Goal: Task Accomplishment & Management: Use online tool/utility

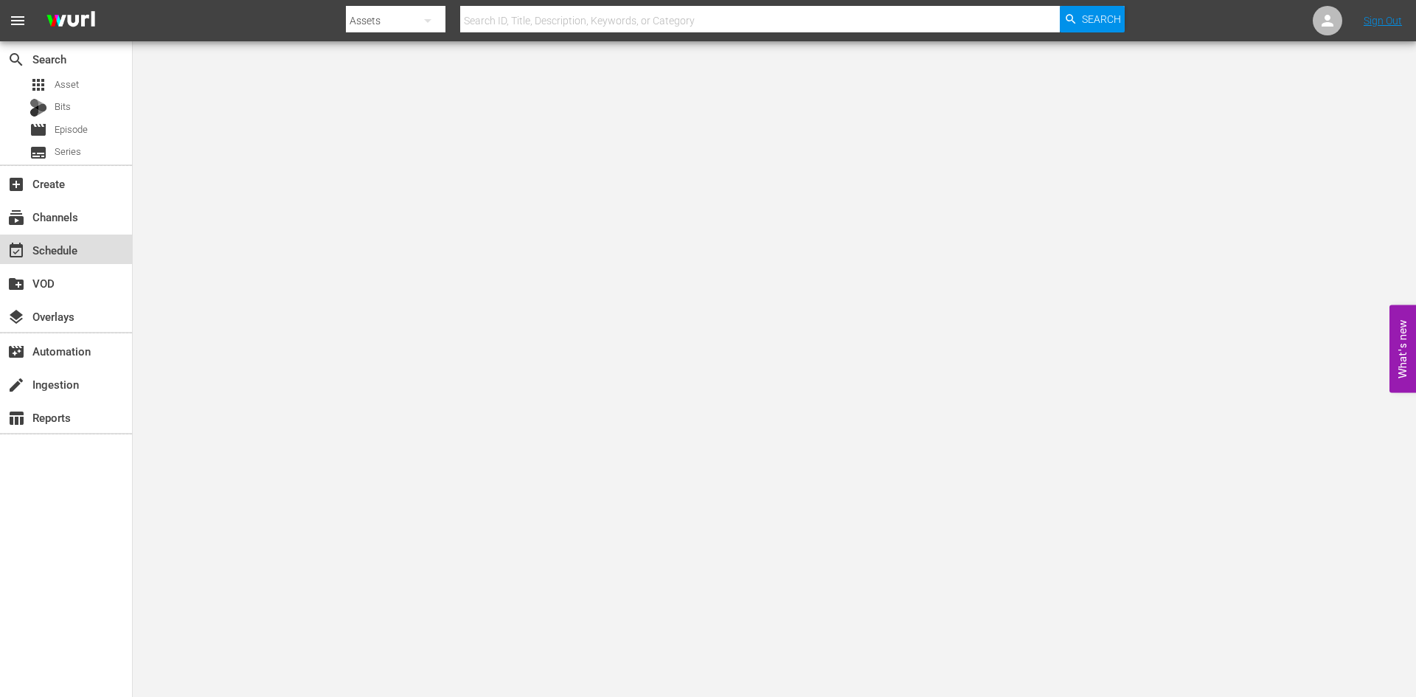
click at [68, 254] on div "event_available Schedule" at bounding box center [41, 247] width 83 height 13
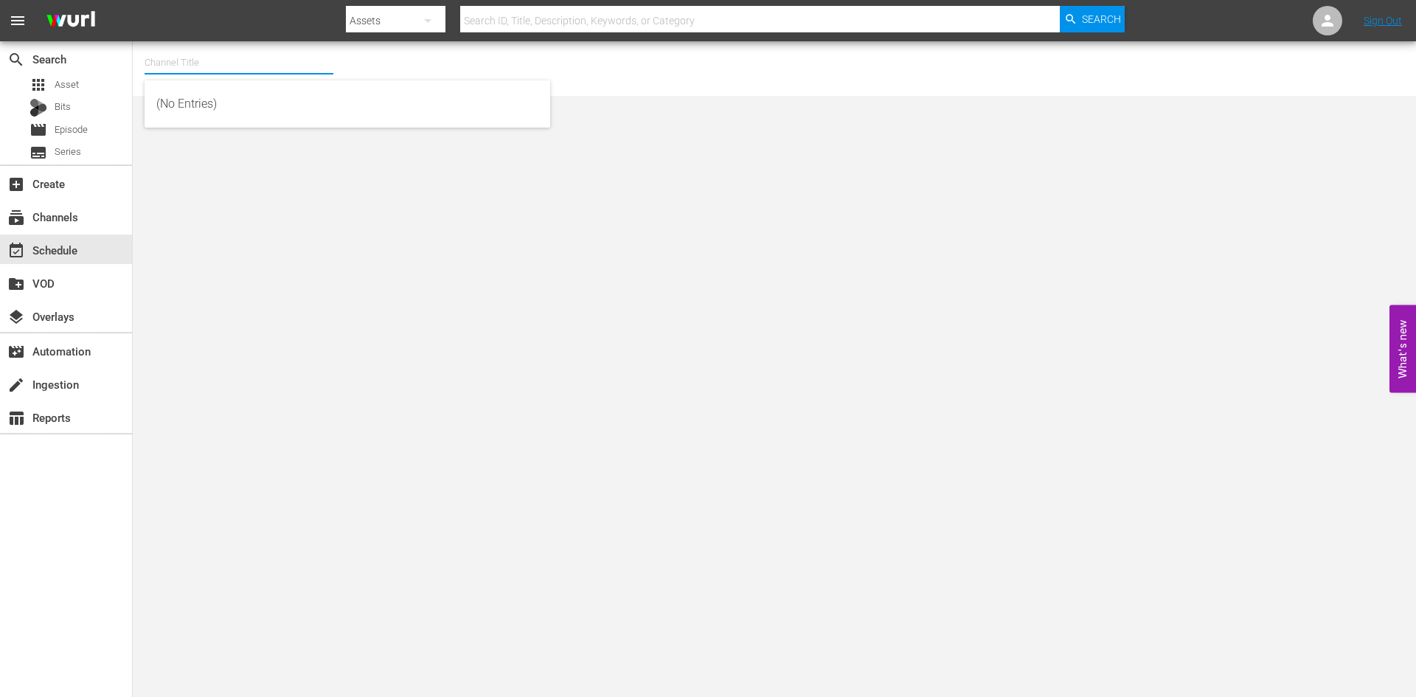
click at [189, 66] on input "text" at bounding box center [239, 62] width 189 height 35
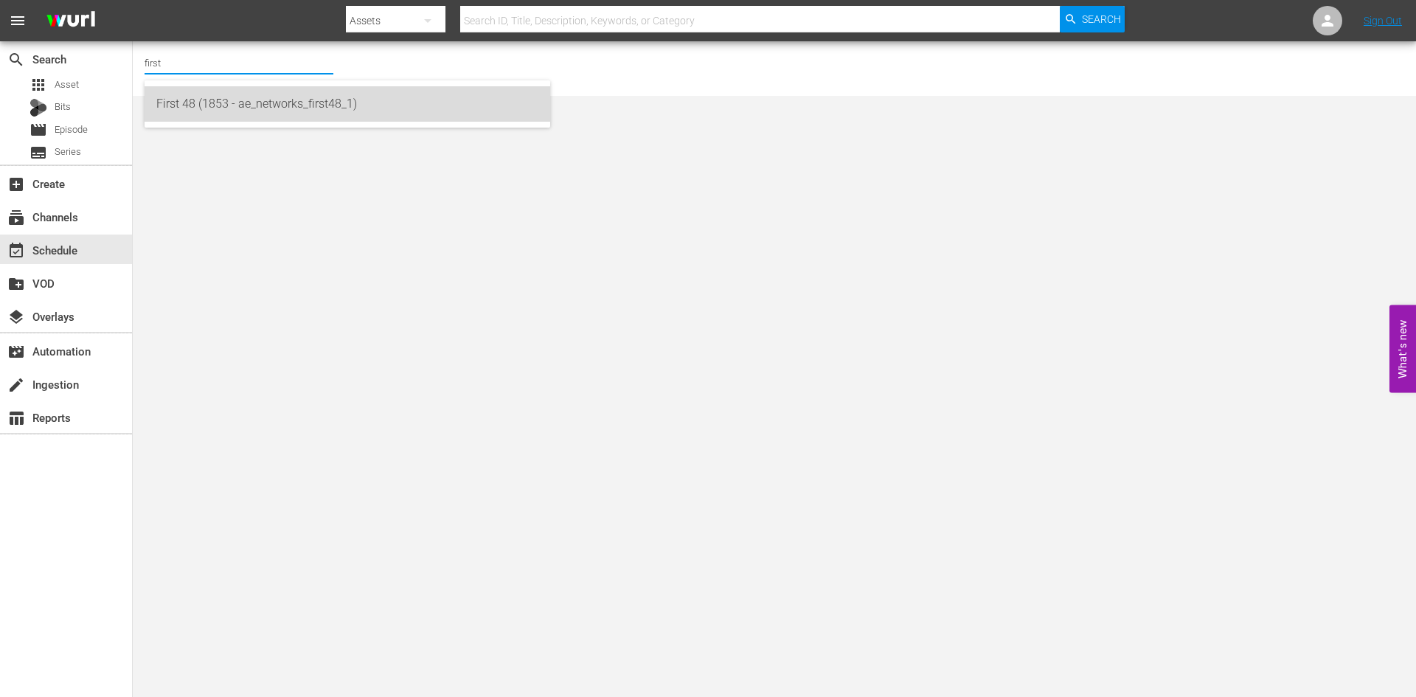
click at [184, 113] on div "First 48 (1853 - ae_networks_first48_1)" at bounding box center [347, 103] width 382 height 35
type input "First 48 (1853 - ae_networks_first48_1)"
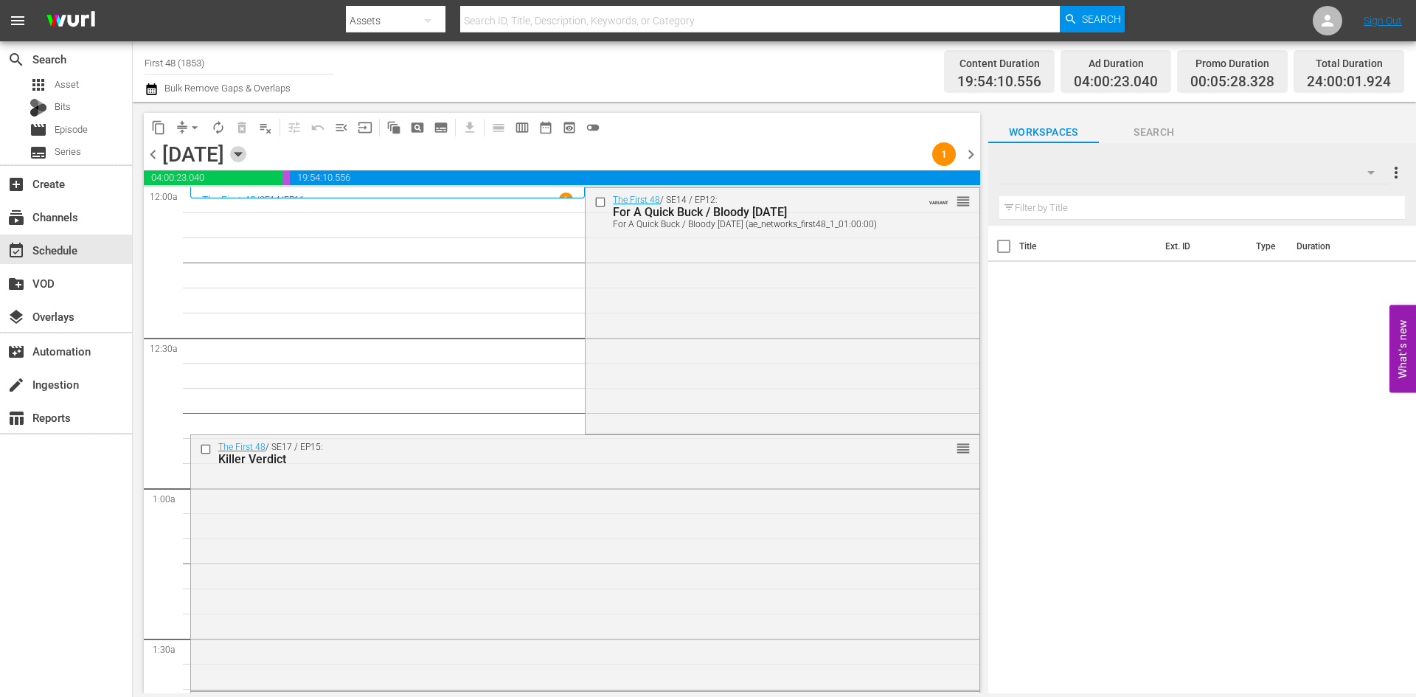
click at [246, 157] on icon "button" at bounding box center [238, 154] width 16 height 16
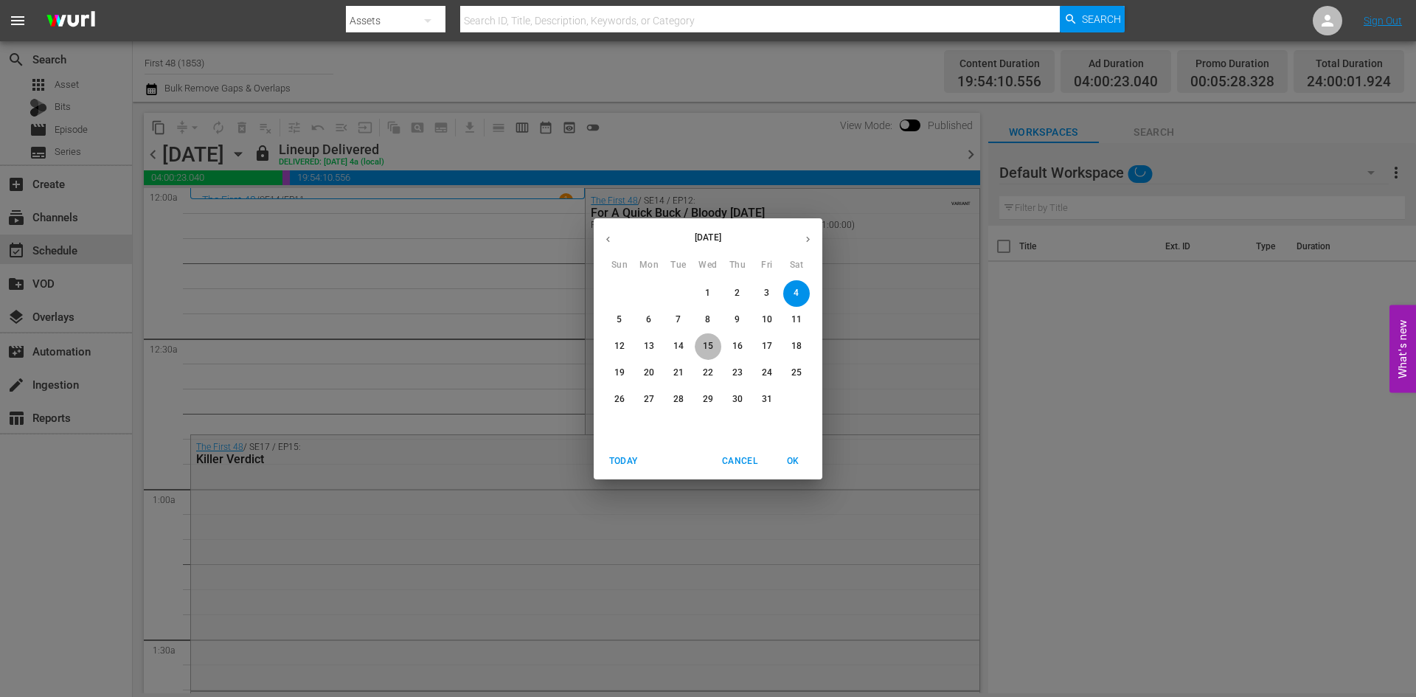
click at [707, 348] on p "15" at bounding box center [708, 346] width 10 height 13
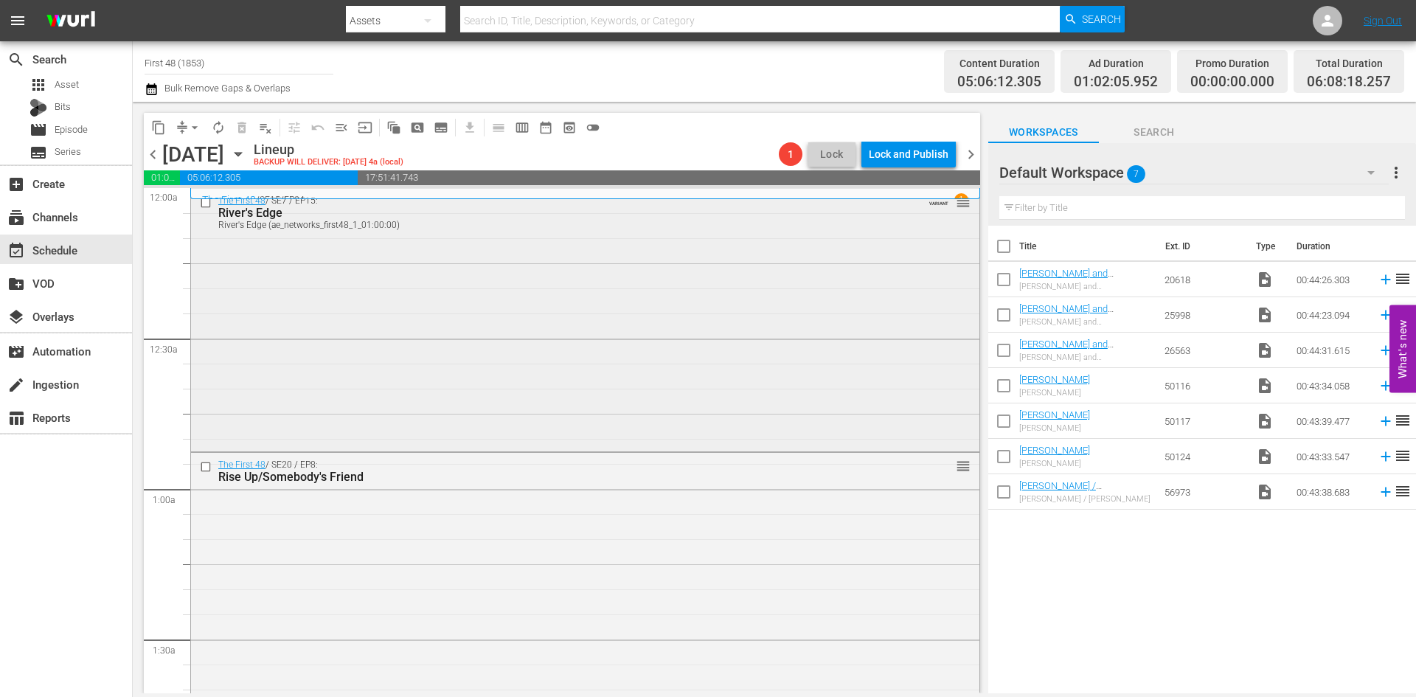
click at [509, 279] on div "The First 48 / SE7 / EP15: River's Edge River's Edge (ae_networks_first48_1_01:…" at bounding box center [585, 319] width 789 height 260
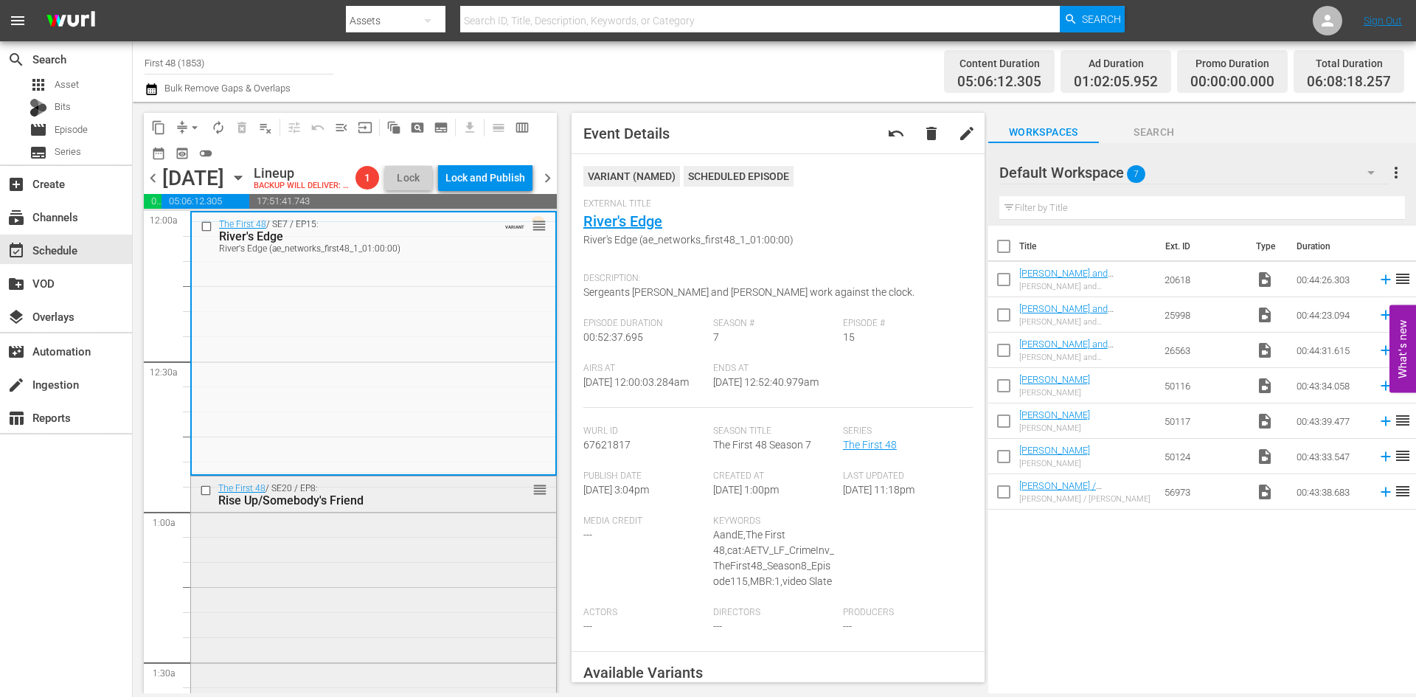
click at [469, 553] on div "The First 48 / SE20 / EP8: Rise Up/Somebody's Friend reorder" at bounding box center [373, 607] width 365 height 260
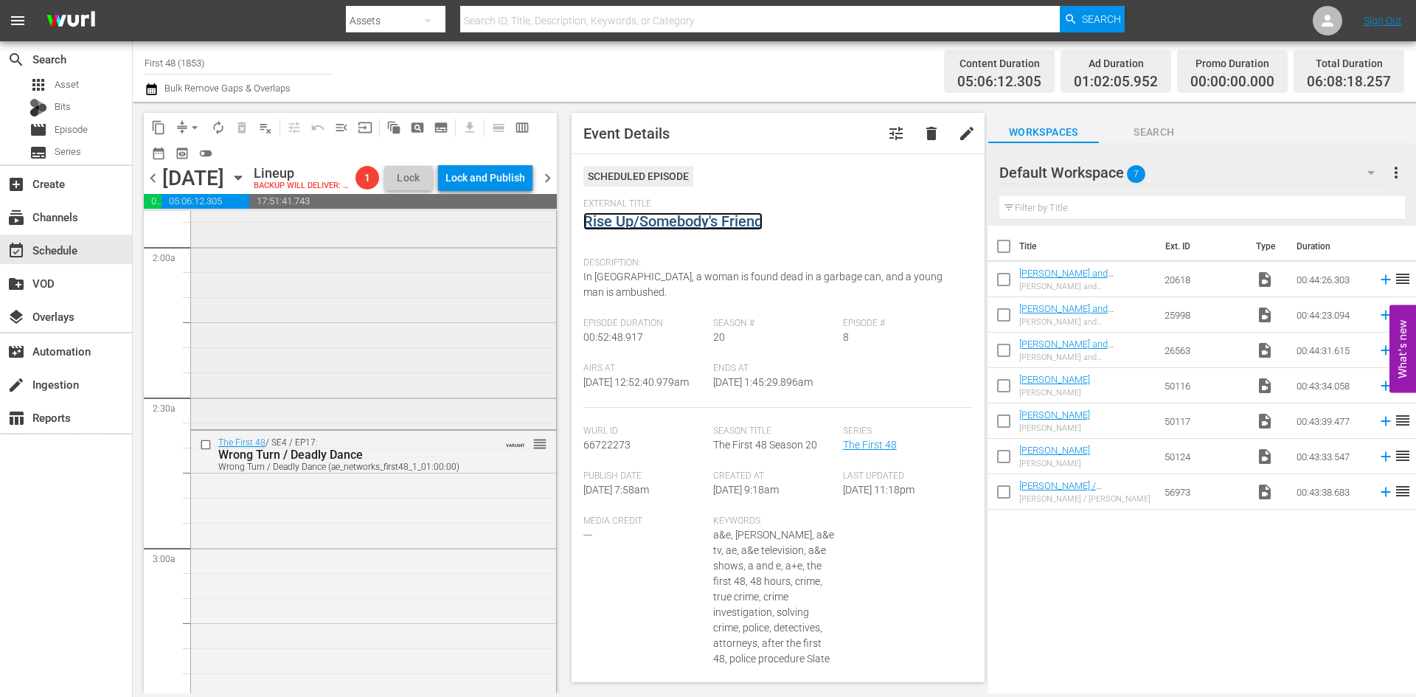
scroll to position [590, 0]
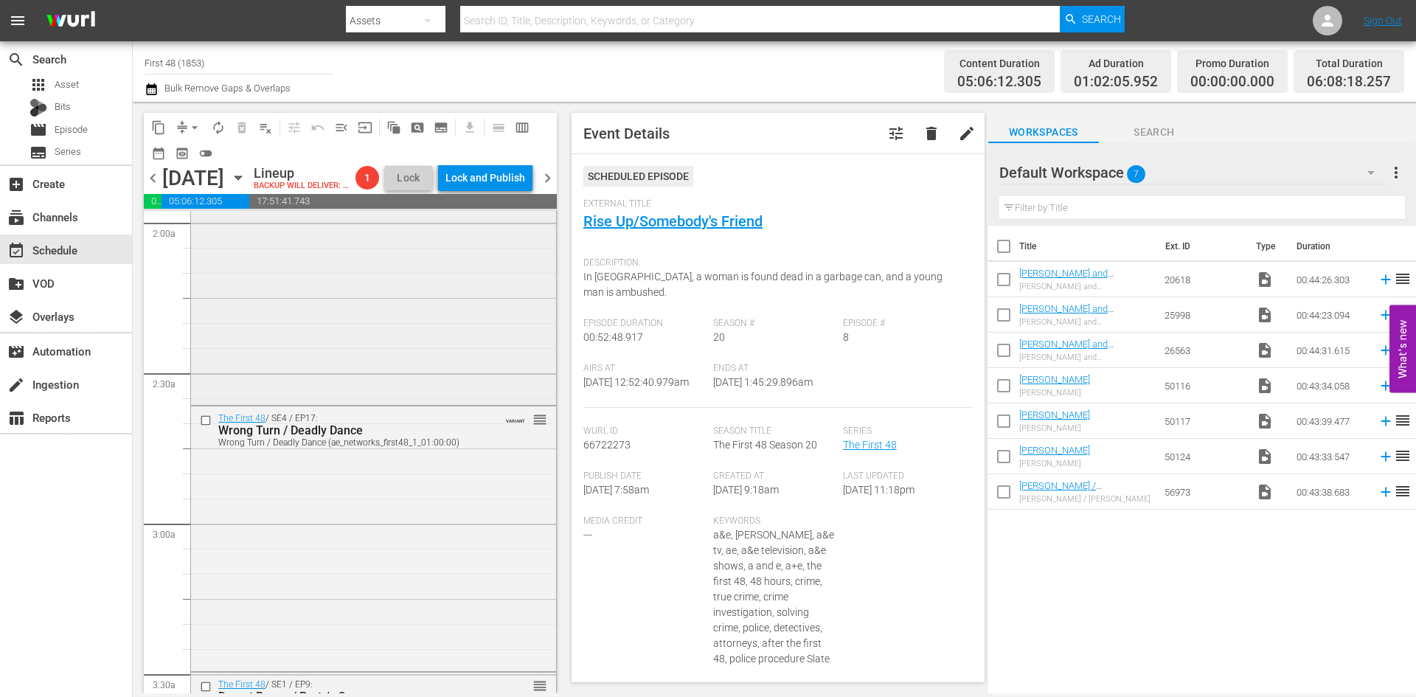
click at [460, 328] on div "The First 48 / SE12 / EP8: Far from Home/Object of Desire reorder" at bounding box center [373, 276] width 365 height 251
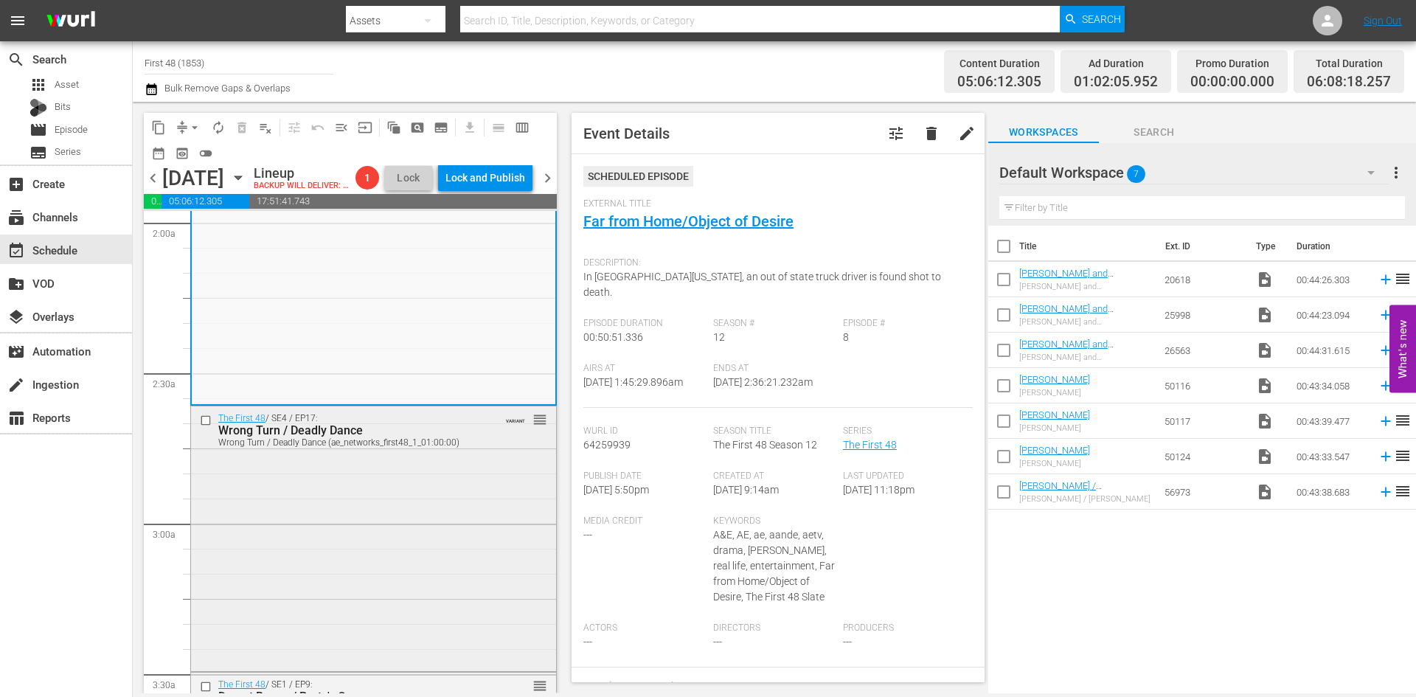
click at [345, 552] on div "The First 48 / SE4 / EP17: Wrong Turn / Deadly Dance Wrong Turn / Deadly Dance …" at bounding box center [373, 537] width 365 height 263
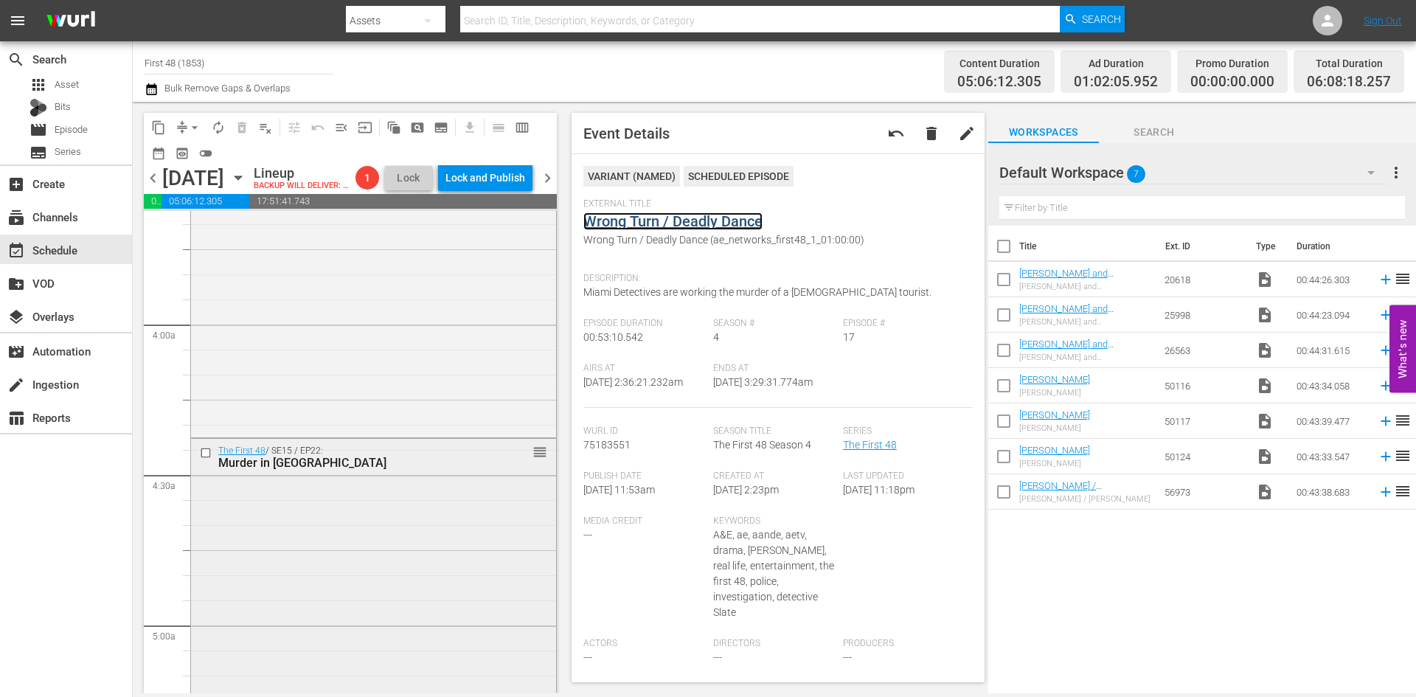
scroll to position [1106, 0]
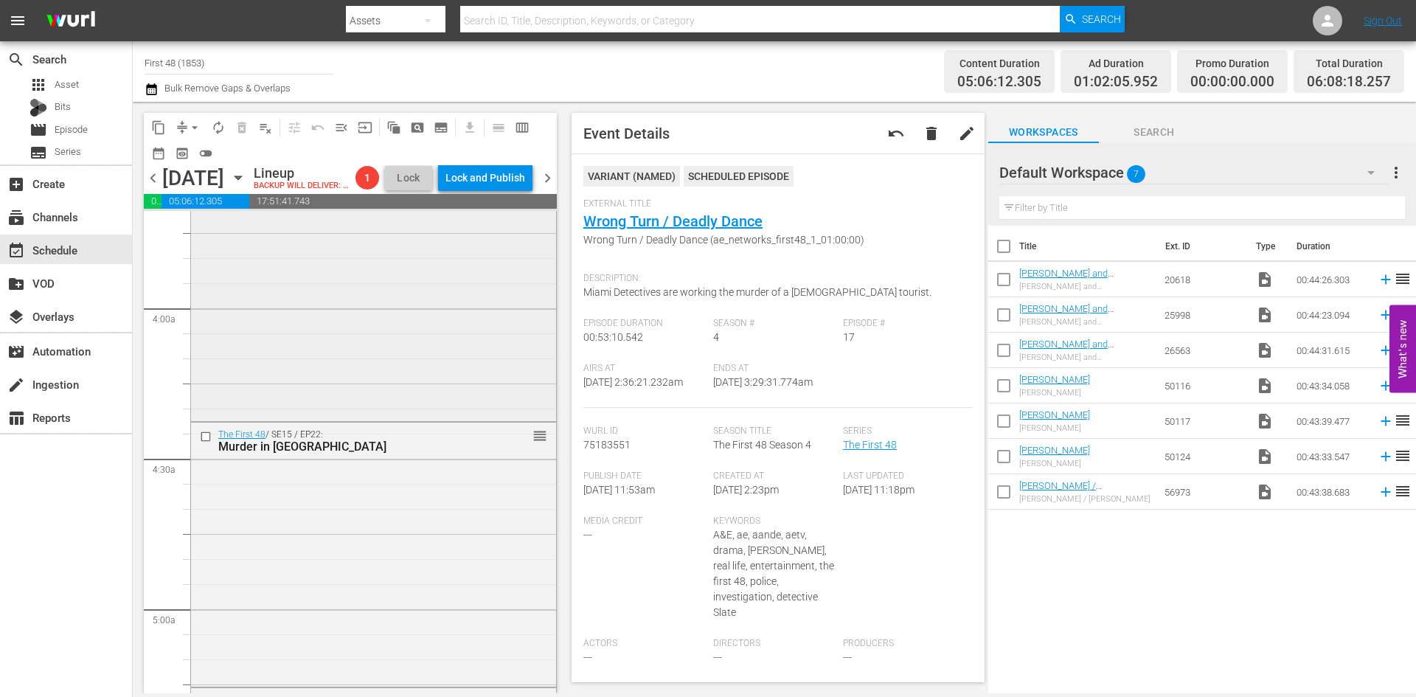
click at [420, 380] on div "The First 48 / SE1 / EP9: Desert Bones / Party's Over reorder" at bounding box center [373, 287] width 365 height 262
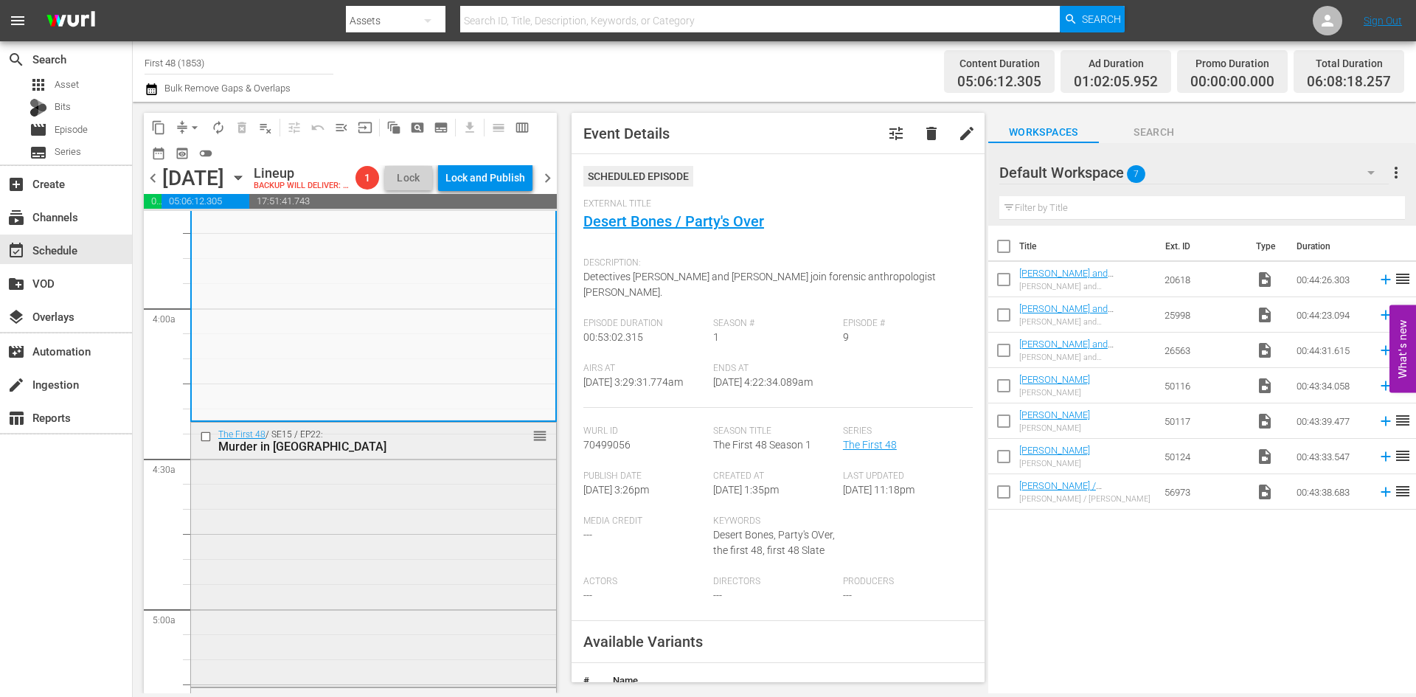
click at [489, 530] on div "The First 48 / SE15 / EP22: Murder in Treme reorder" at bounding box center [373, 553] width 365 height 261
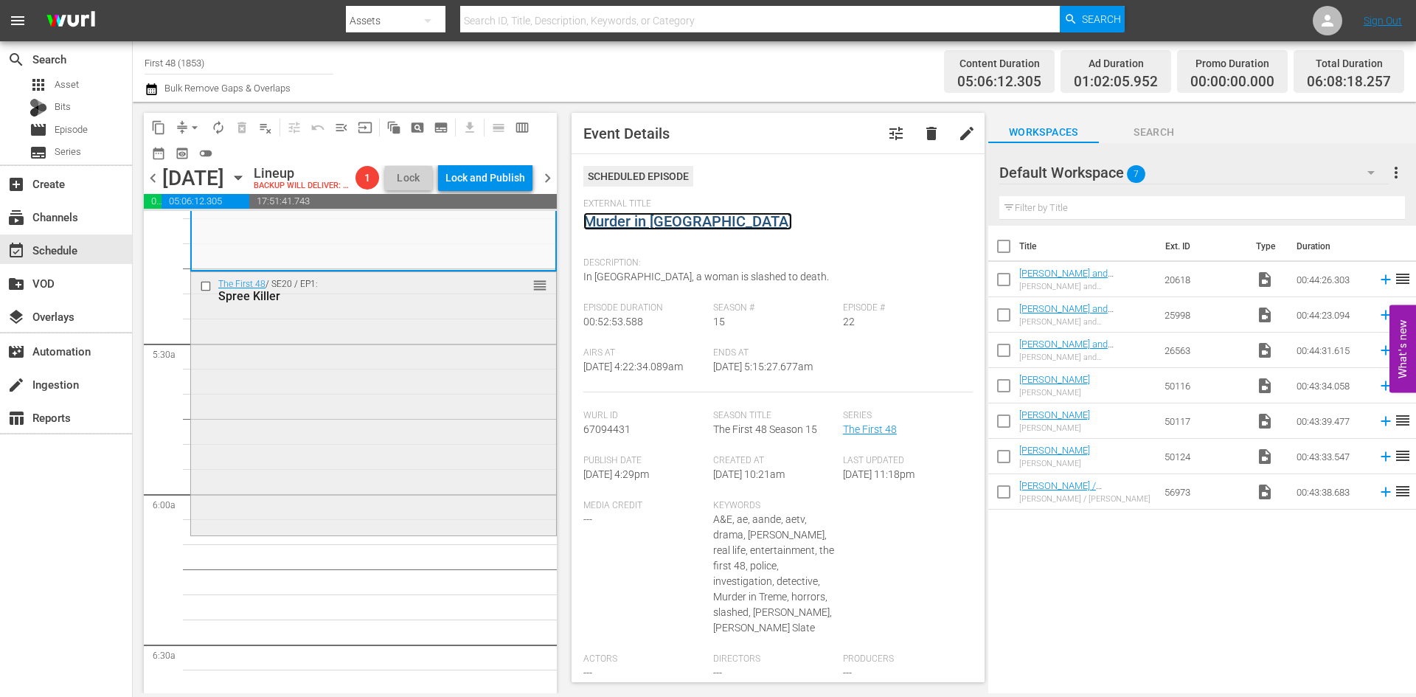
scroll to position [1549, 0]
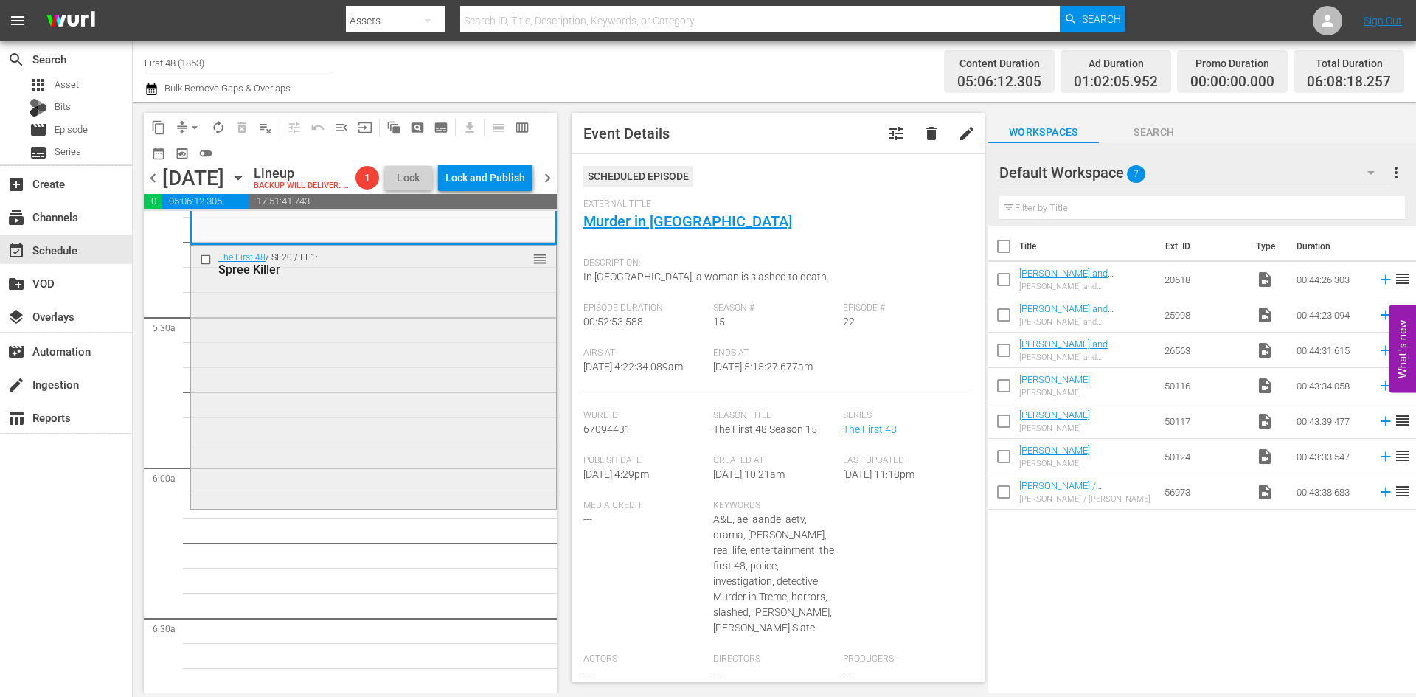
click at [408, 477] on div "The First 48 / SE20 / EP1: Spree Killer reorder" at bounding box center [373, 376] width 365 height 261
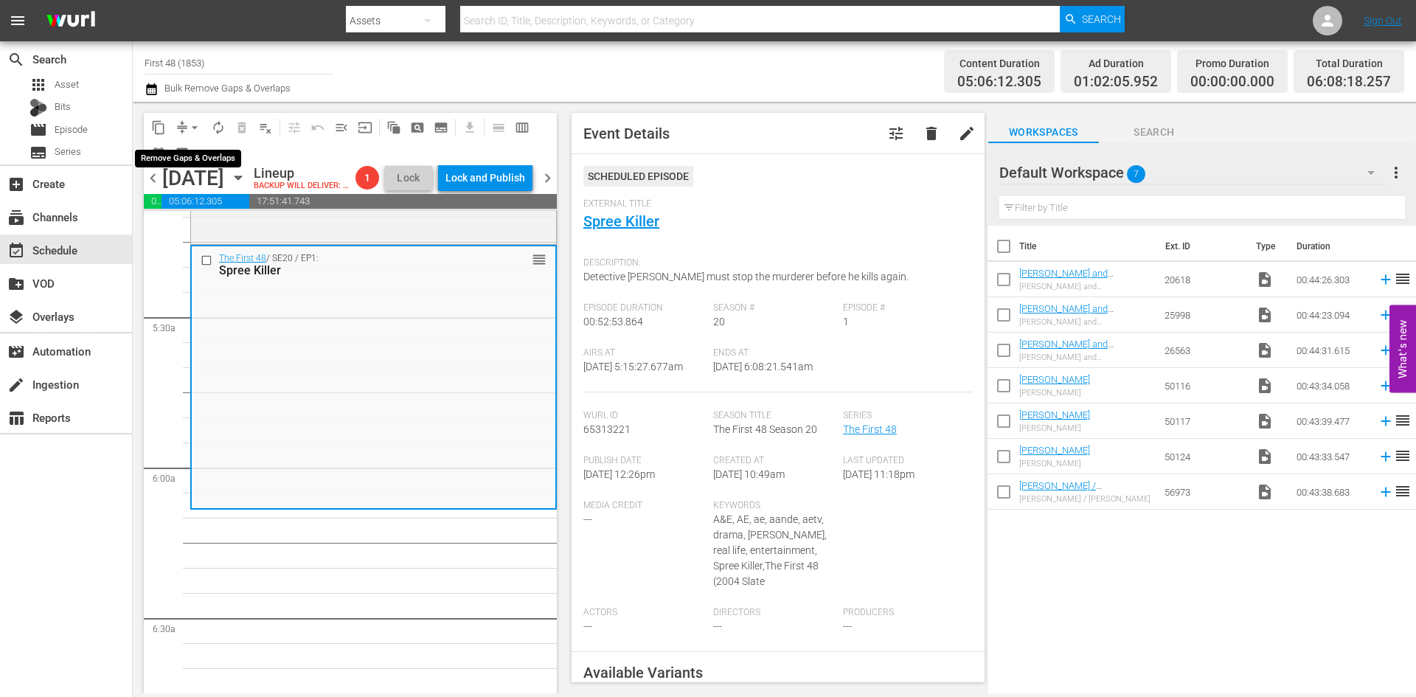
click at [193, 129] on span "arrow_drop_down" at bounding box center [194, 127] width 15 height 15
click at [193, 159] on li "Align to Midnight" at bounding box center [195, 157] width 155 height 24
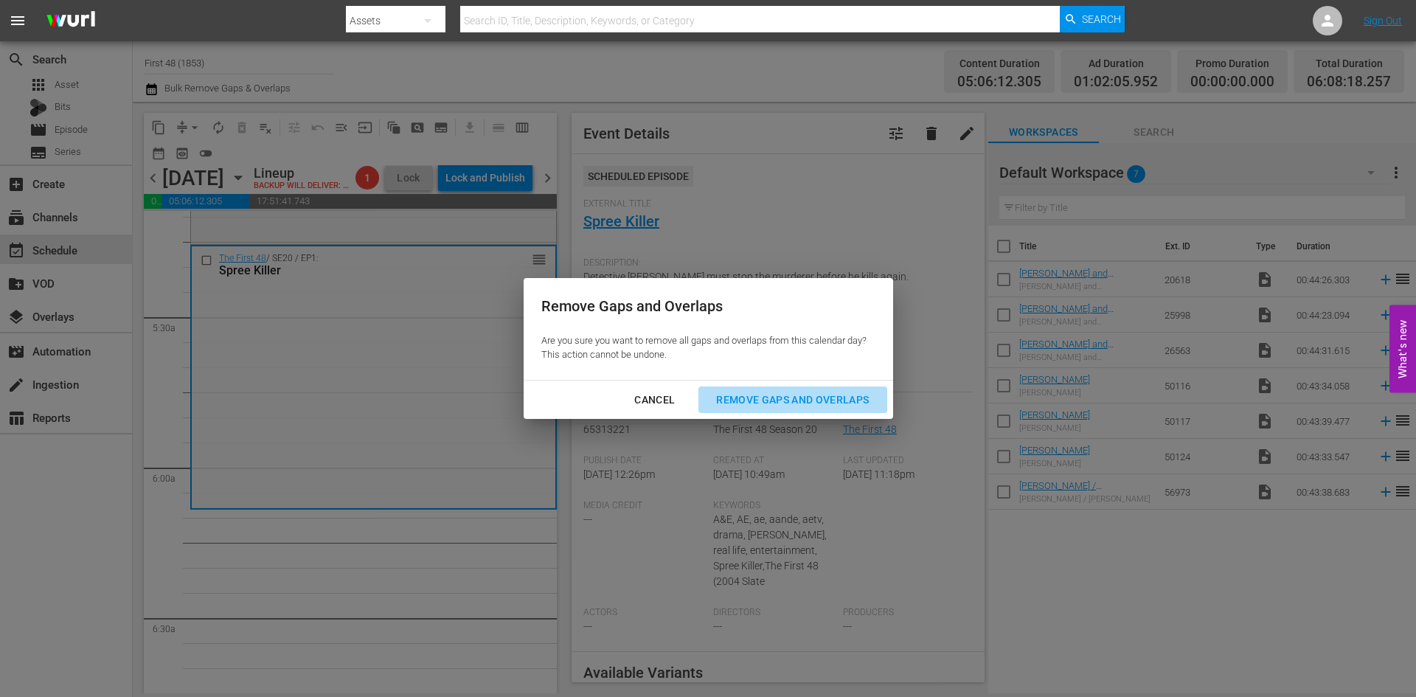
click at [813, 401] on div "Remove Gaps and Overlaps" at bounding box center [792, 400] width 176 height 18
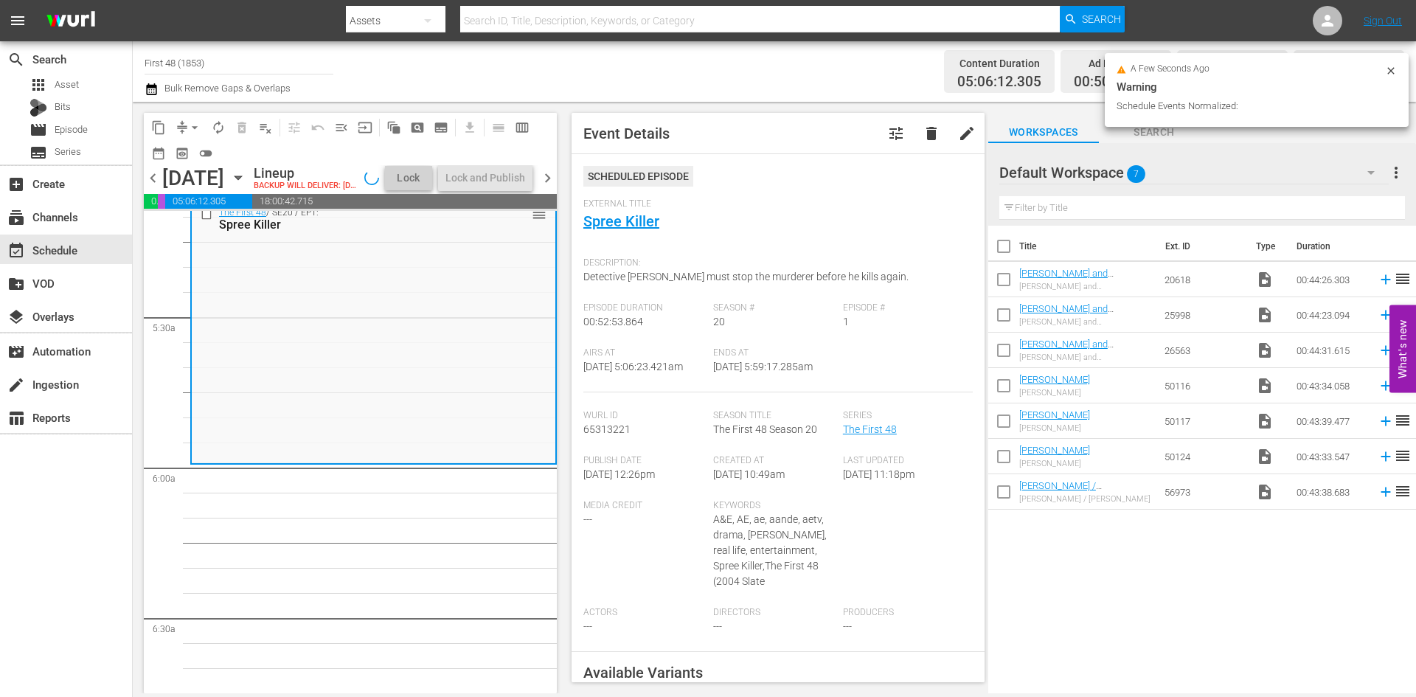
scroll to position [1524, 0]
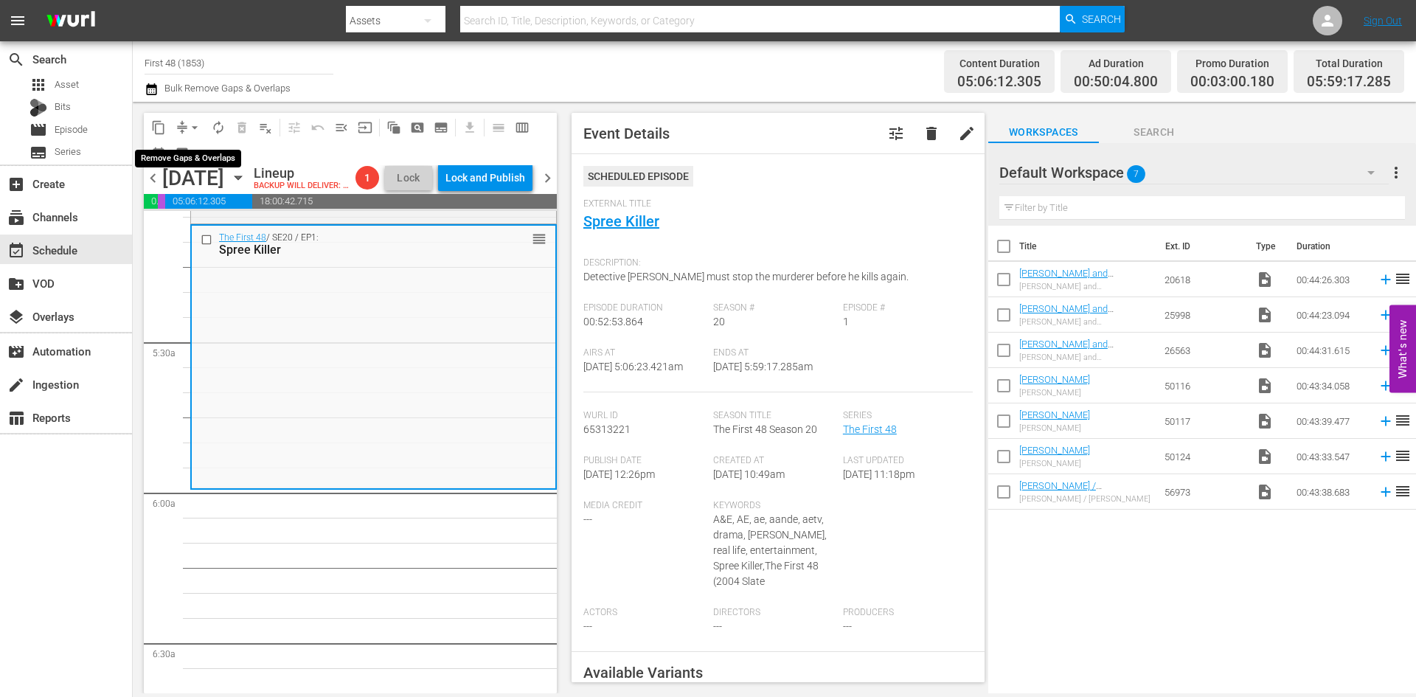
click at [195, 127] on span "arrow_drop_down" at bounding box center [194, 127] width 15 height 15
click at [201, 158] on li "Align to Midnight" at bounding box center [195, 157] width 155 height 24
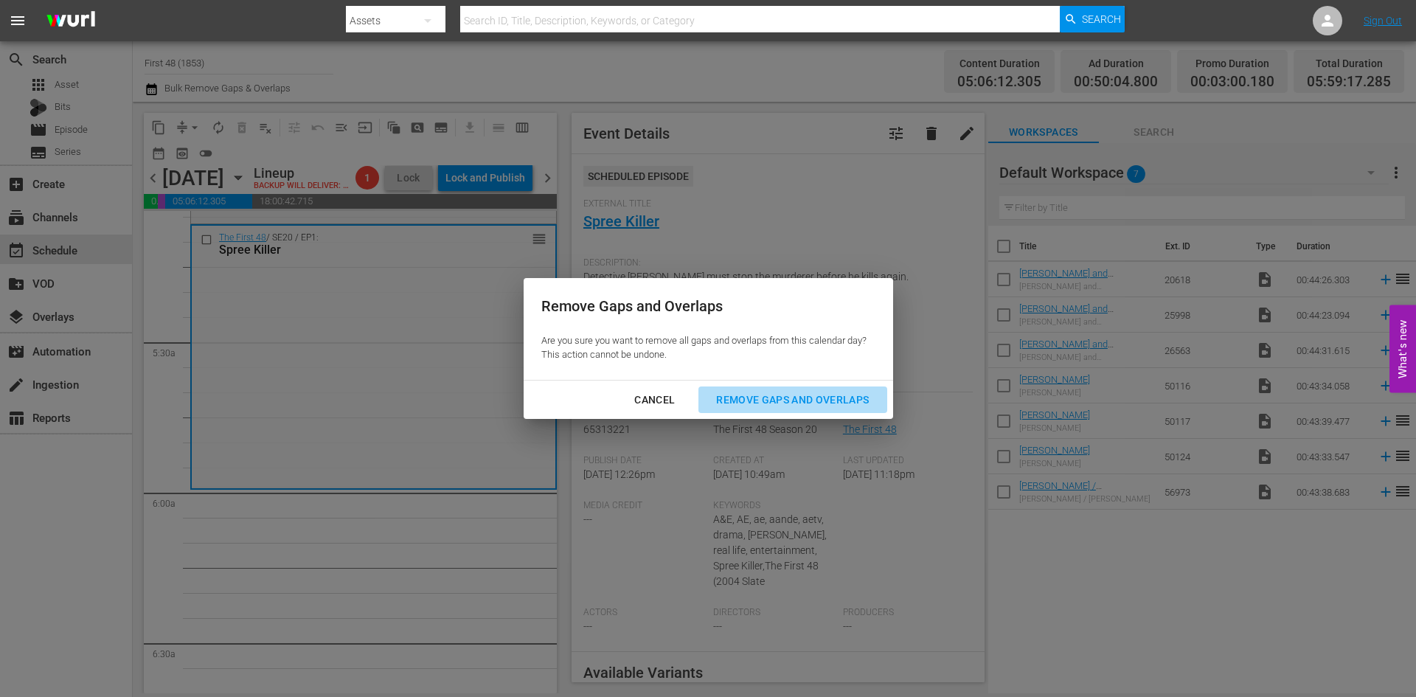
click at [787, 395] on div "Remove Gaps and Overlaps" at bounding box center [792, 400] width 176 height 18
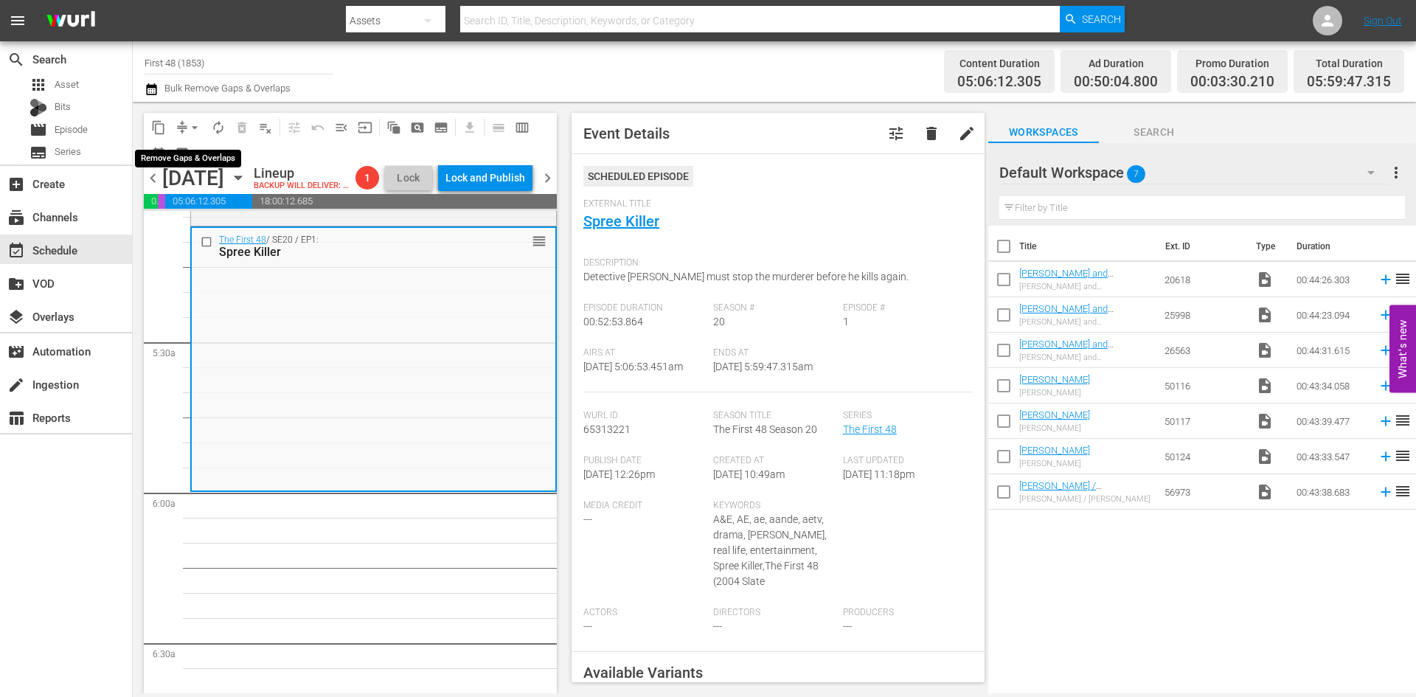
click at [195, 125] on span "arrow_drop_down" at bounding box center [194, 127] width 15 height 15
click at [198, 158] on li "Align to Midnight" at bounding box center [195, 157] width 155 height 24
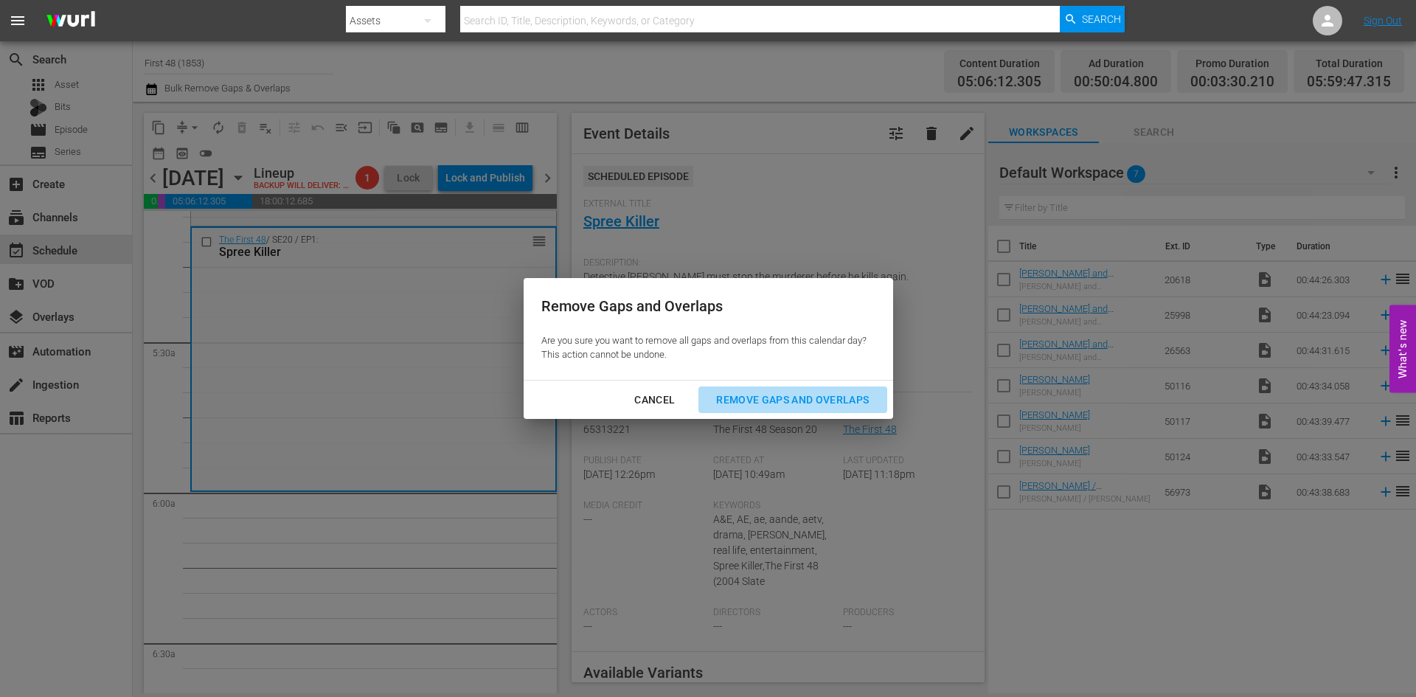
click at [793, 392] on div "Remove Gaps and Overlaps" at bounding box center [792, 400] width 176 height 18
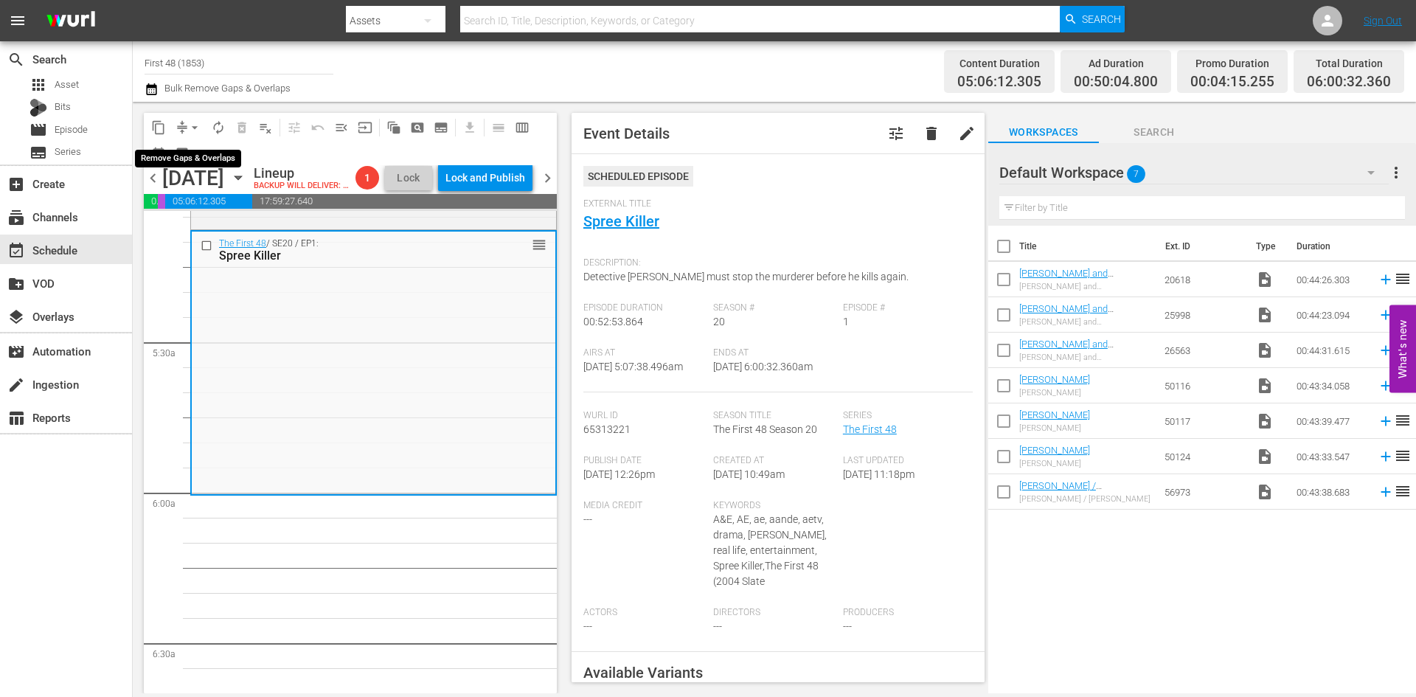
click at [190, 121] on span "arrow_drop_down" at bounding box center [194, 127] width 15 height 15
click at [187, 153] on li "Align to Midnight" at bounding box center [195, 157] width 155 height 24
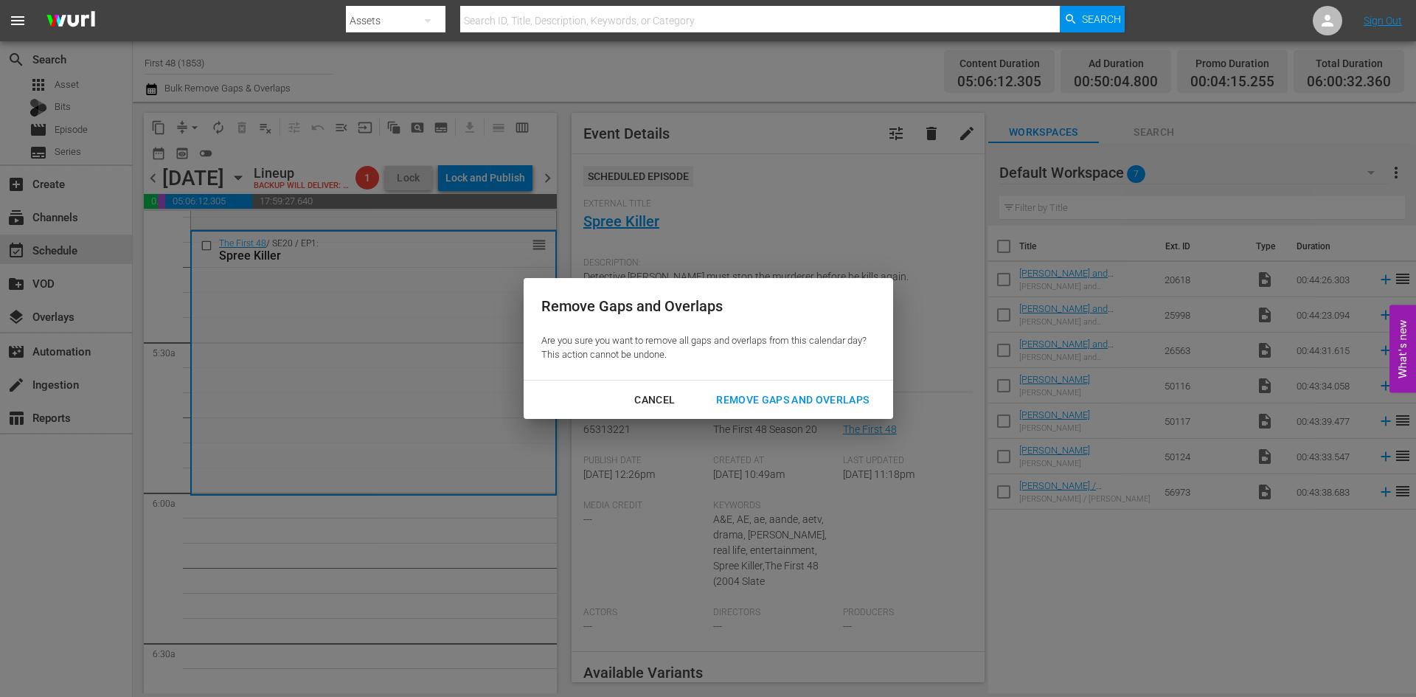
click at [772, 393] on div "Remove Gaps and Overlaps" at bounding box center [792, 400] width 176 height 18
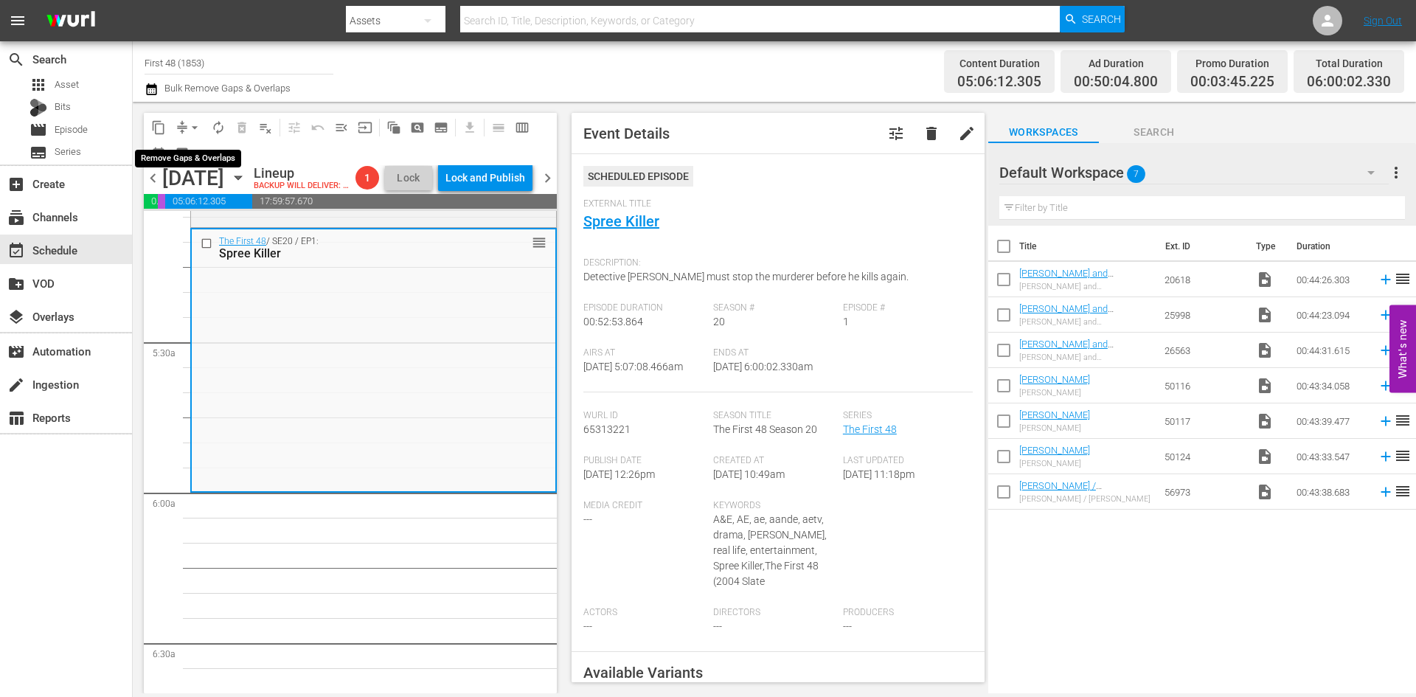
click at [197, 128] on span "arrow_drop_down" at bounding box center [194, 127] width 15 height 15
click at [193, 157] on li "Align to Midnight" at bounding box center [195, 157] width 155 height 24
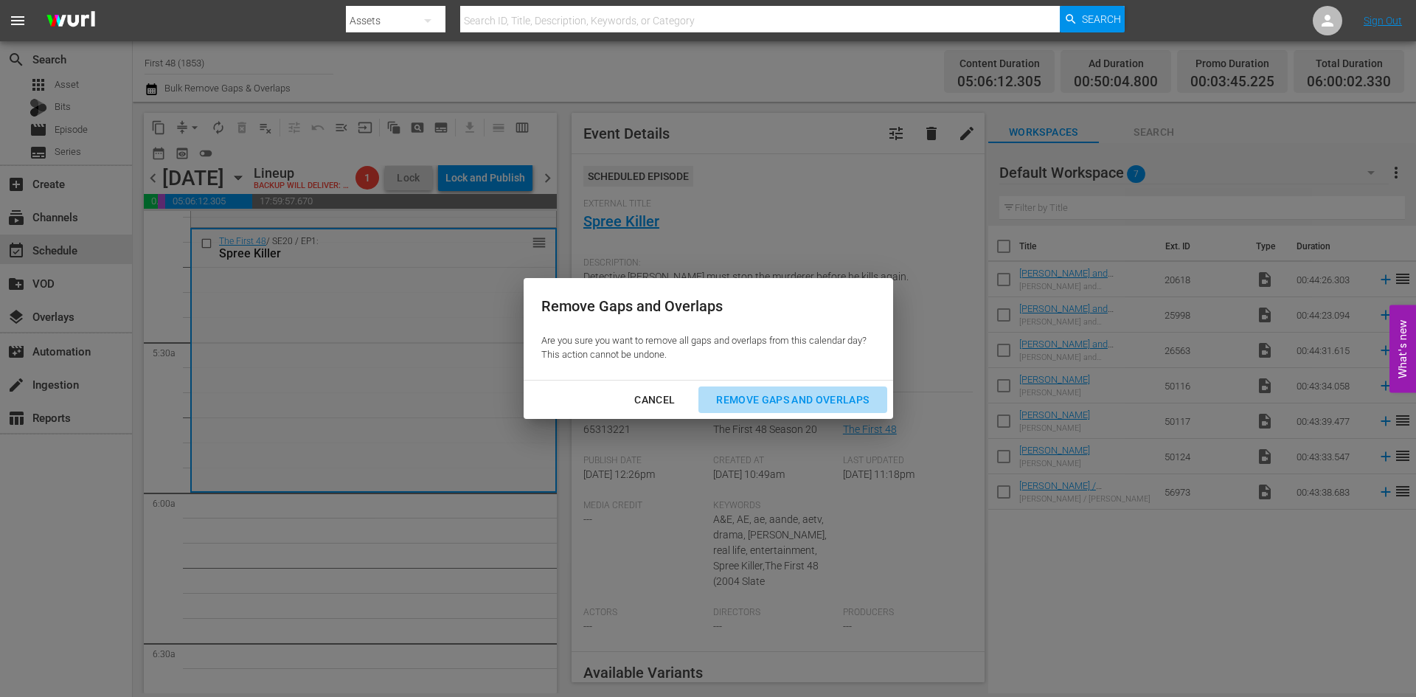
click at [765, 394] on div "Remove Gaps and Overlaps" at bounding box center [792, 400] width 176 height 18
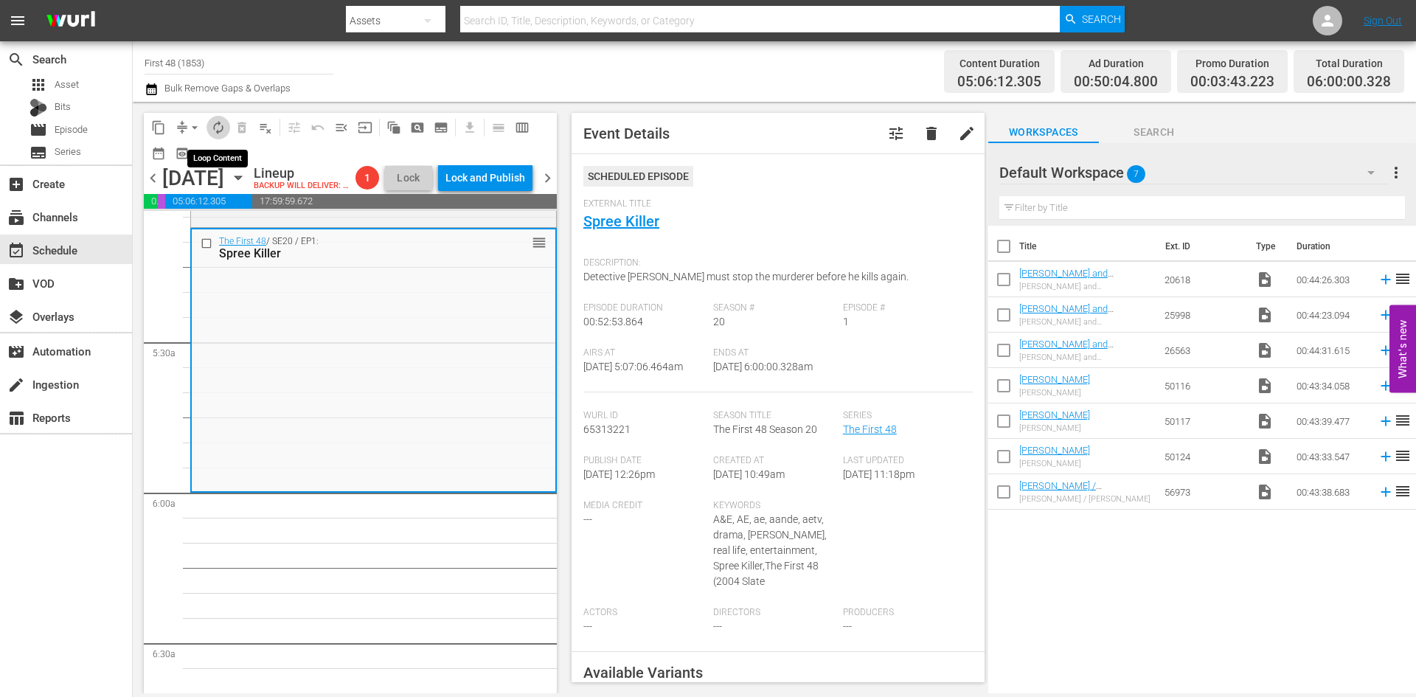
click at [214, 128] on span "autorenew_outlined" at bounding box center [218, 127] width 15 height 15
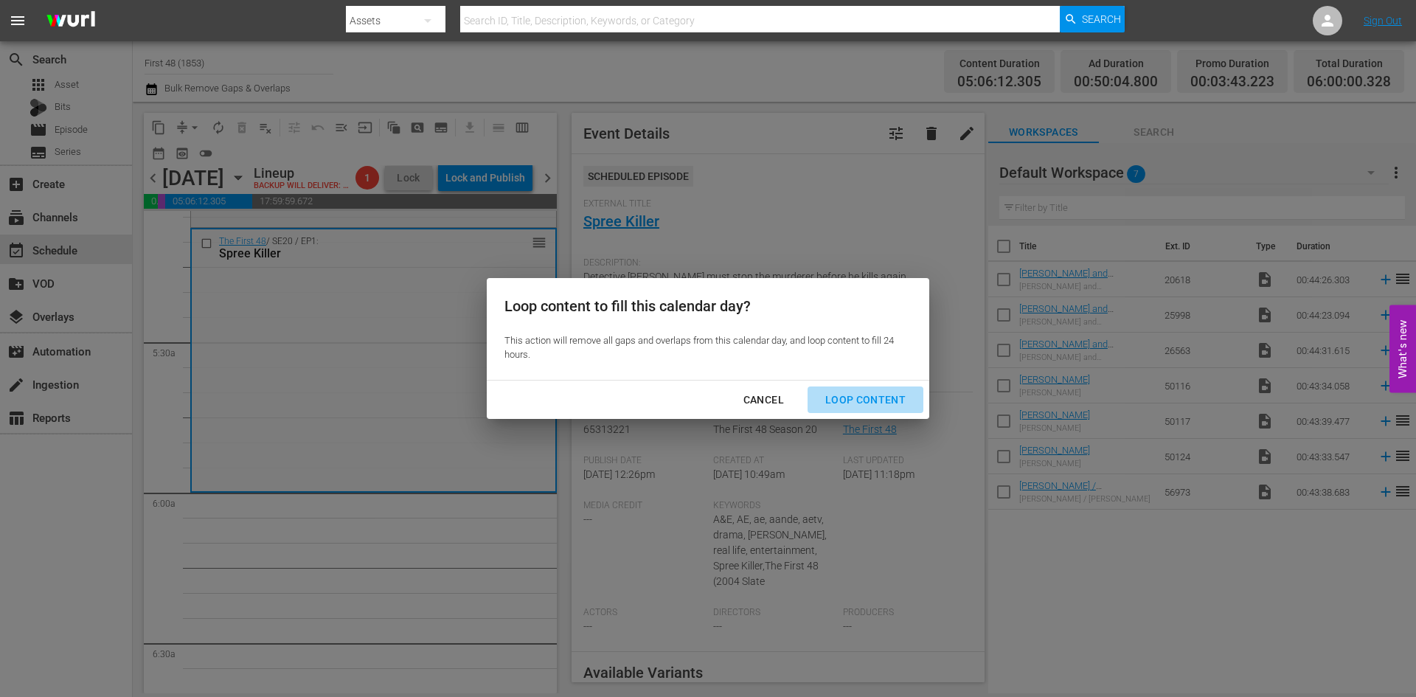
click at [886, 394] on div "Loop Content" at bounding box center [866, 400] width 104 height 18
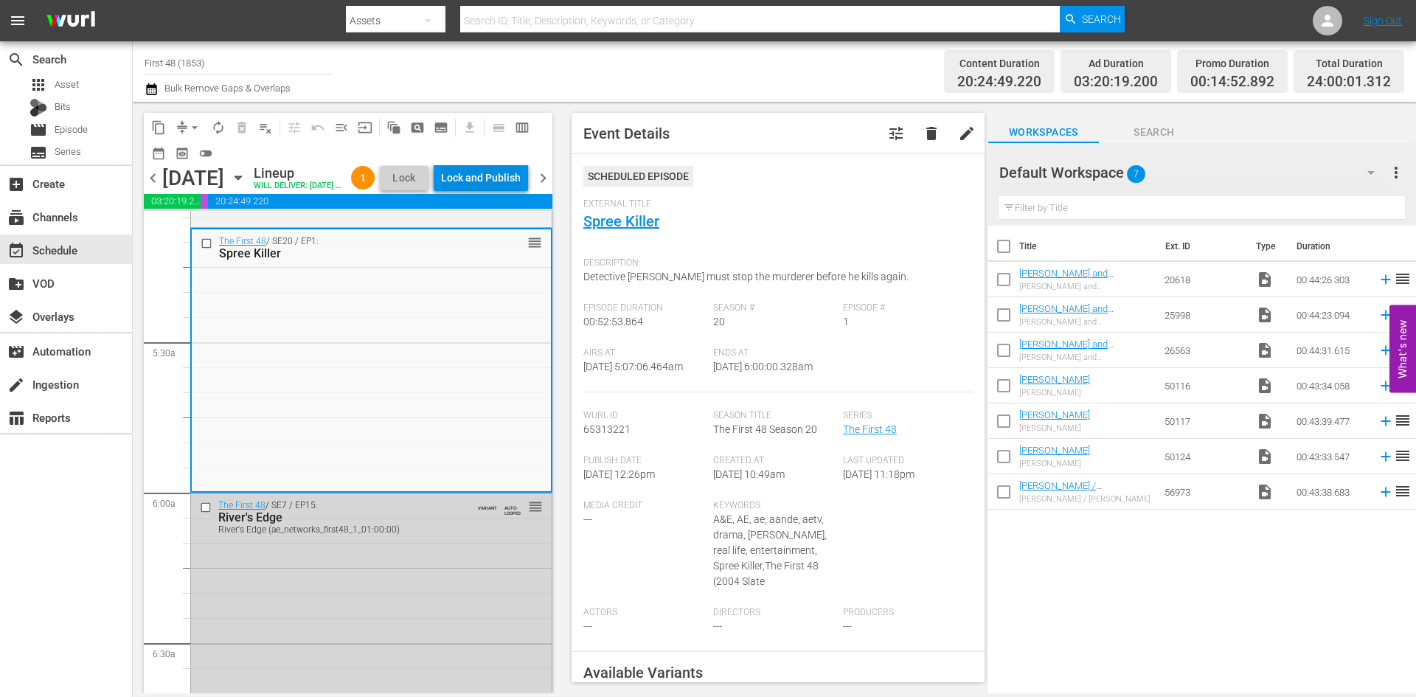
click at [499, 181] on div "Lock and Publish" at bounding box center [481, 177] width 80 height 27
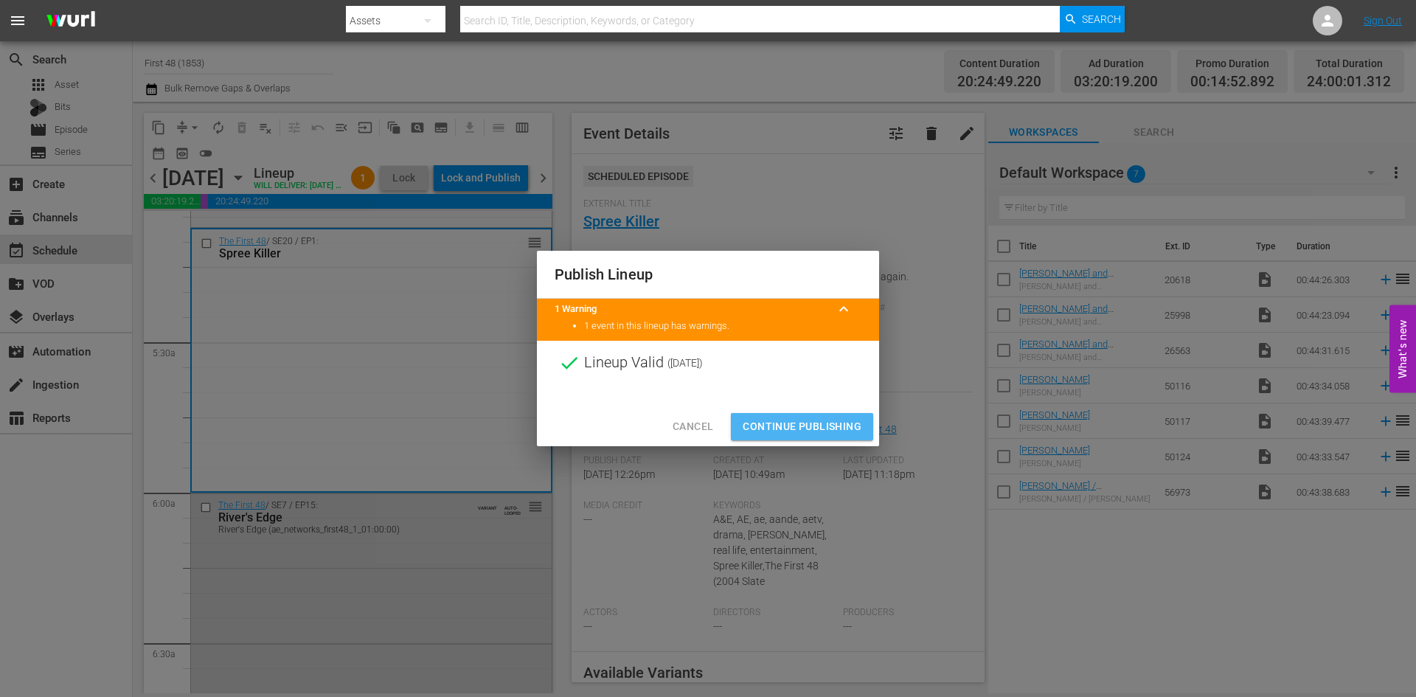
click at [802, 425] on span "Continue Publishing" at bounding box center [802, 427] width 119 height 18
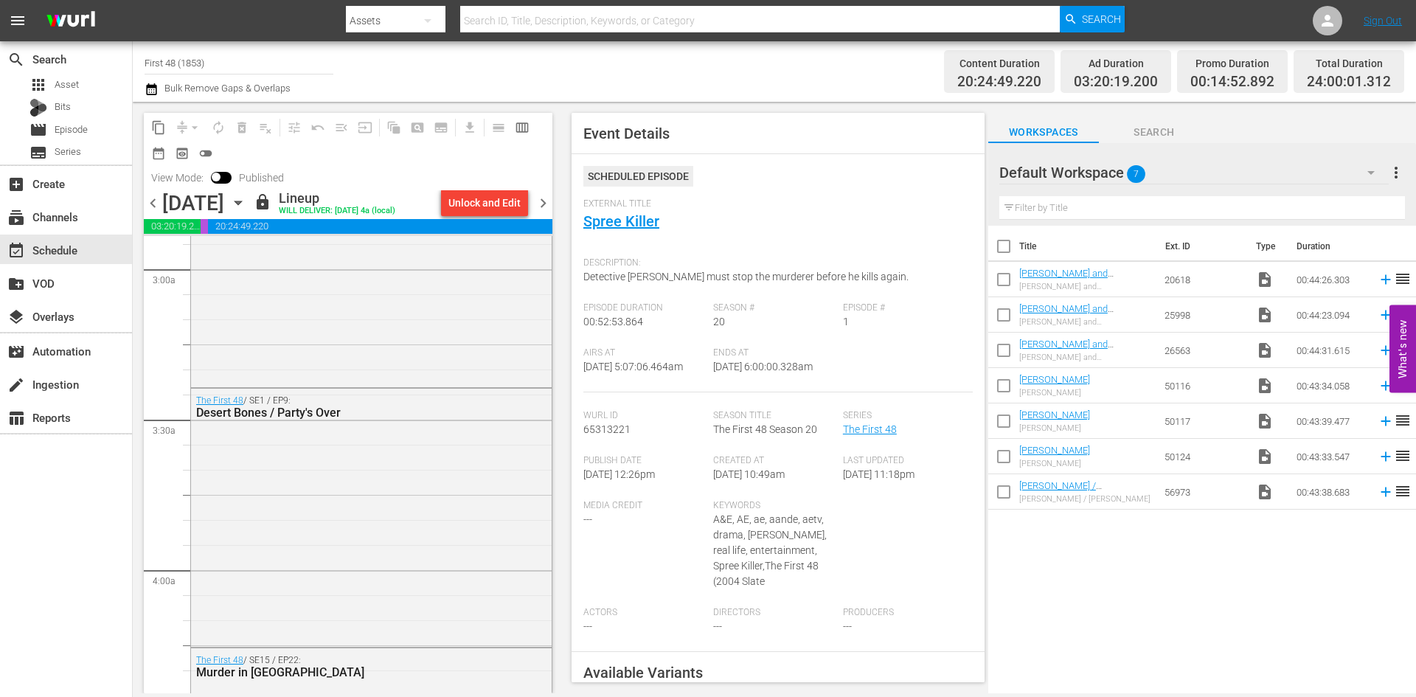
scroll to position [860, 0]
click at [241, 201] on icon "button" at bounding box center [238, 203] width 7 height 4
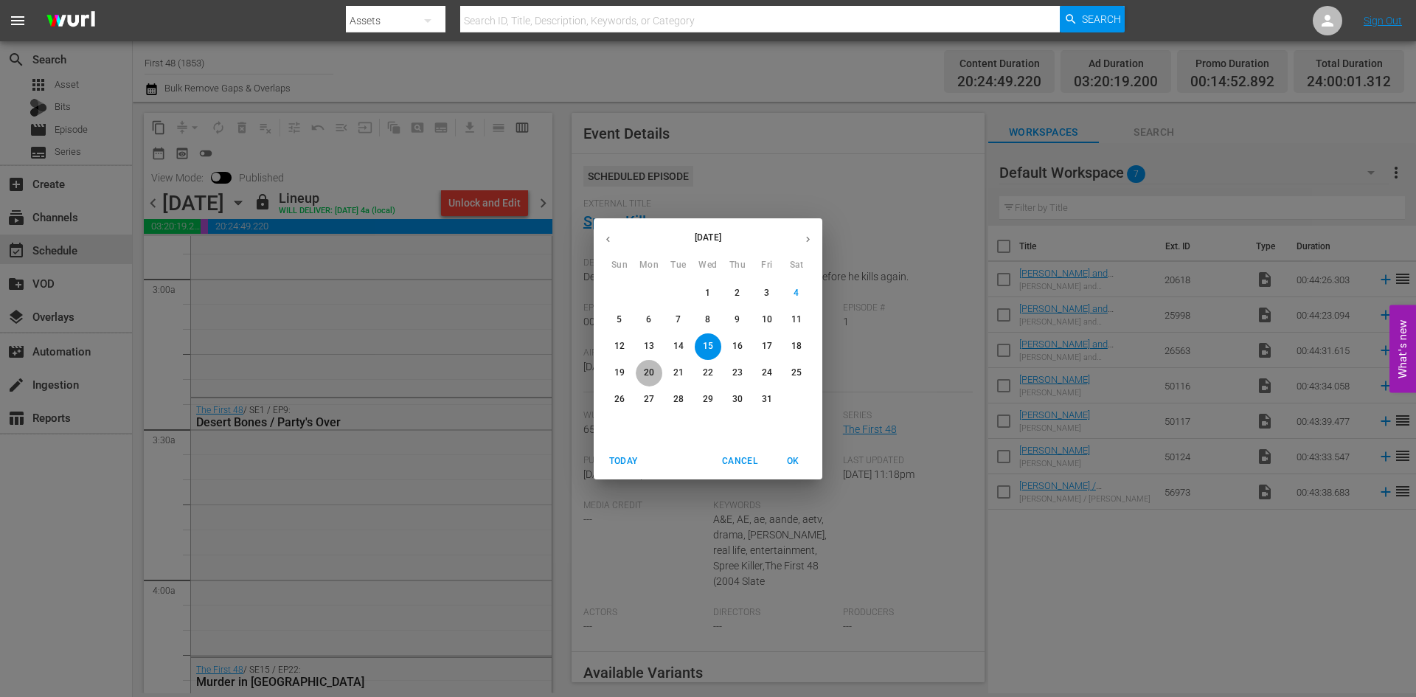
click at [645, 376] on p "20" at bounding box center [649, 373] width 10 height 13
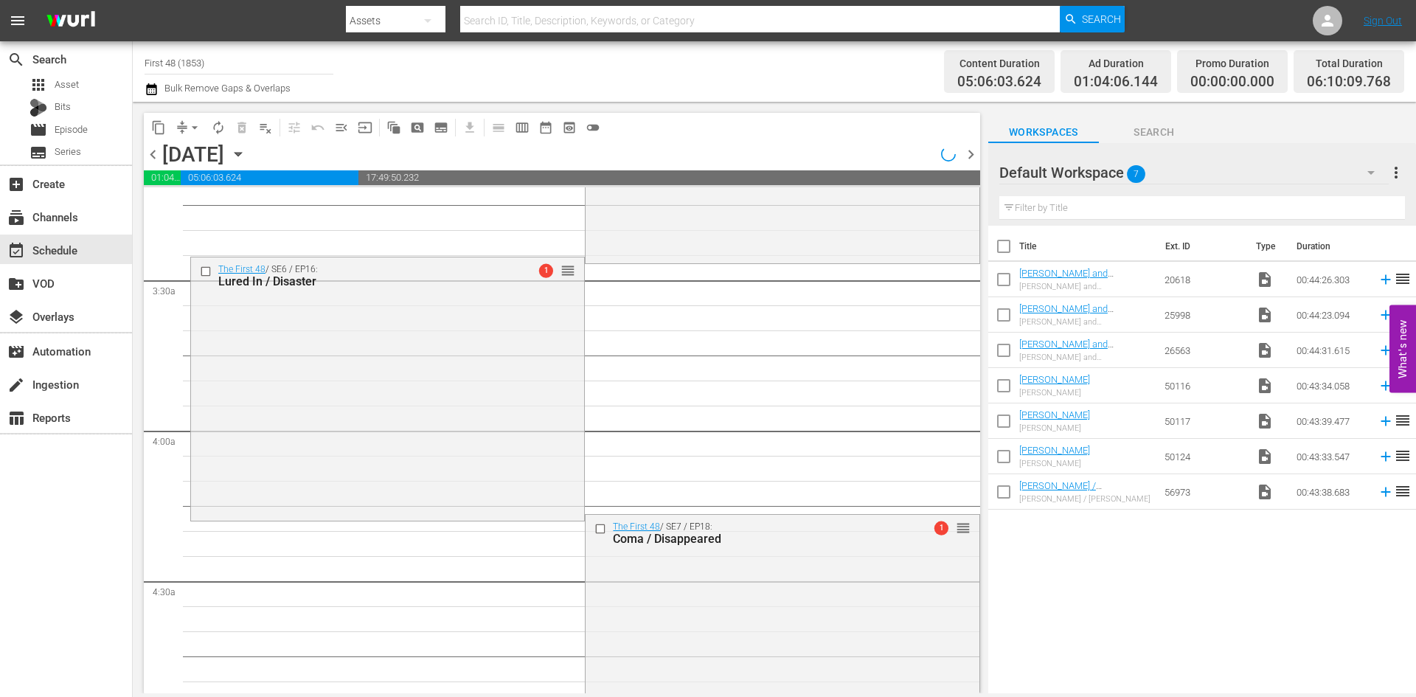
scroll to position [910, 0]
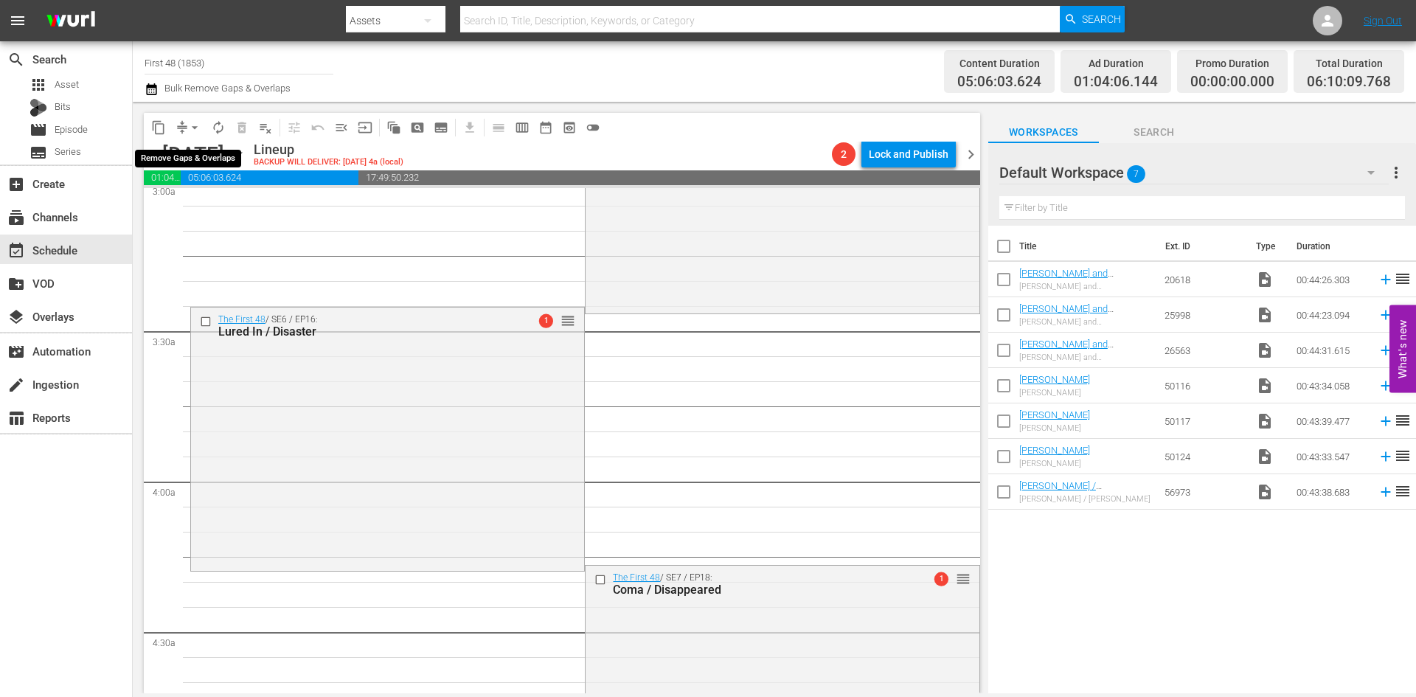
click at [196, 130] on span "arrow_drop_down" at bounding box center [194, 127] width 15 height 15
click at [198, 155] on li "Align to Midnight" at bounding box center [195, 157] width 155 height 24
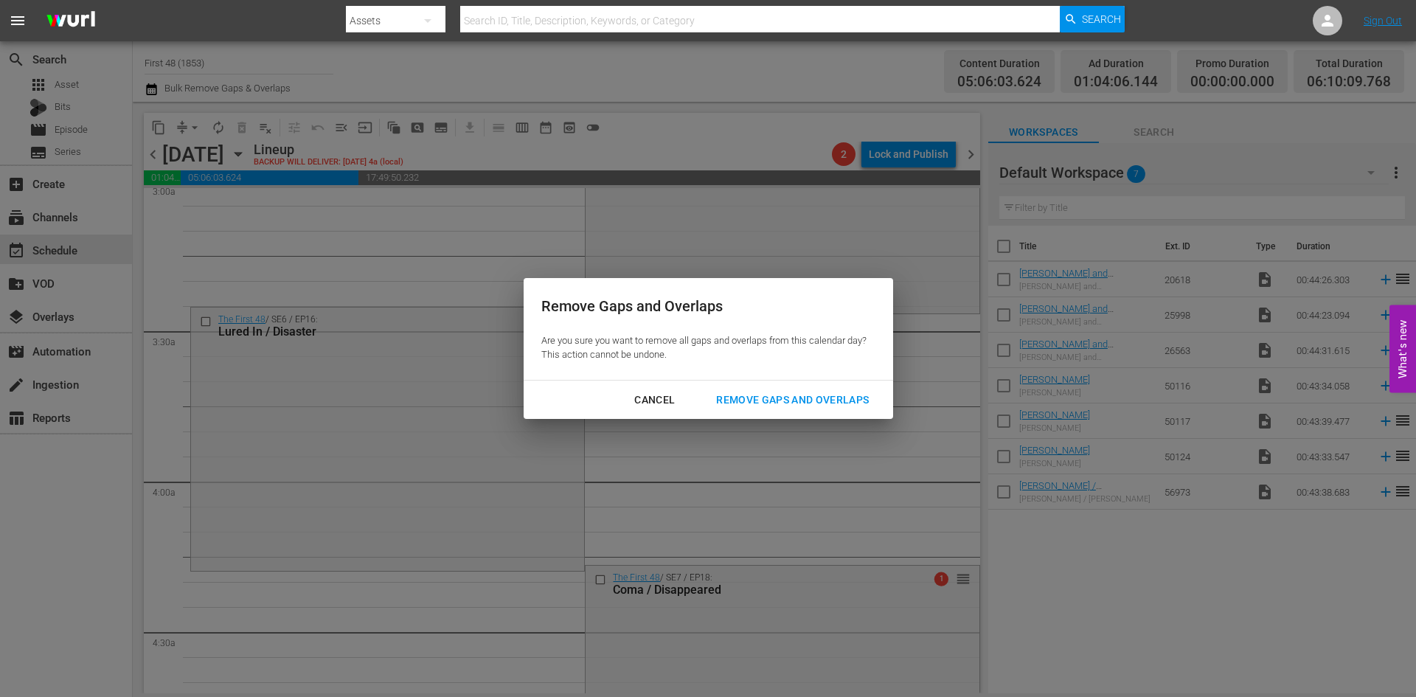
click at [782, 398] on div "Remove Gaps and Overlaps" at bounding box center [792, 400] width 176 height 18
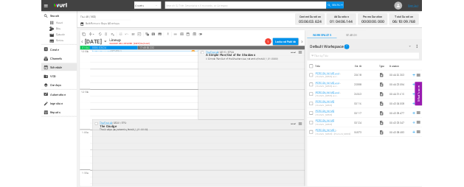
scroll to position [0, 0]
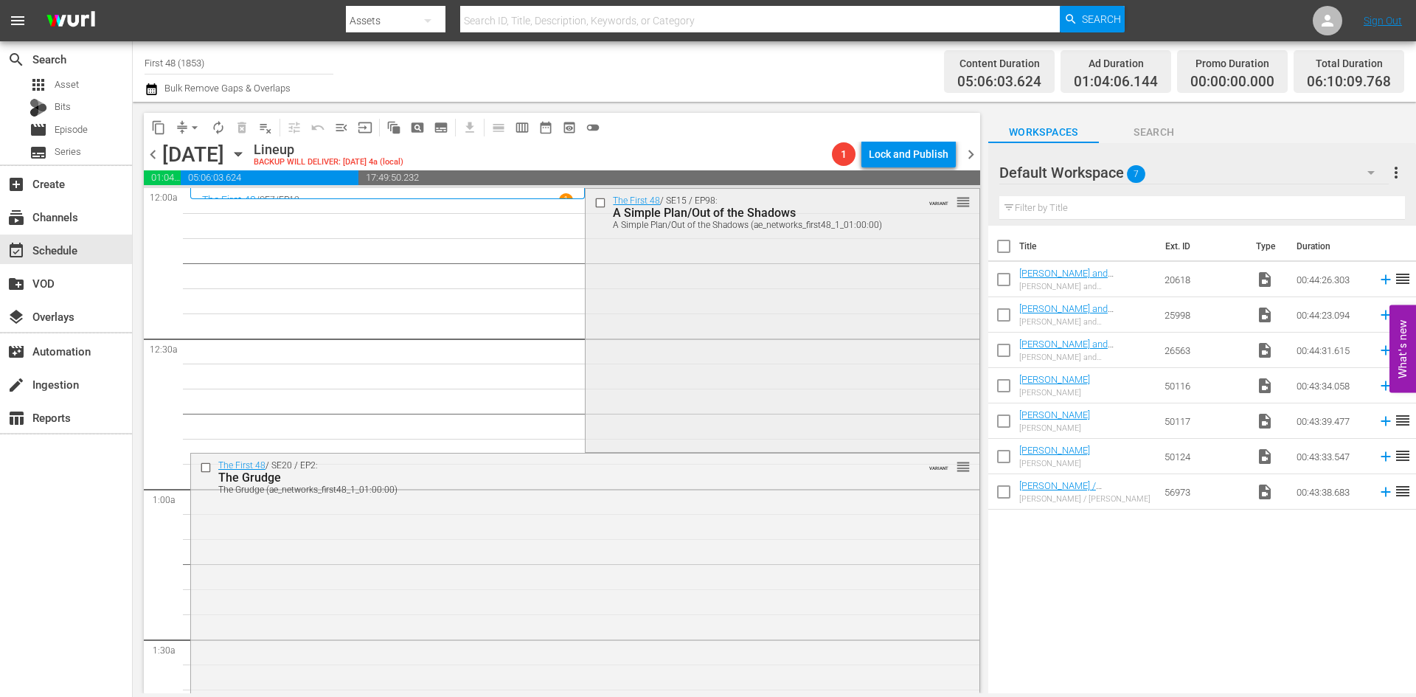
click at [704, 313] on div "The First 48 / SE15 / EP98: A Simple Plan/Out of the Shadows A Simple Plan/Out …" at bounding box center [782, 319] width 393 height 261
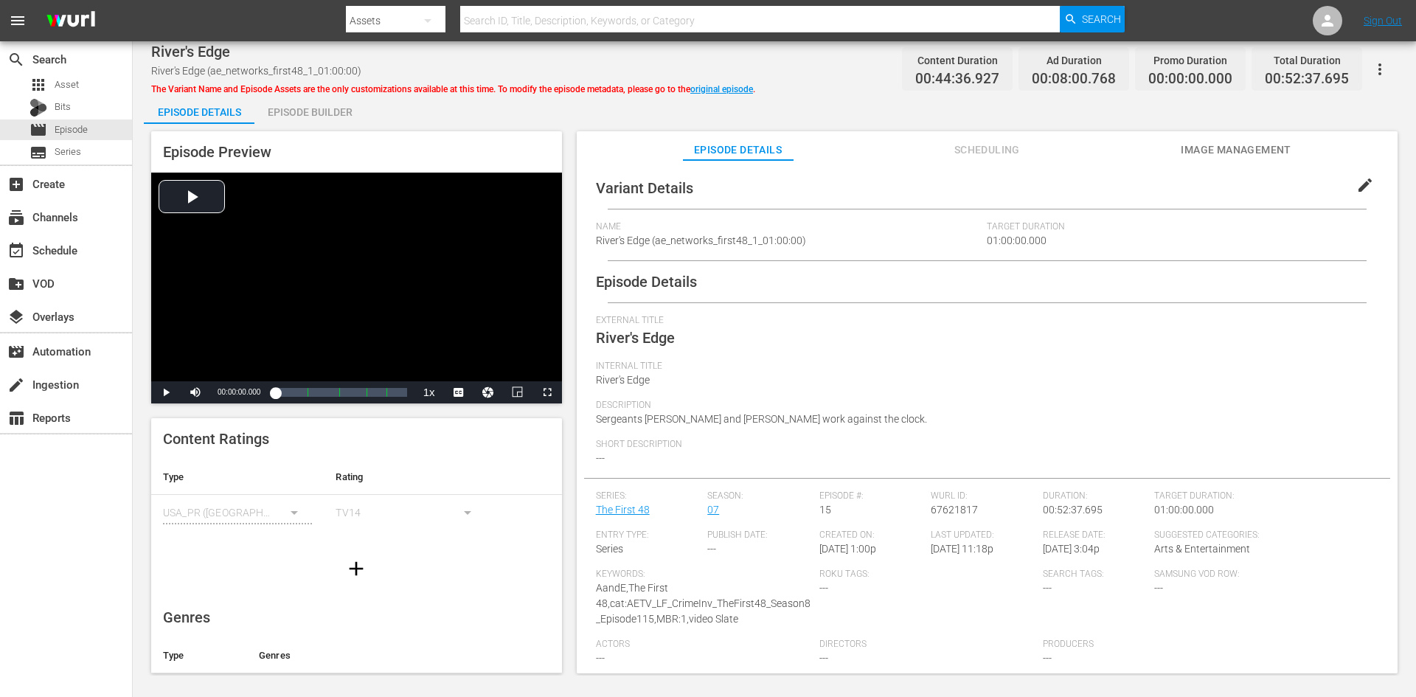
click at [323, 117] on div "Episode Builder" at bounding box center [309, 111] width 111 height 35
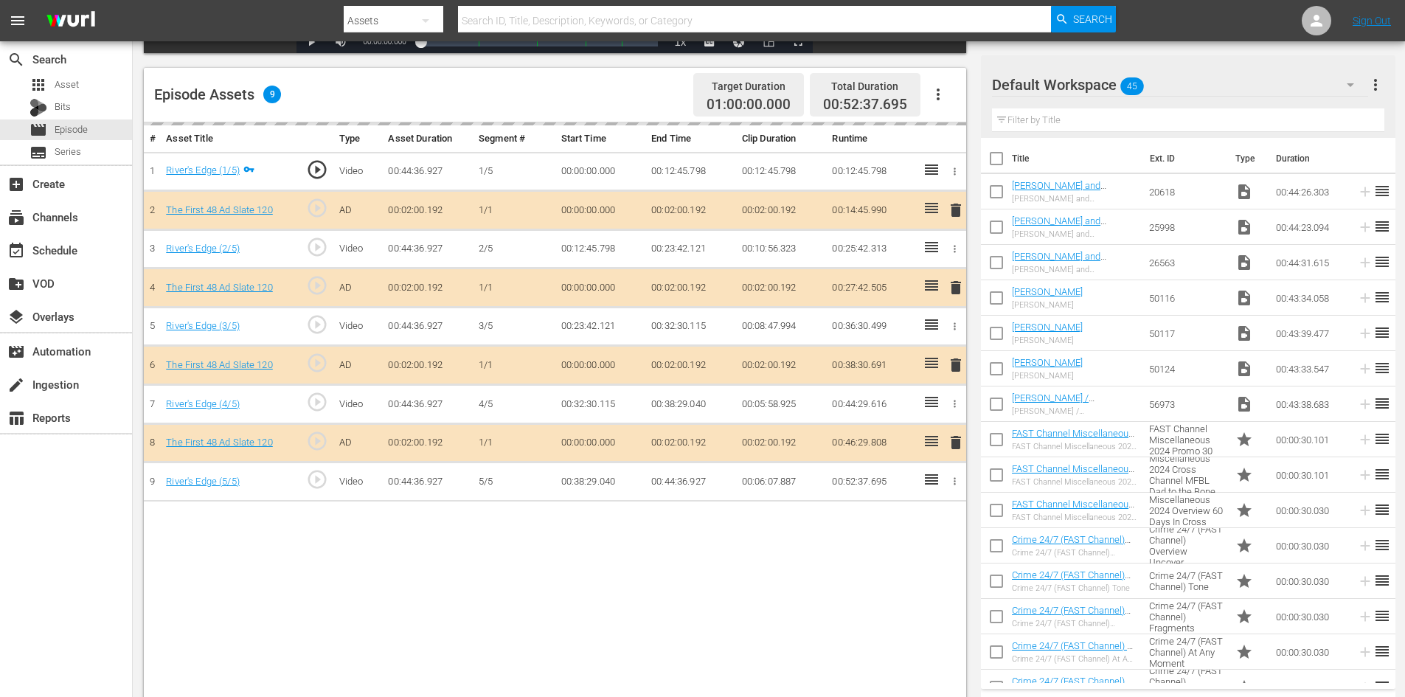
scroll to position [384, 0]
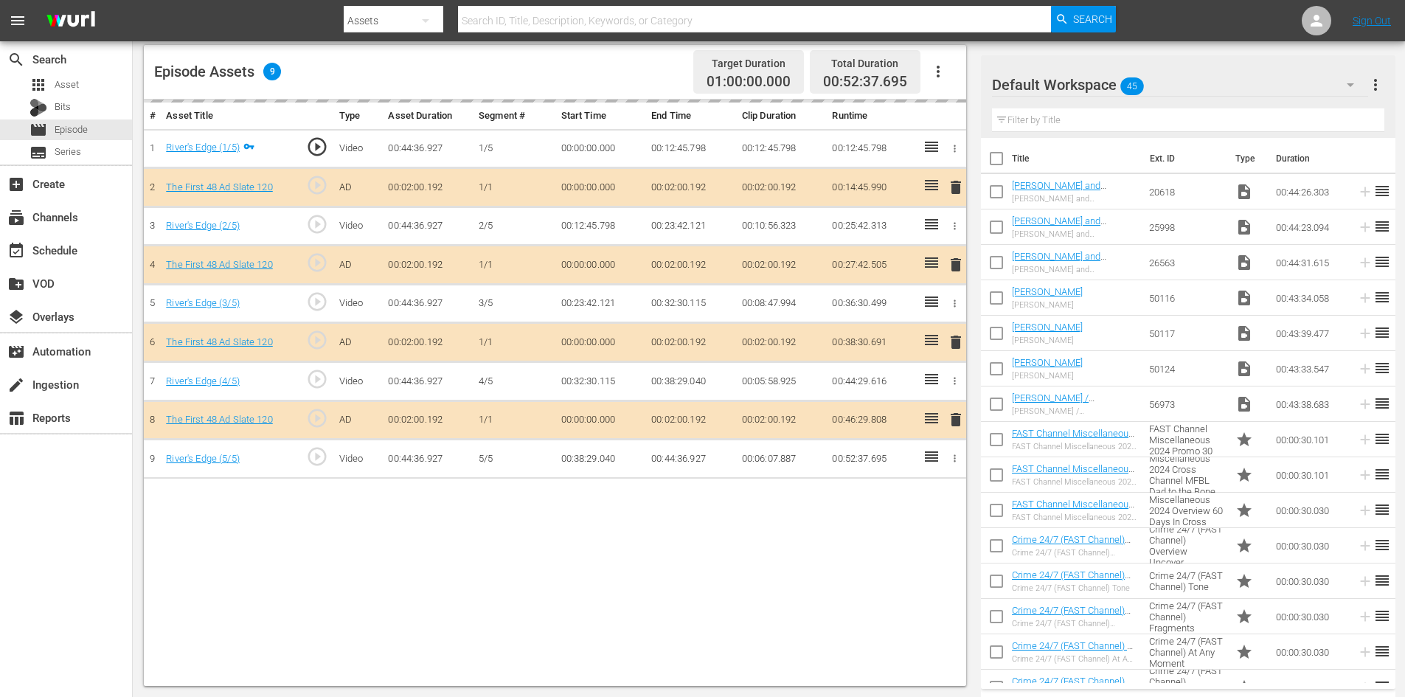
click at [1303, 88] on div "Default Workspace 45" at bounding box center [1180, 84] width 376 height 41
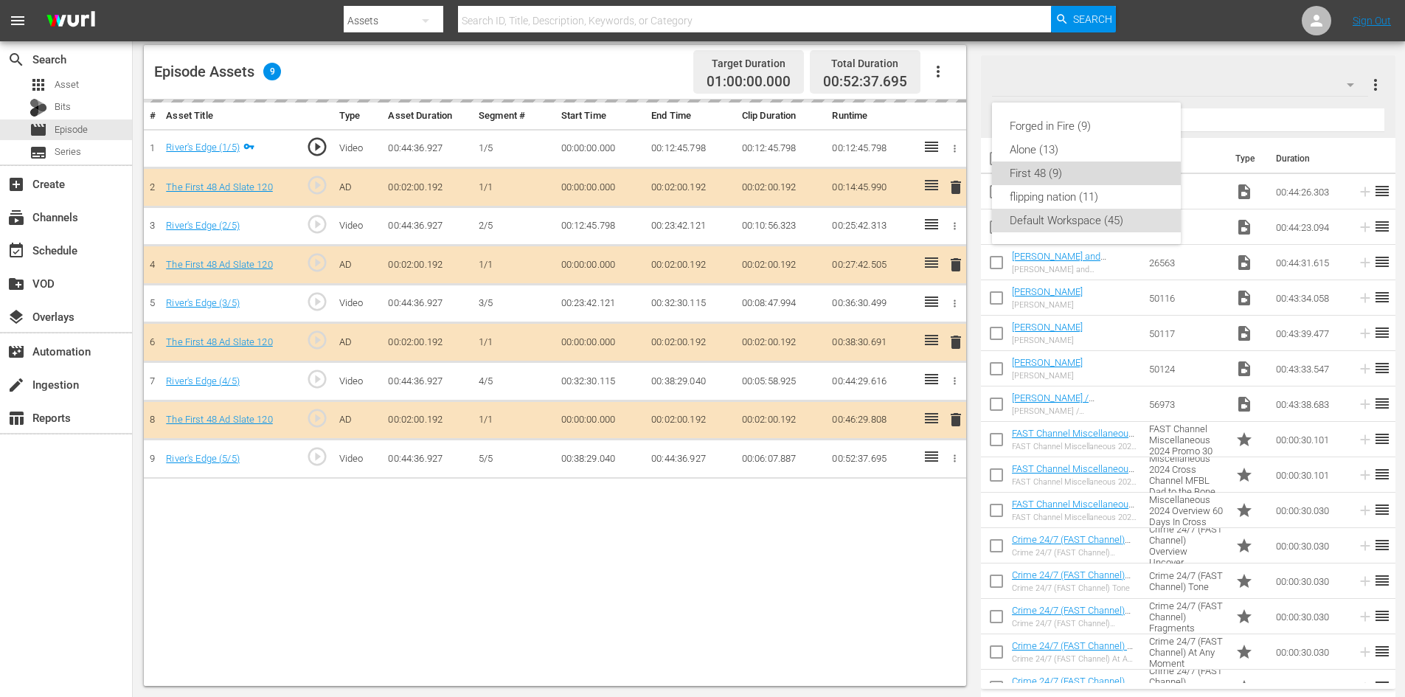
click at [1024, 165] on div "First 48 (9)" at bounding box center [1086, 174] width 153 height 24
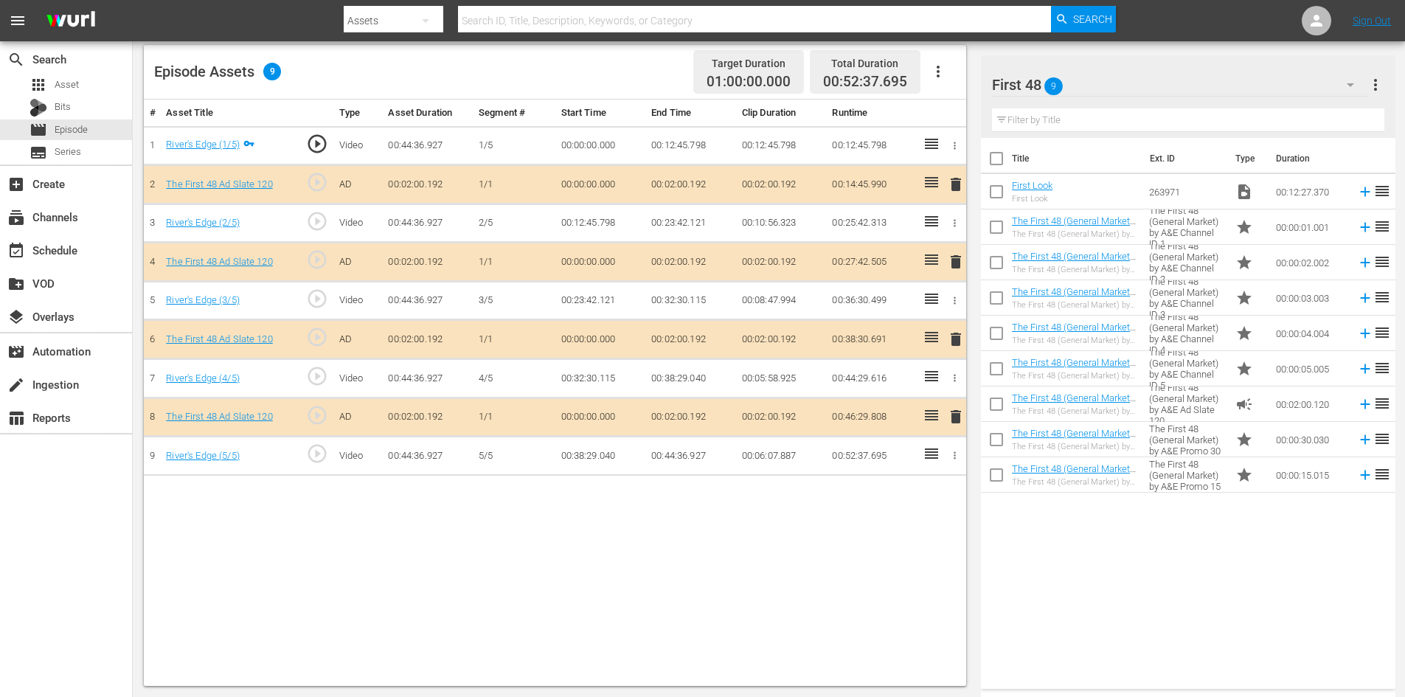
click at [954, 338] on span "delete" at bounding box center [956, 339] width 18 height 18
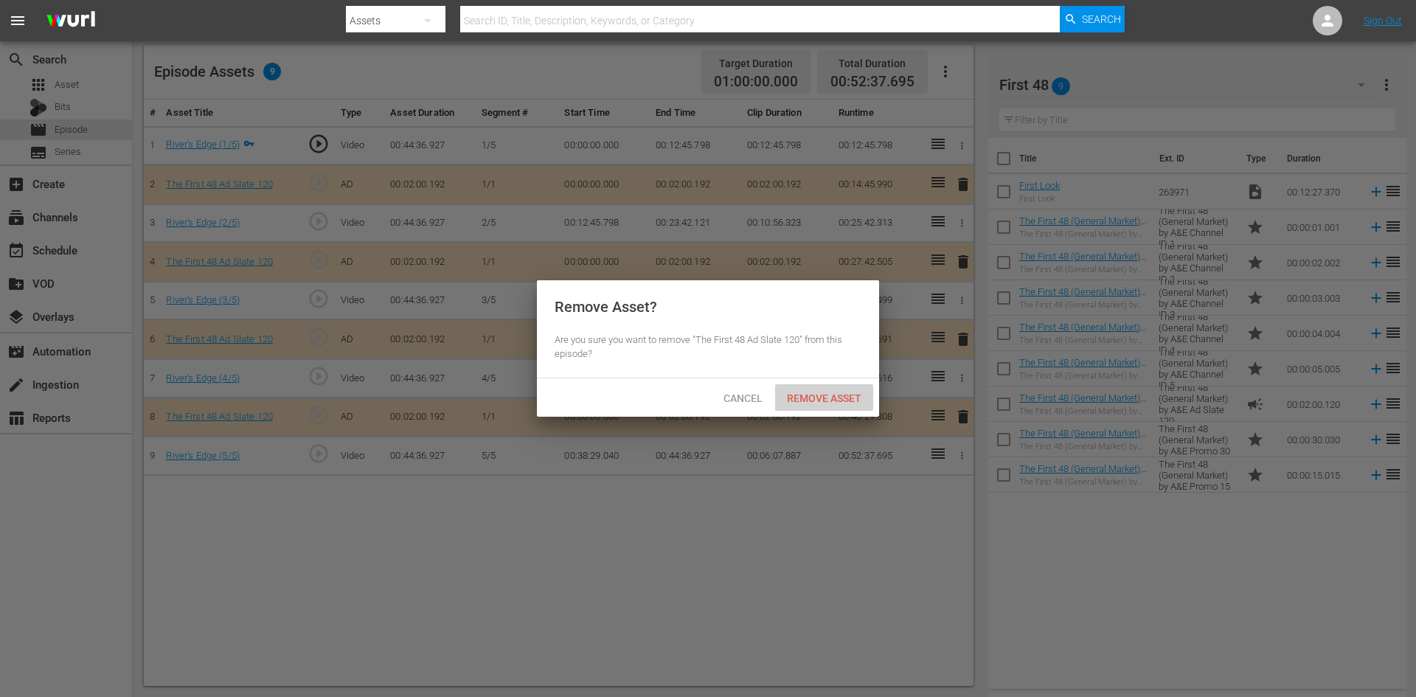
click at [834, 397] on span "Remove Asset" at bounding box center [824, 398] width 98 height 12
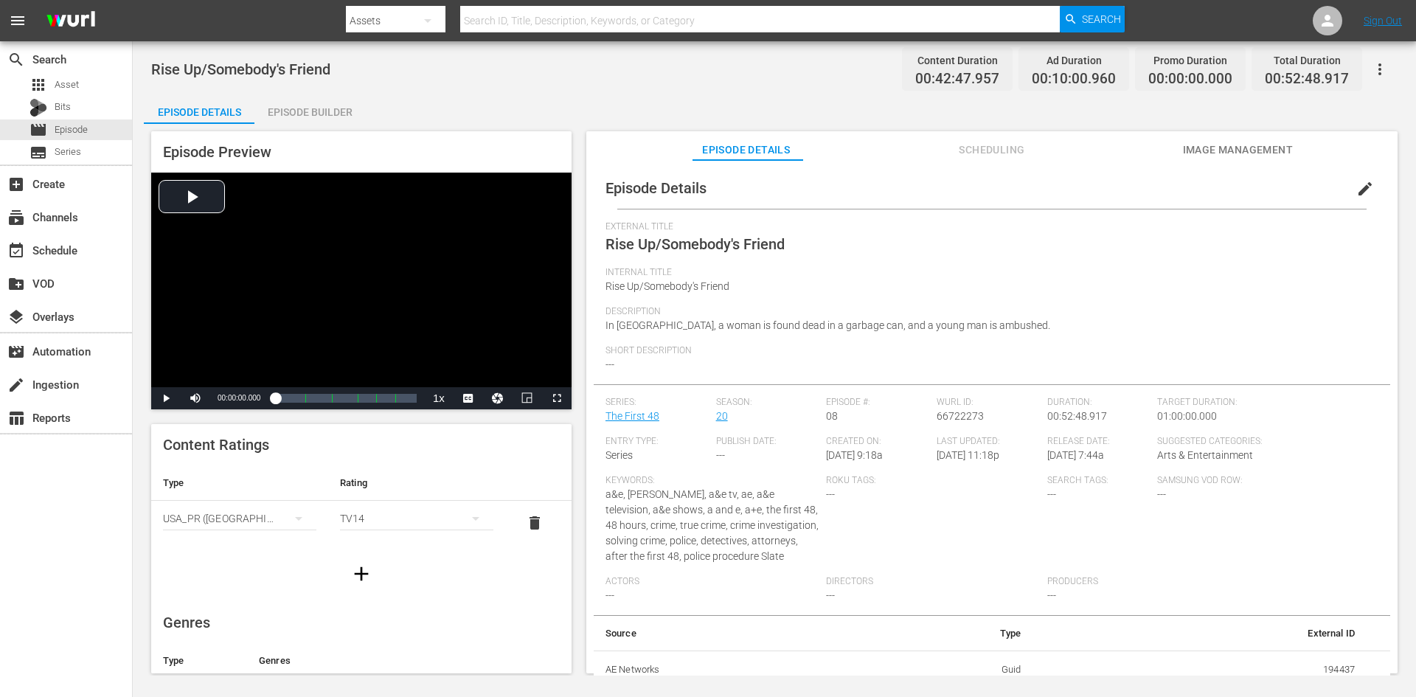
click at [334, 103] on div "Episode Builder" at bounding box center [309, 111] width 111 height 35
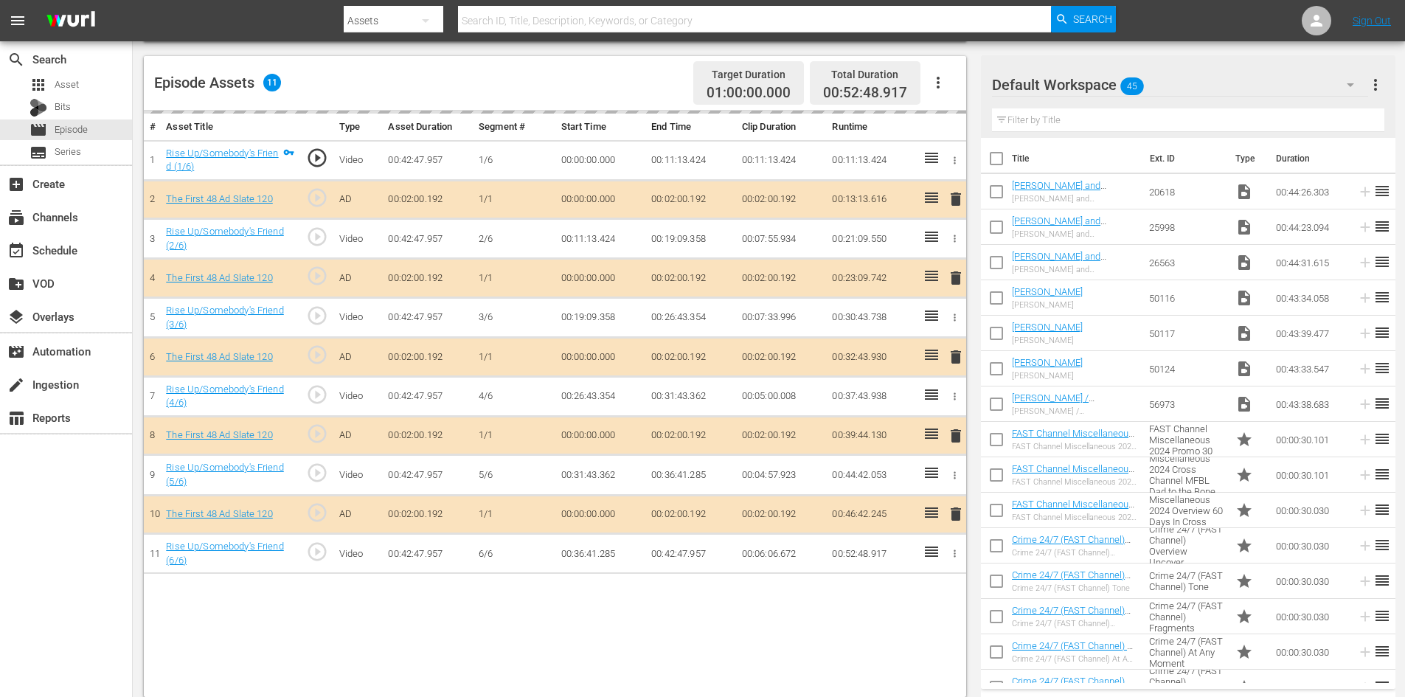
scroll to position [384, 0]
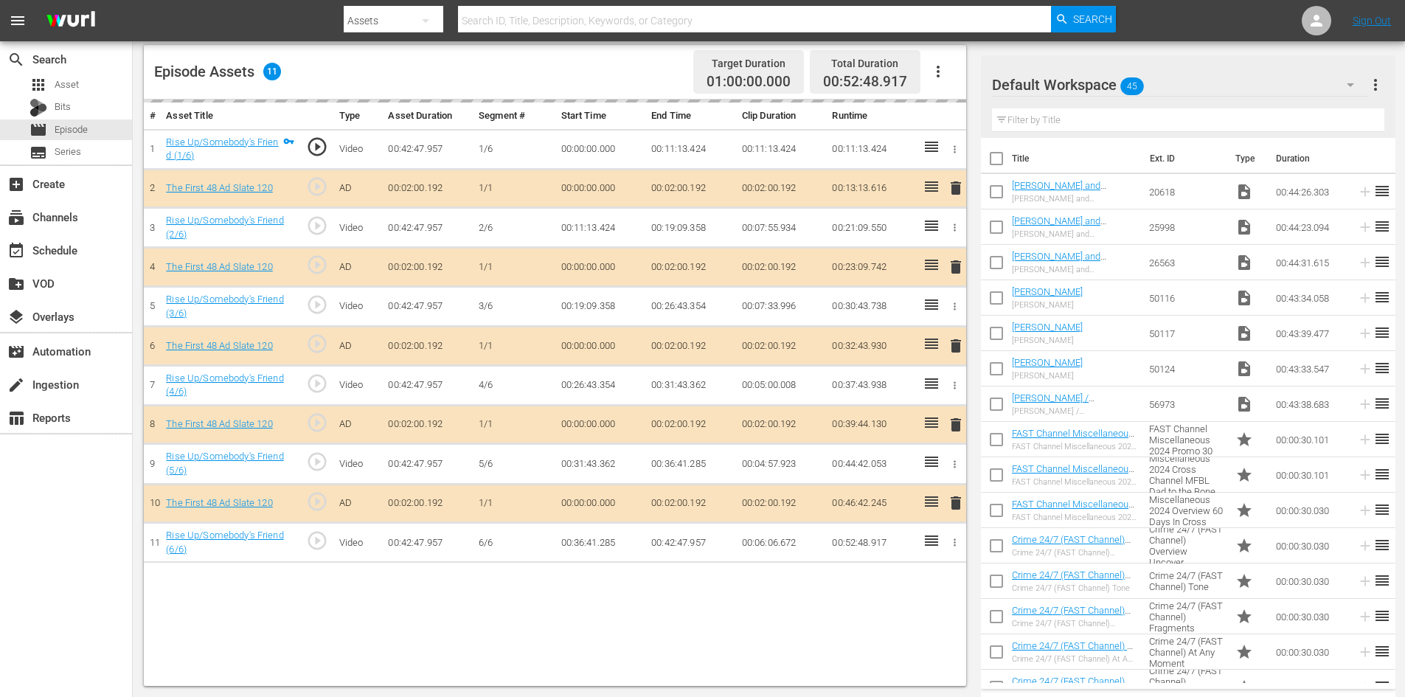
click at [1210, 88] on div "Default Workspace 45" at bounding box center [1180, 84] width 376 height 41
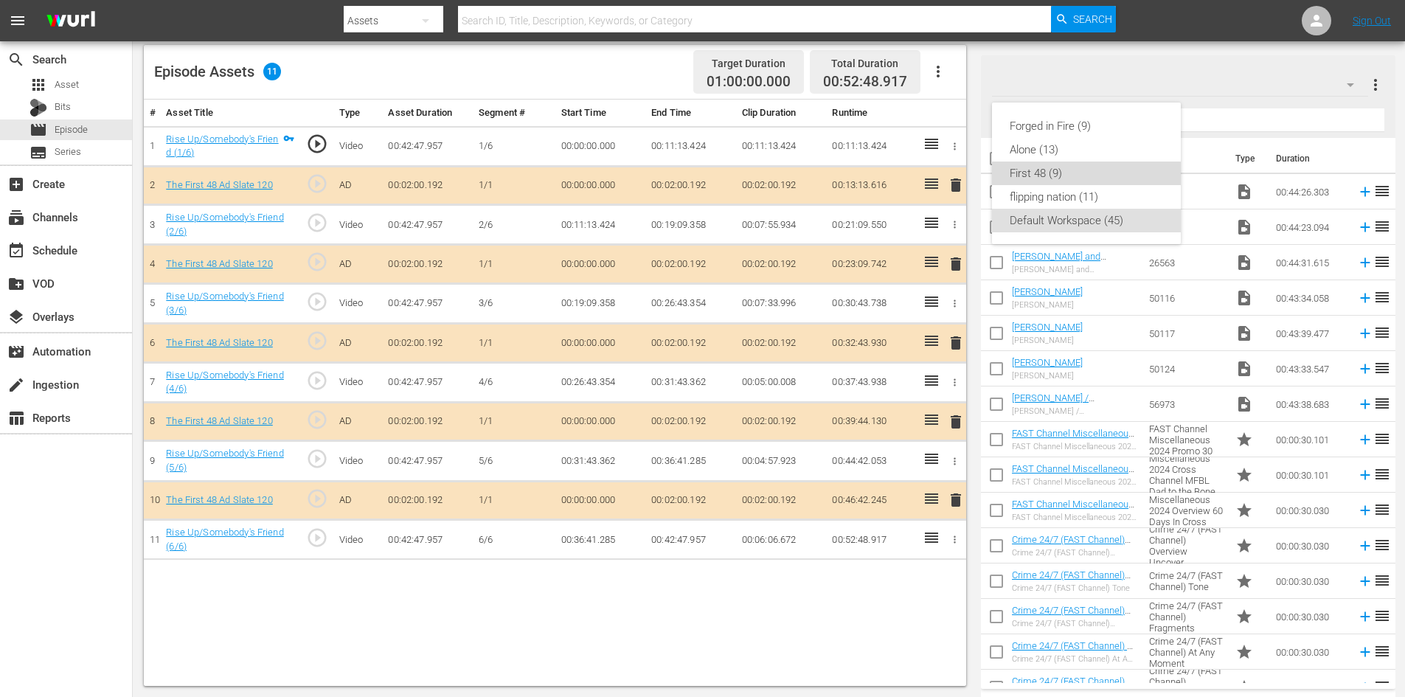
click at [1037, 173] on div "First 48 (9)" at bounding box center [1086, 174] width 153 height 24
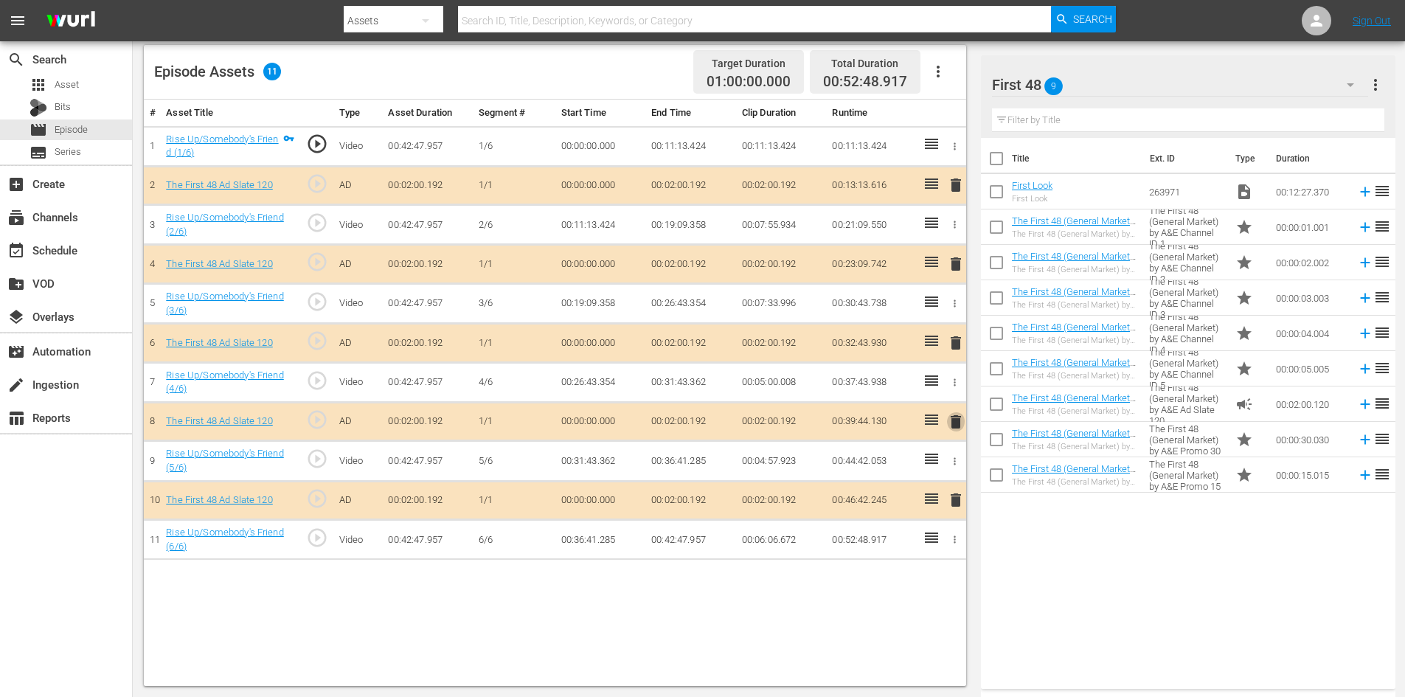
click at [961, 418] on span "delete" at bounding box center [956, 422] width 18 height 18
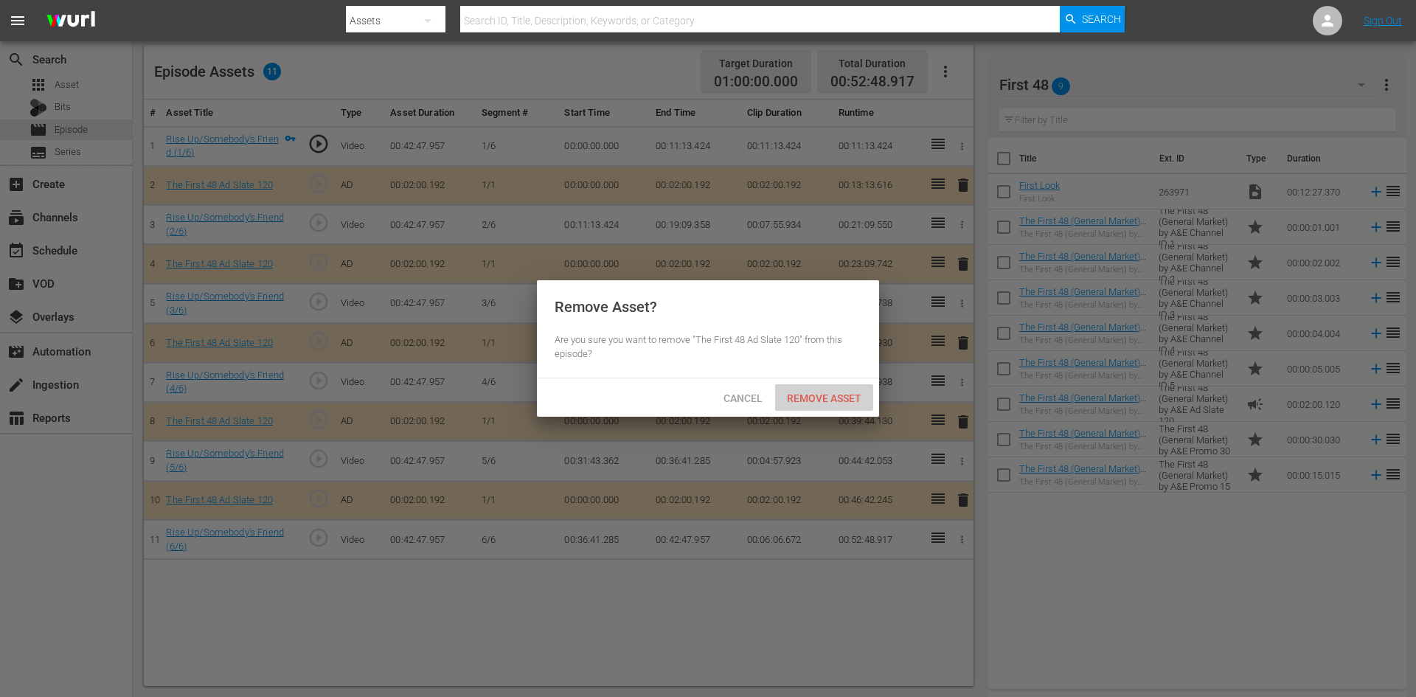
click at [846, 392] on div "Remove Asset" at bounding box center [824, 397] width 98 height 27
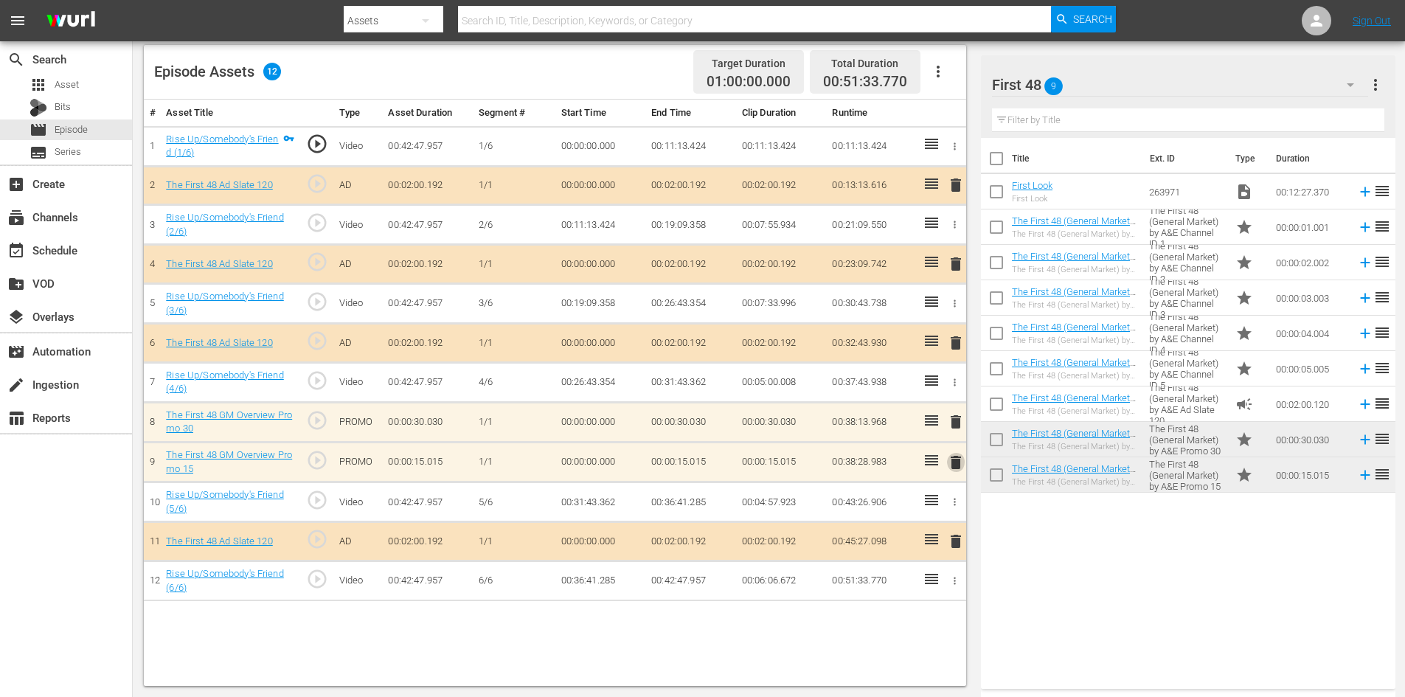
click at [954, 463] on span "delete" at bounding box center [956, 463] width 18 height 18
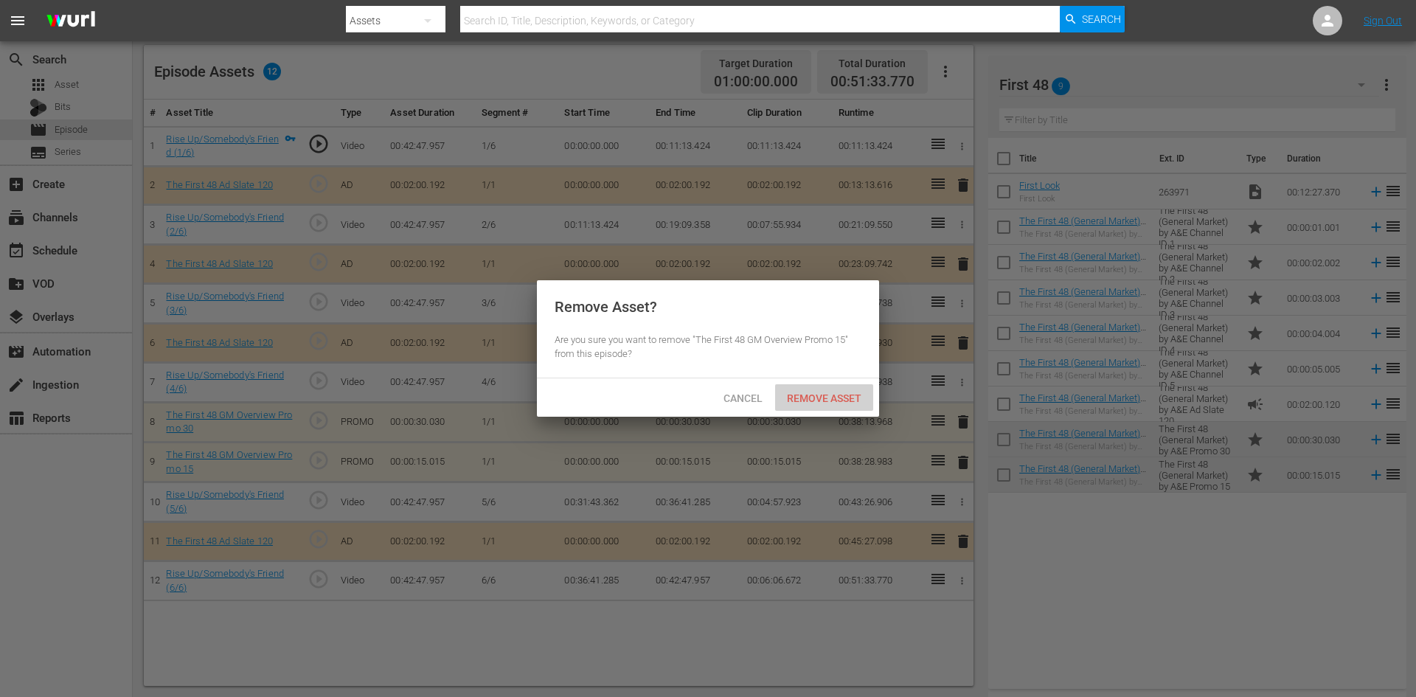
click at [838, 392] on span "Remove Asset" at bounding box center [824, 398] width 98 height 12
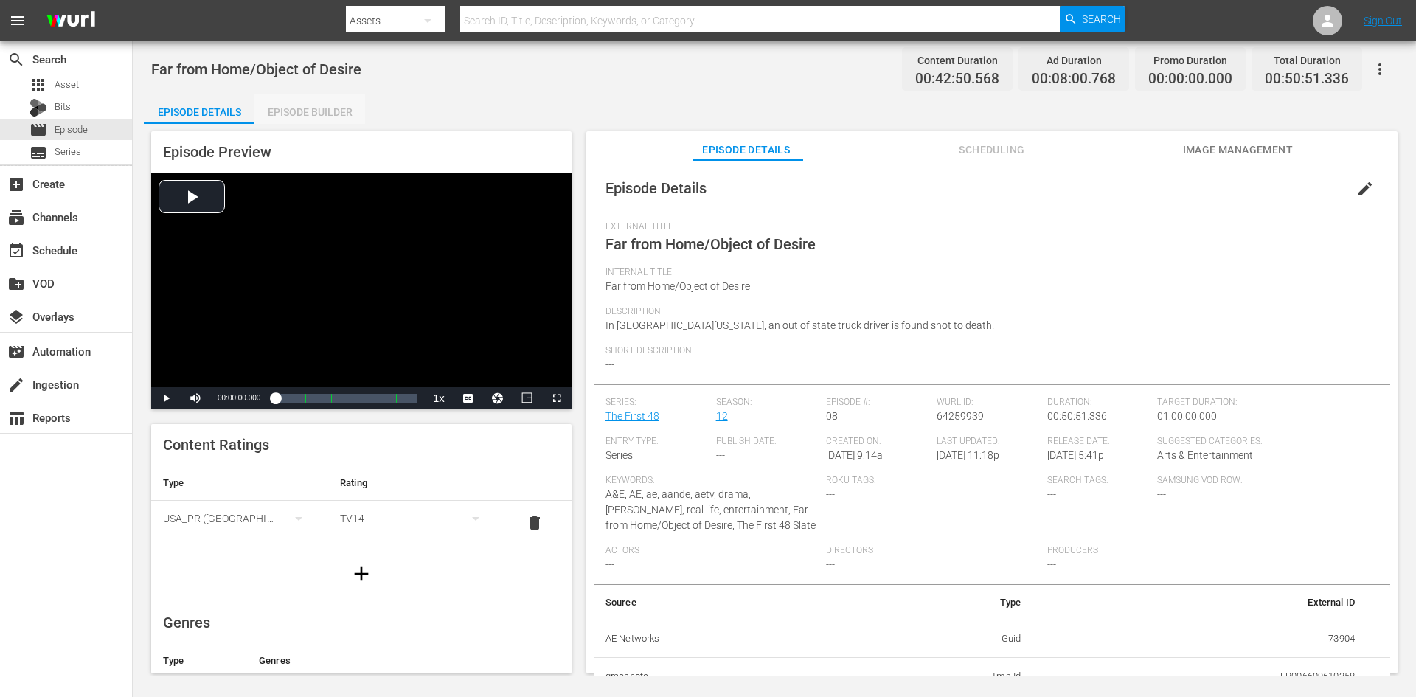
click at [285, 111] on div "Episode Builder" at bounding box center [309, 111] width 111 height 35
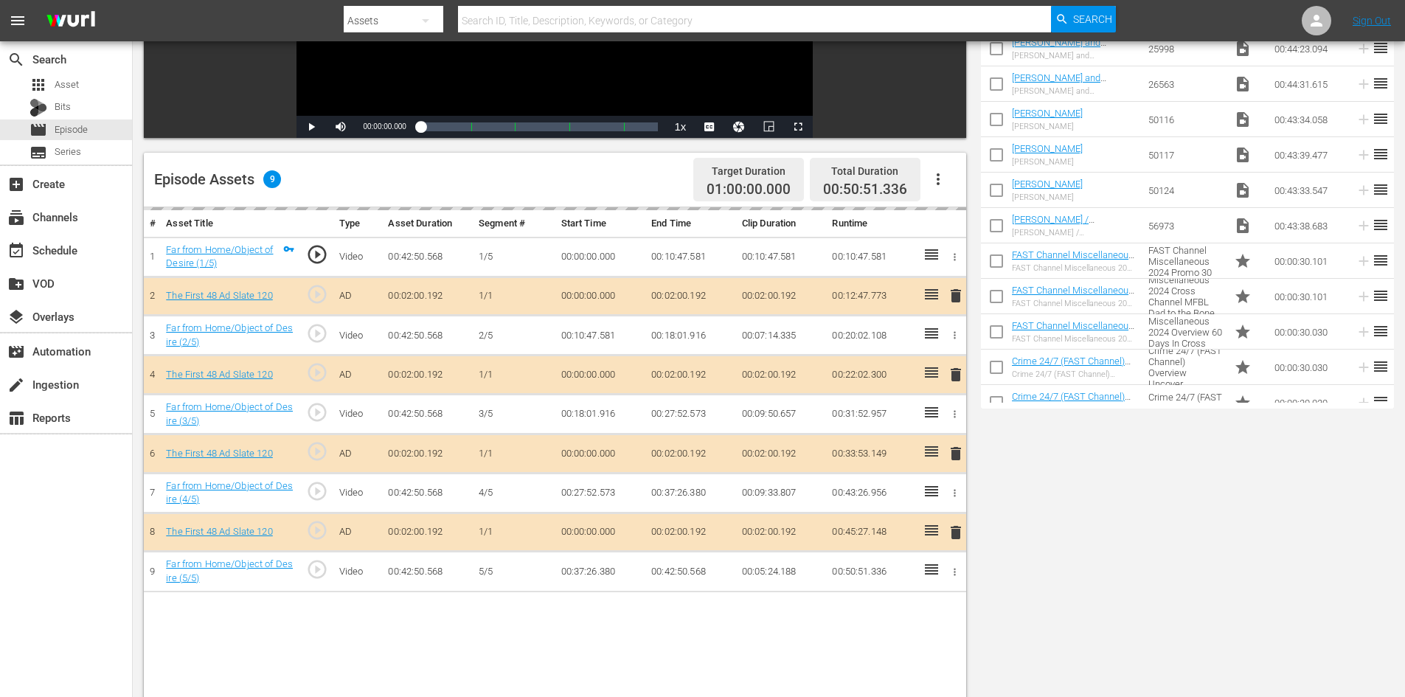
scroll to position [384, 0]
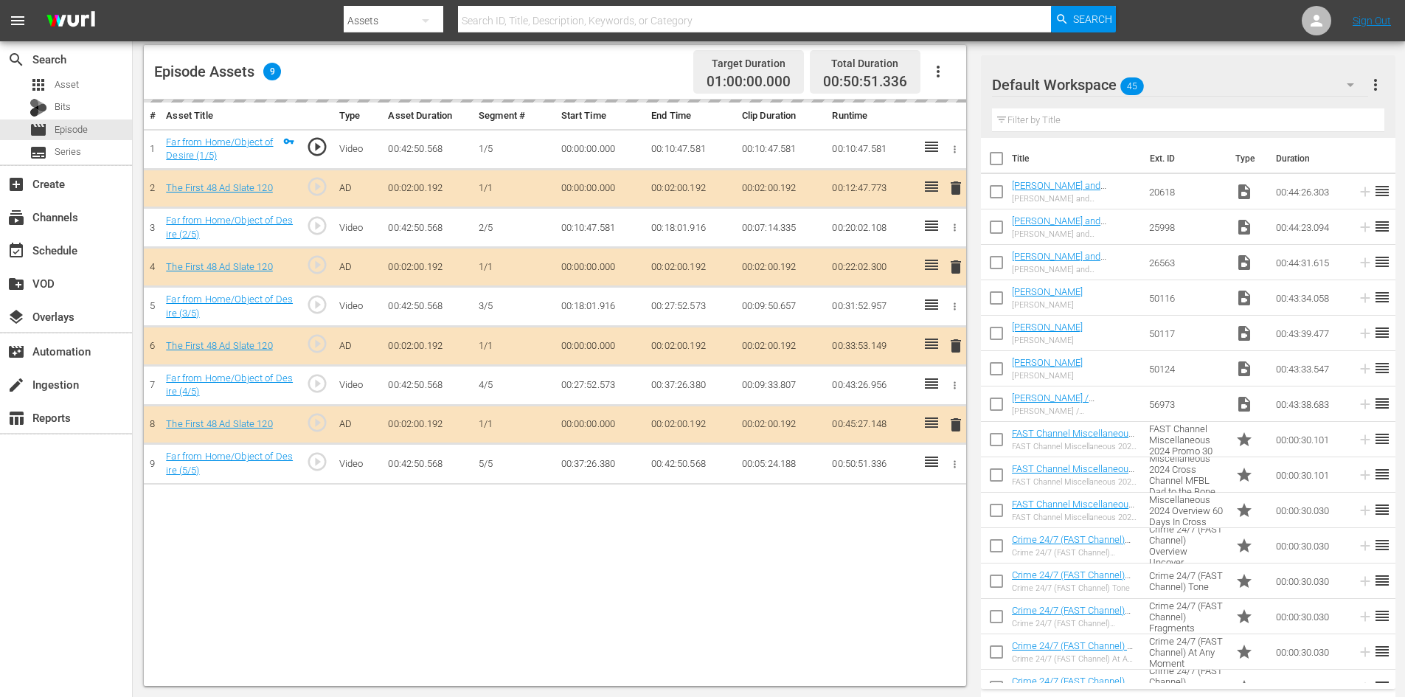
click at [1185, 78] on div "Default Workspace 45" at bounding box center [1180, 84] width 376 height 41
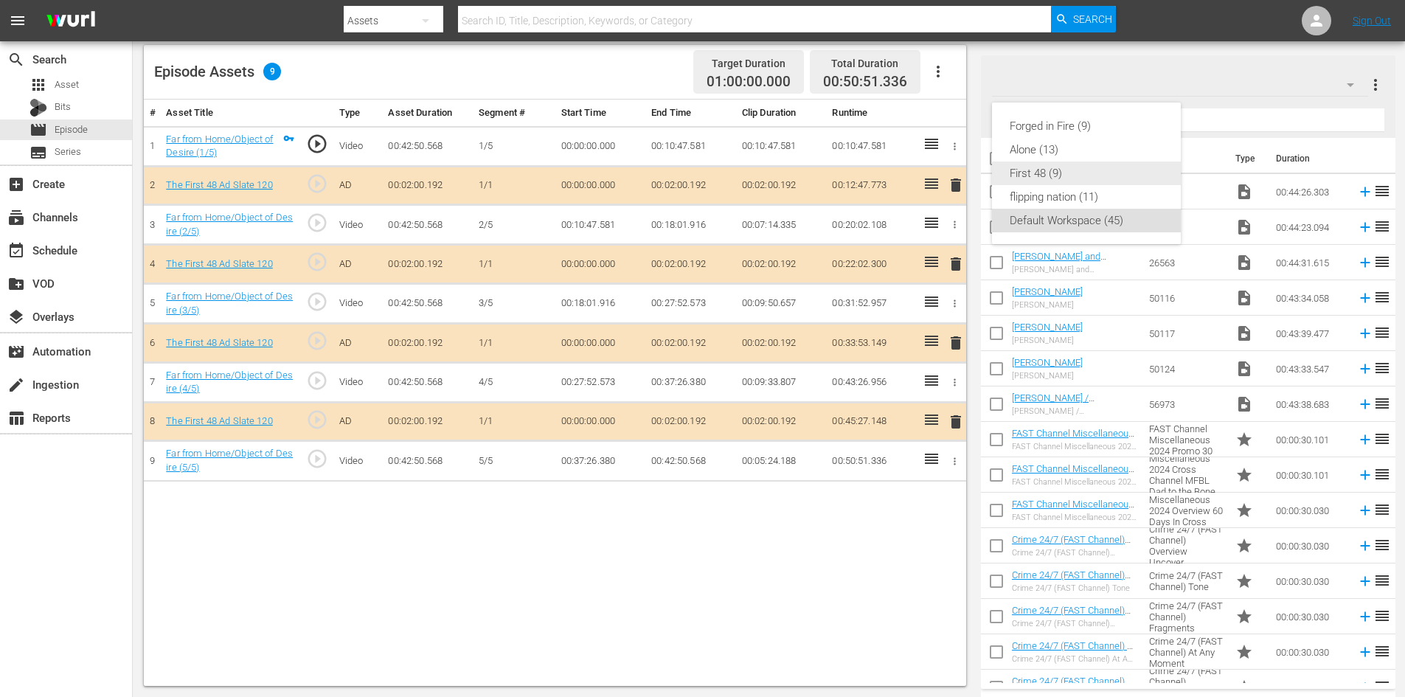
click at [1033, 171] on div "First 48 (9)" at bounding box center [1086, 174] width 153 height 24
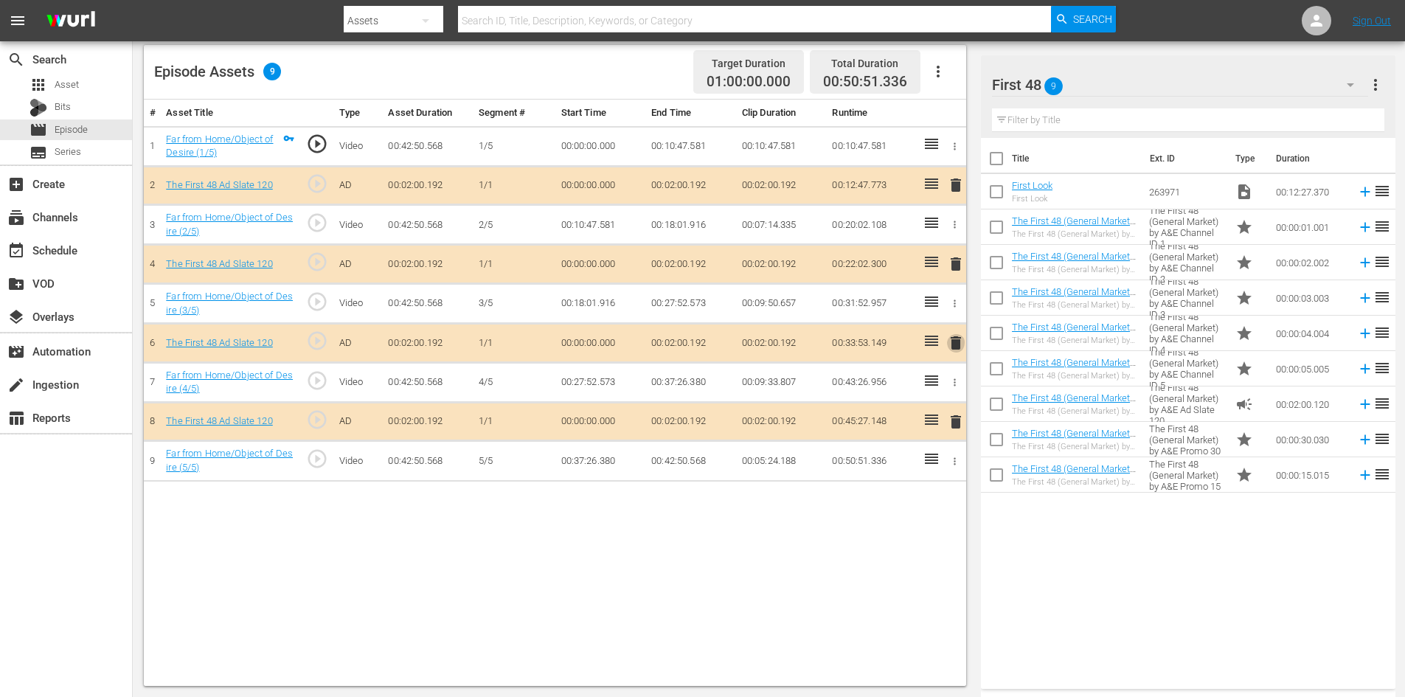
click at [954, 340] on span "delete" at bounding box center [956, 343] width 18 height 18
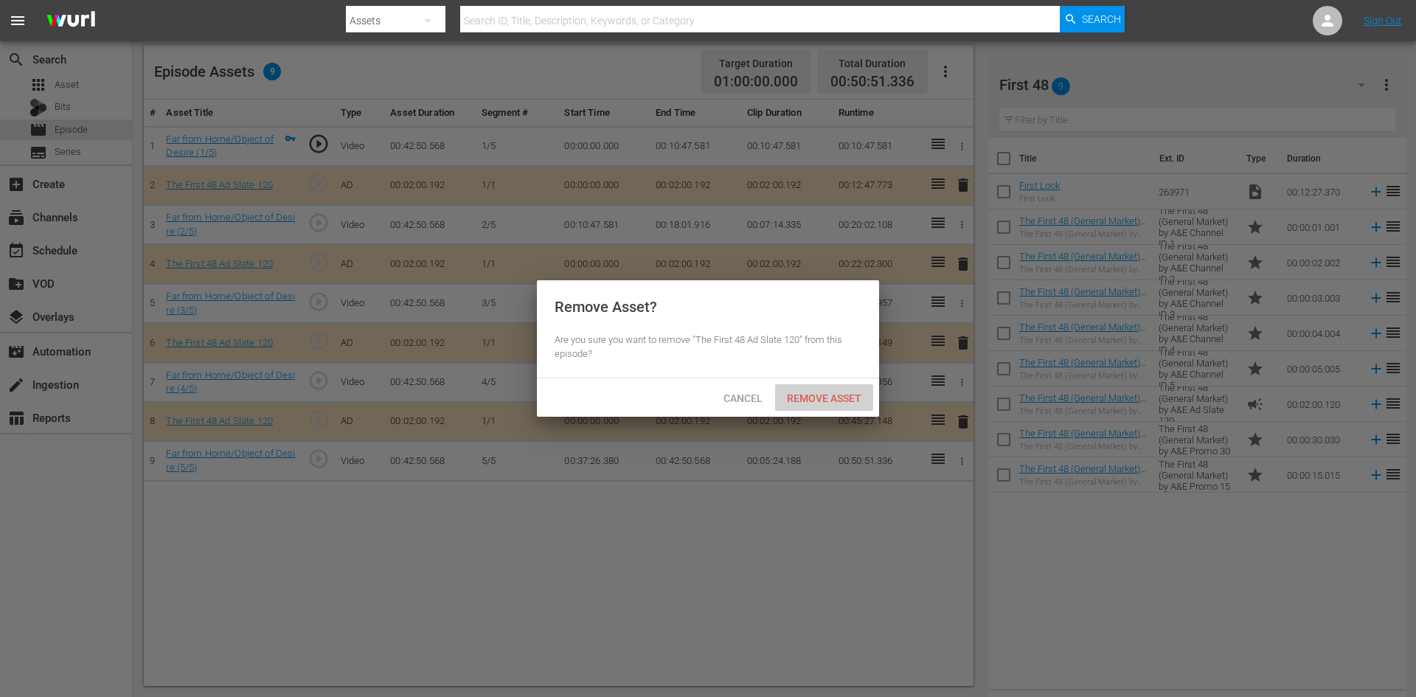
click at [839, 394] on span "Remove Asset" at bounding box center [824, 398] width 98 height 12
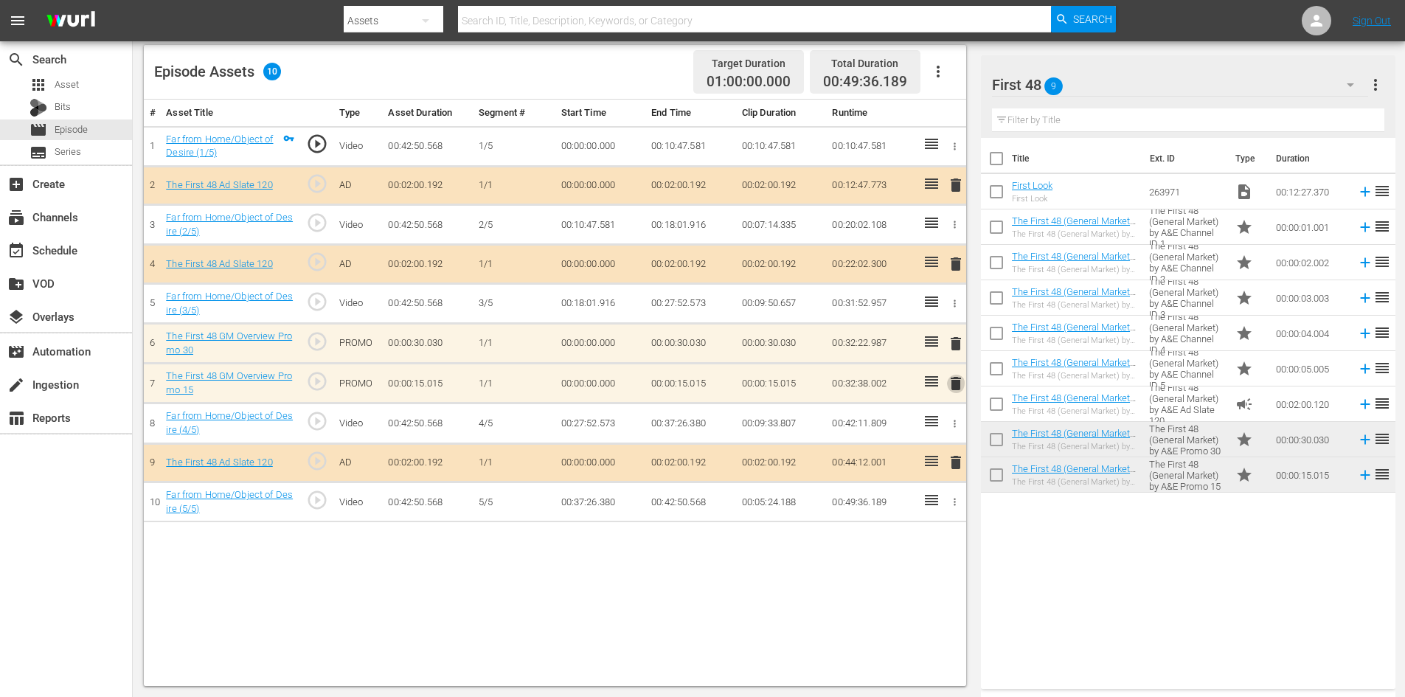
click at [953, 382] on span "delete" at bounding box center [956, 384] width 18 height 18
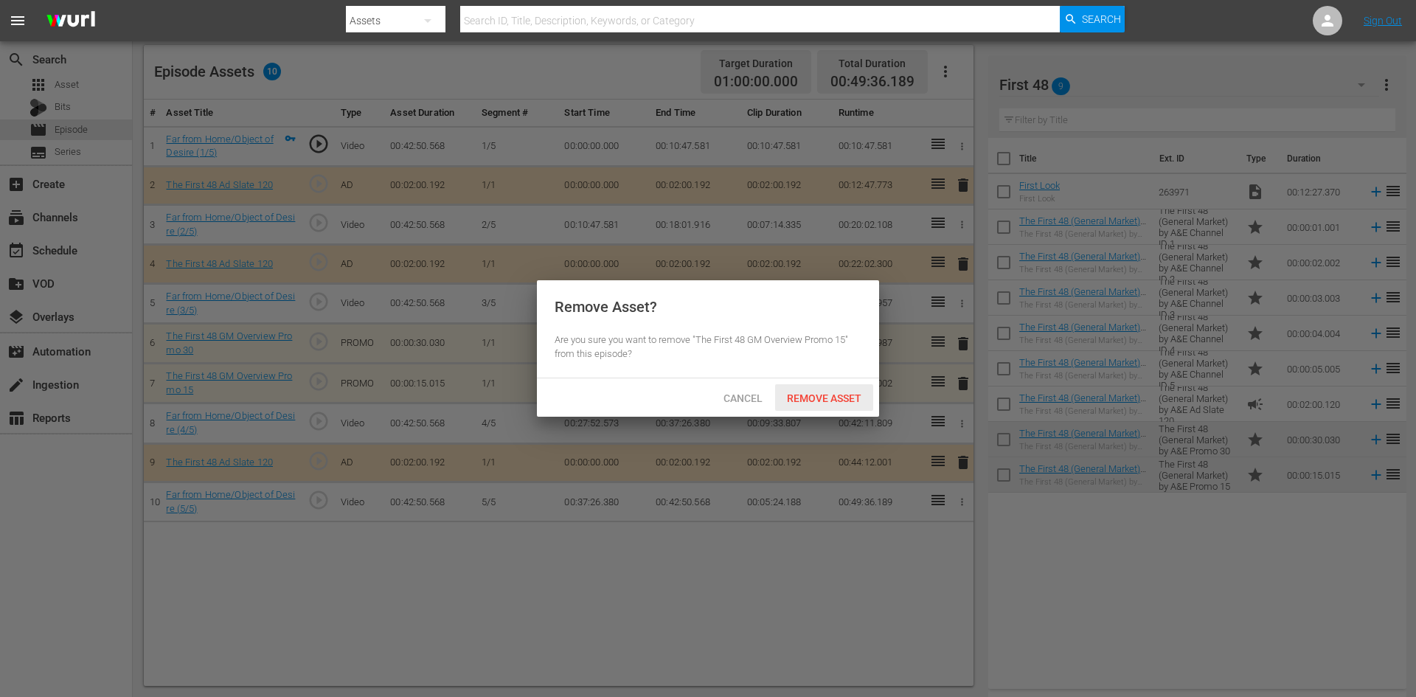
click at [831, 403] on span "Remove Asset" at bounding box center [824, 398] width 98 height 12
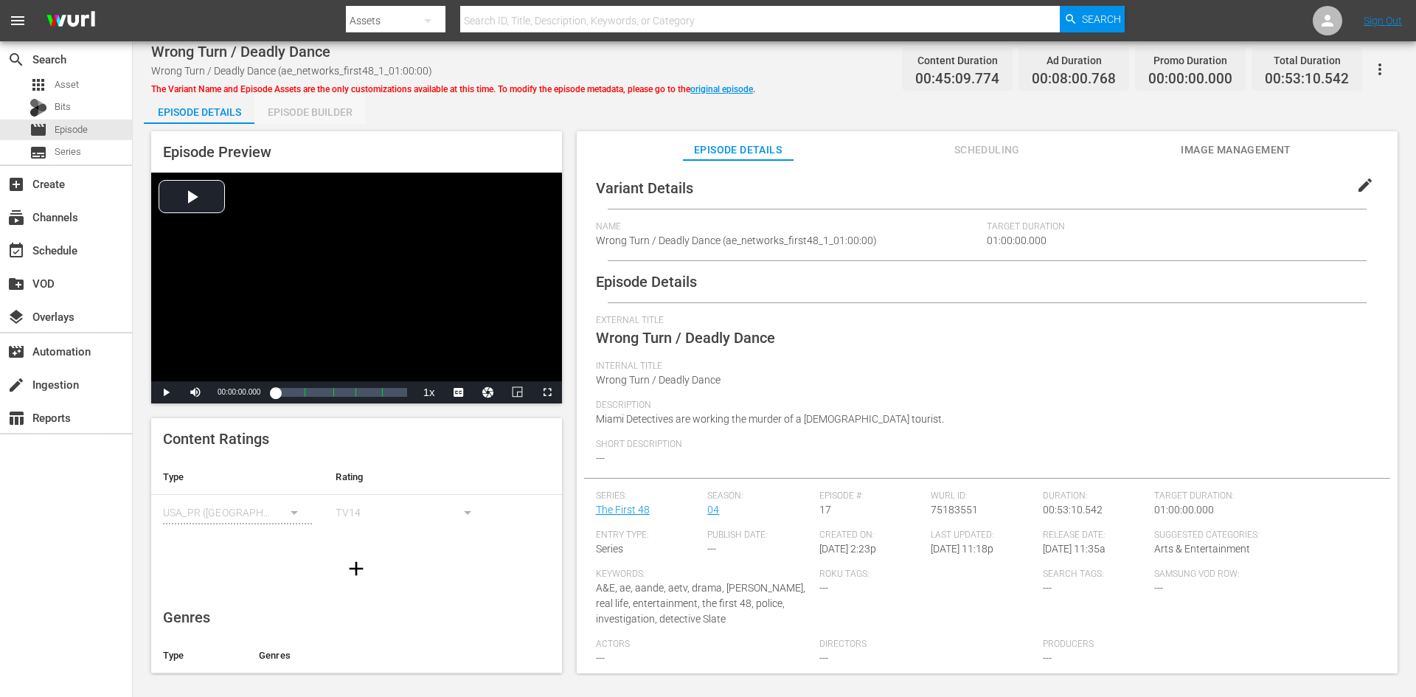
click at [344, 109] on div "Episode Builder" at bounding box center [309, 111] width 111 height 35
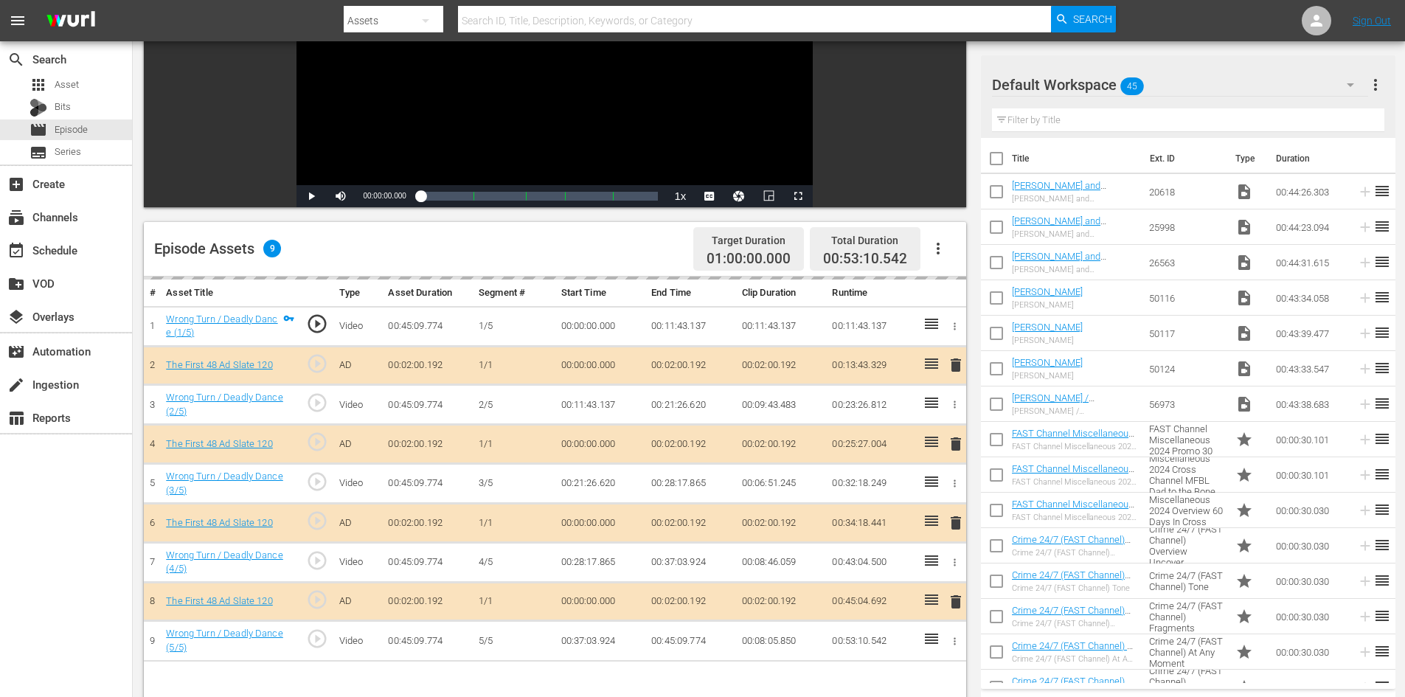
scroll to position [369, 0]
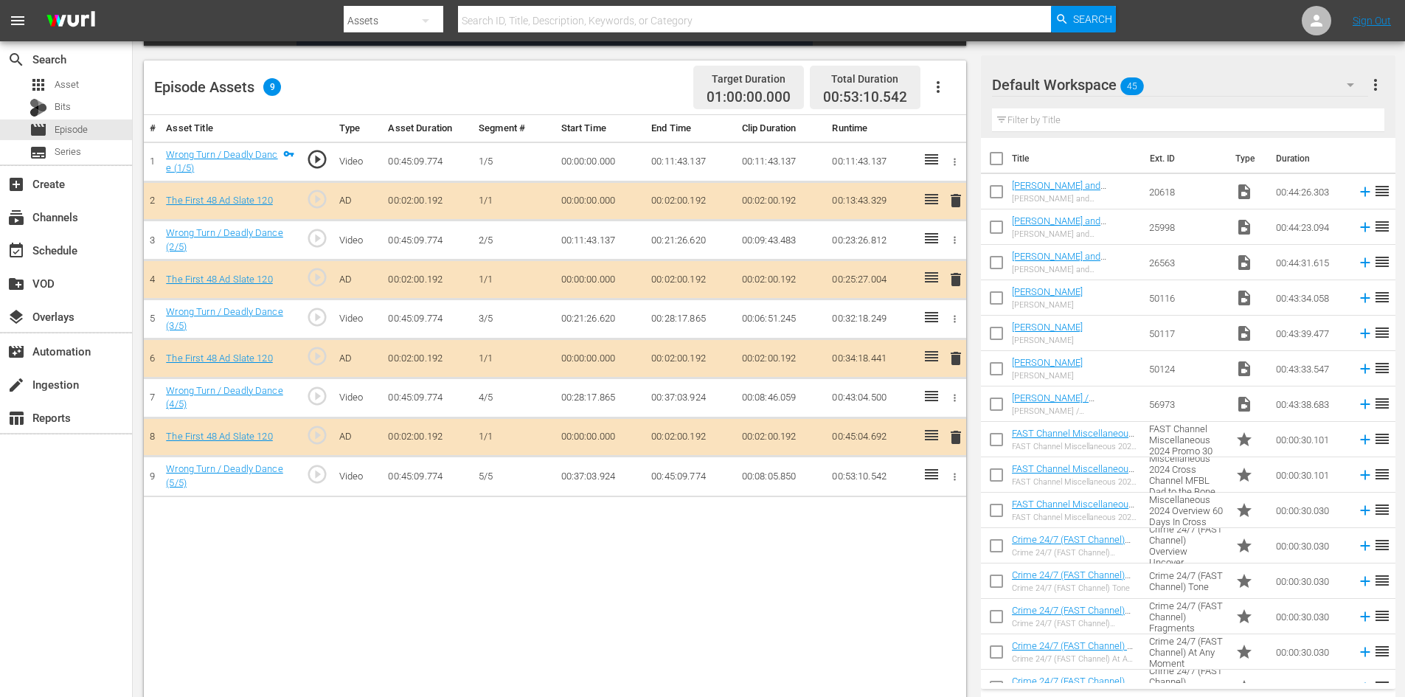
click at [1184, 89] on div "Default Workspace 45" at bounding box center [1180, 84] width 376 height 41
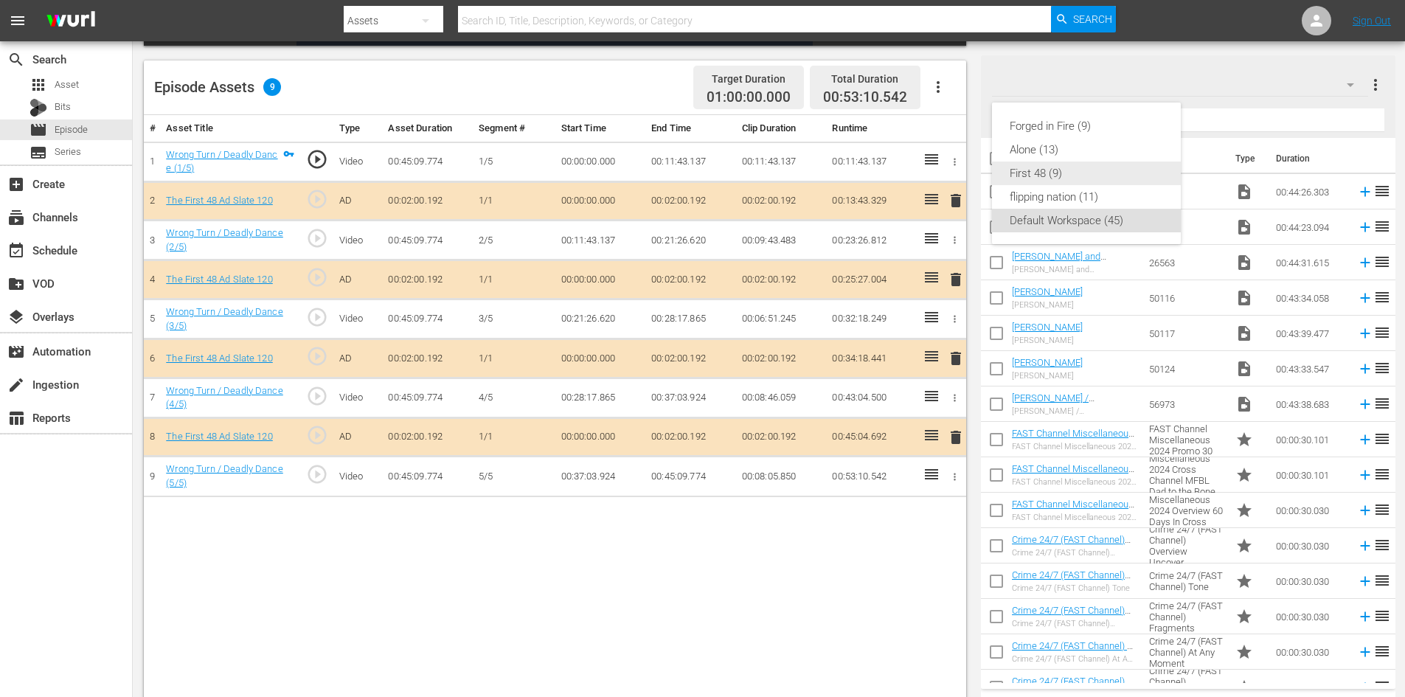
click at [1081, 170] on div "First 48 (9)" at bounding box center [1086, 174] width 153 height 24
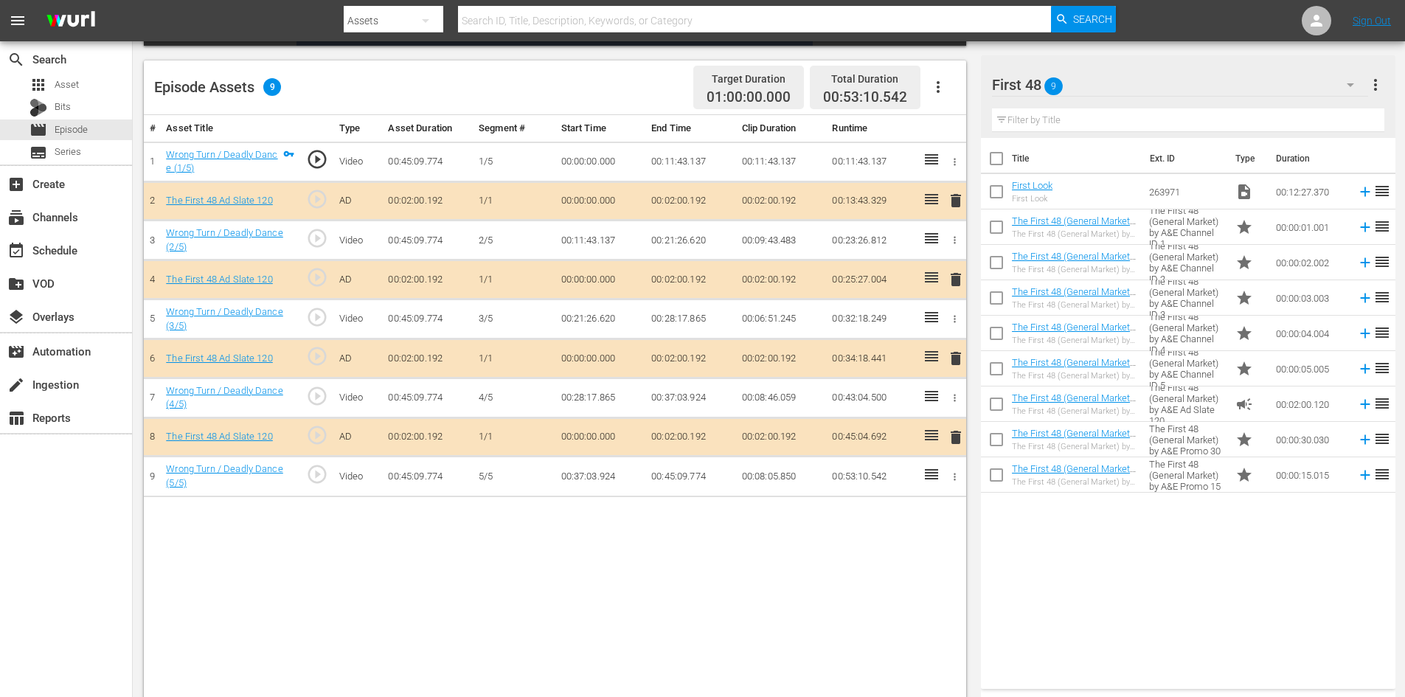
click at [957, 364] on span "delete" at bounding box center [956, 359] width 18 height 18
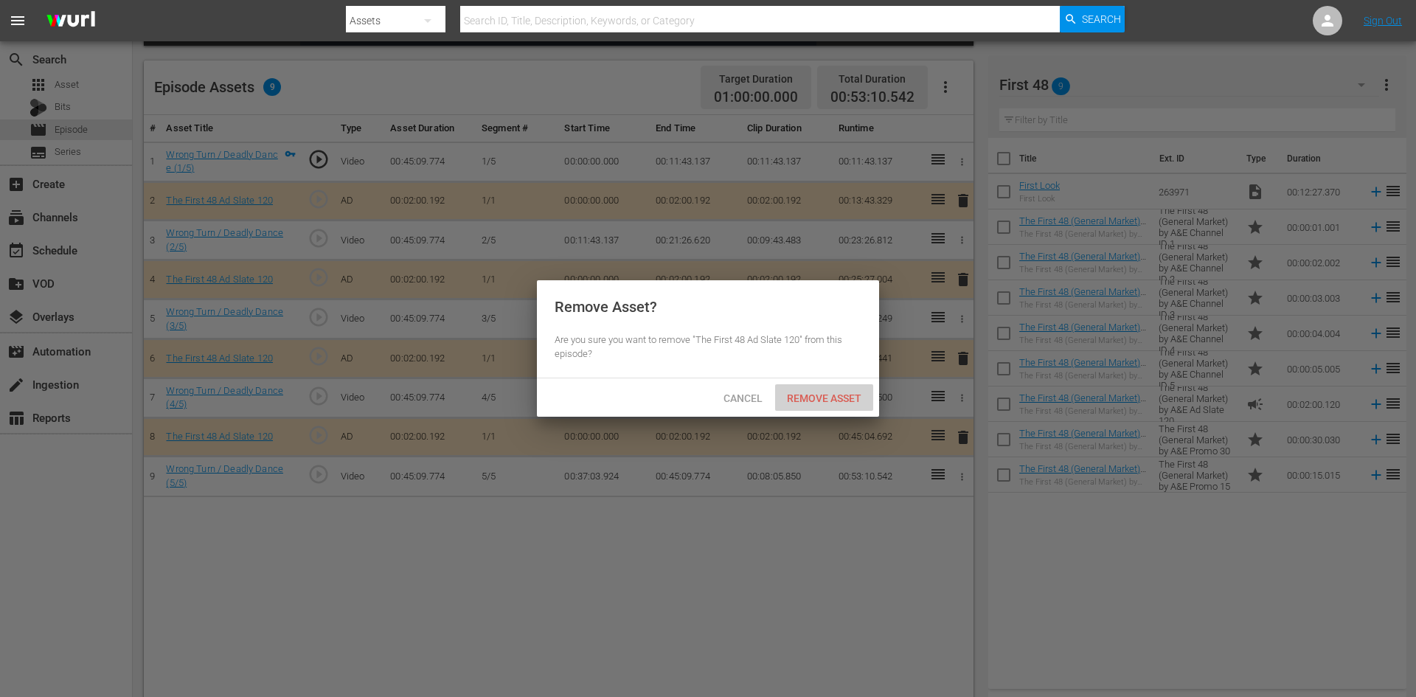
click at [839, 396] on span "Remove Asset" at bounding box center [824, 398] width 98 height 12
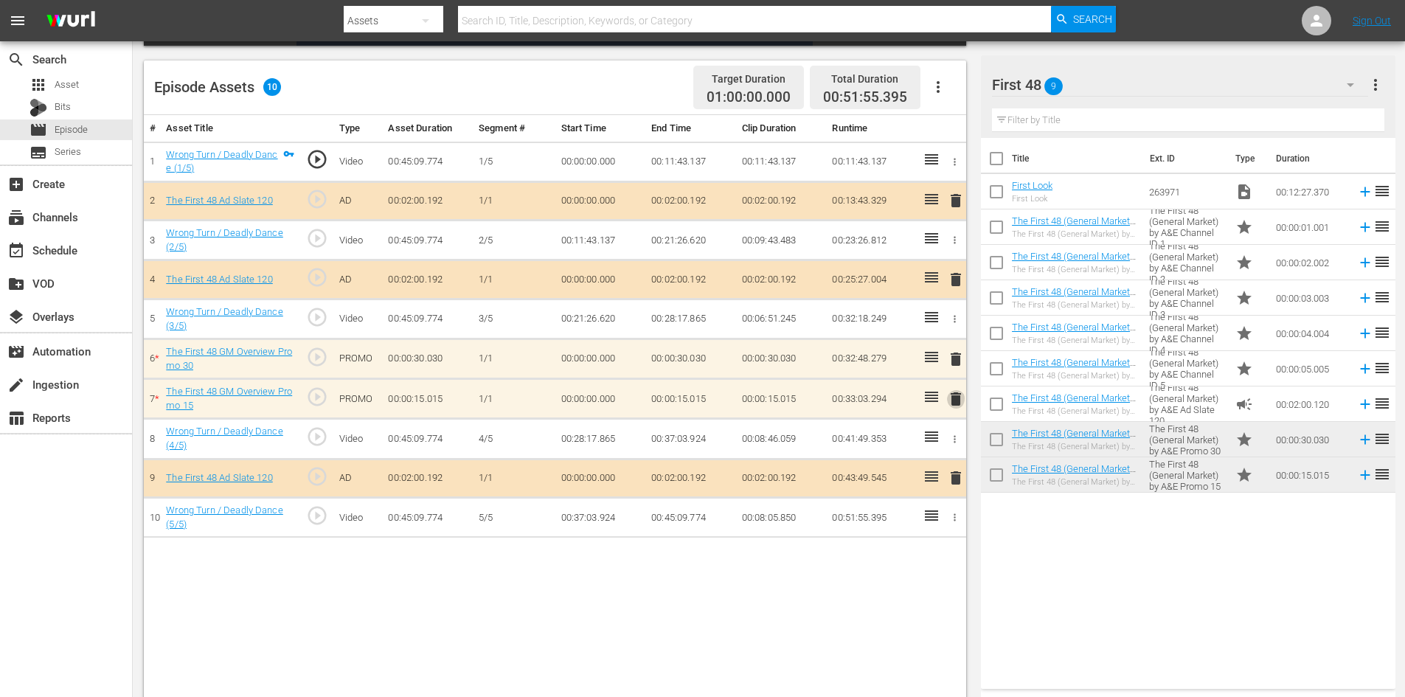
click at [956, 399] on span "delete" at bounding box center [956, 399] width 18 height 18
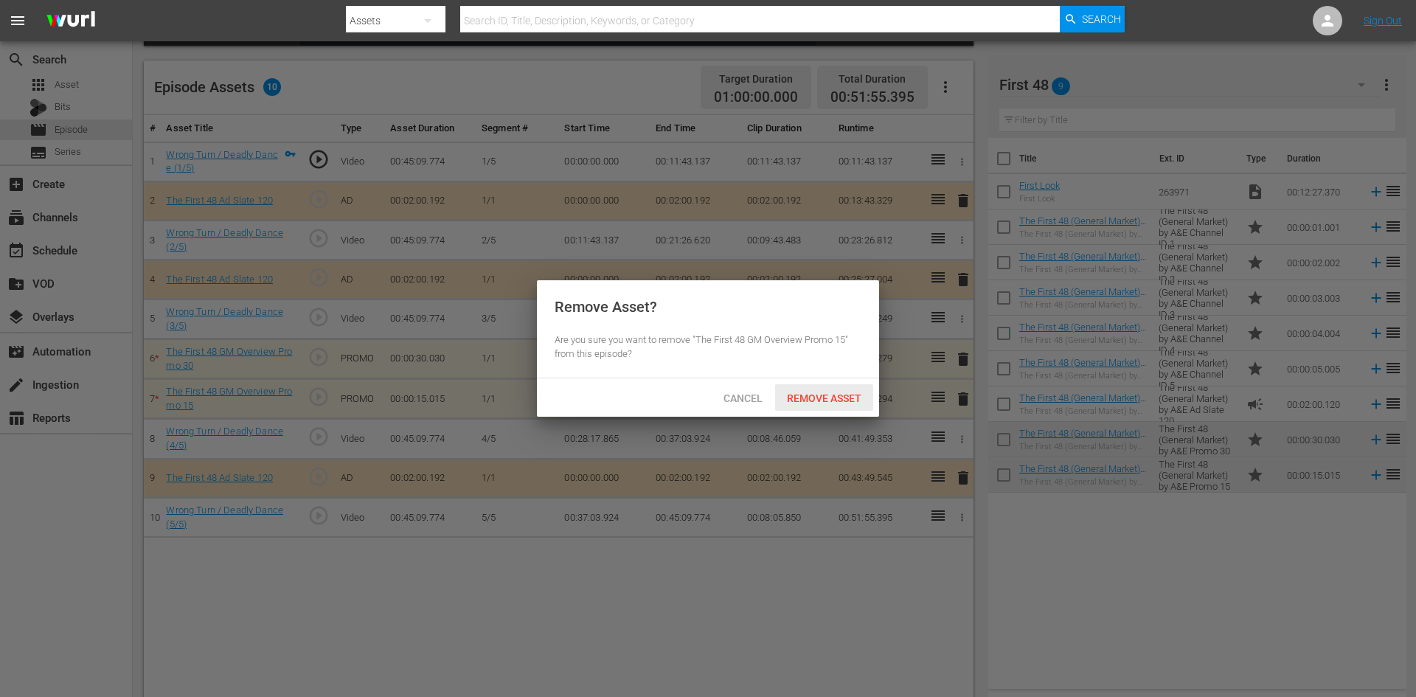
click at [819, 386] on div "Remove Asset" at bounding box center [824, 397] width 98 height 27
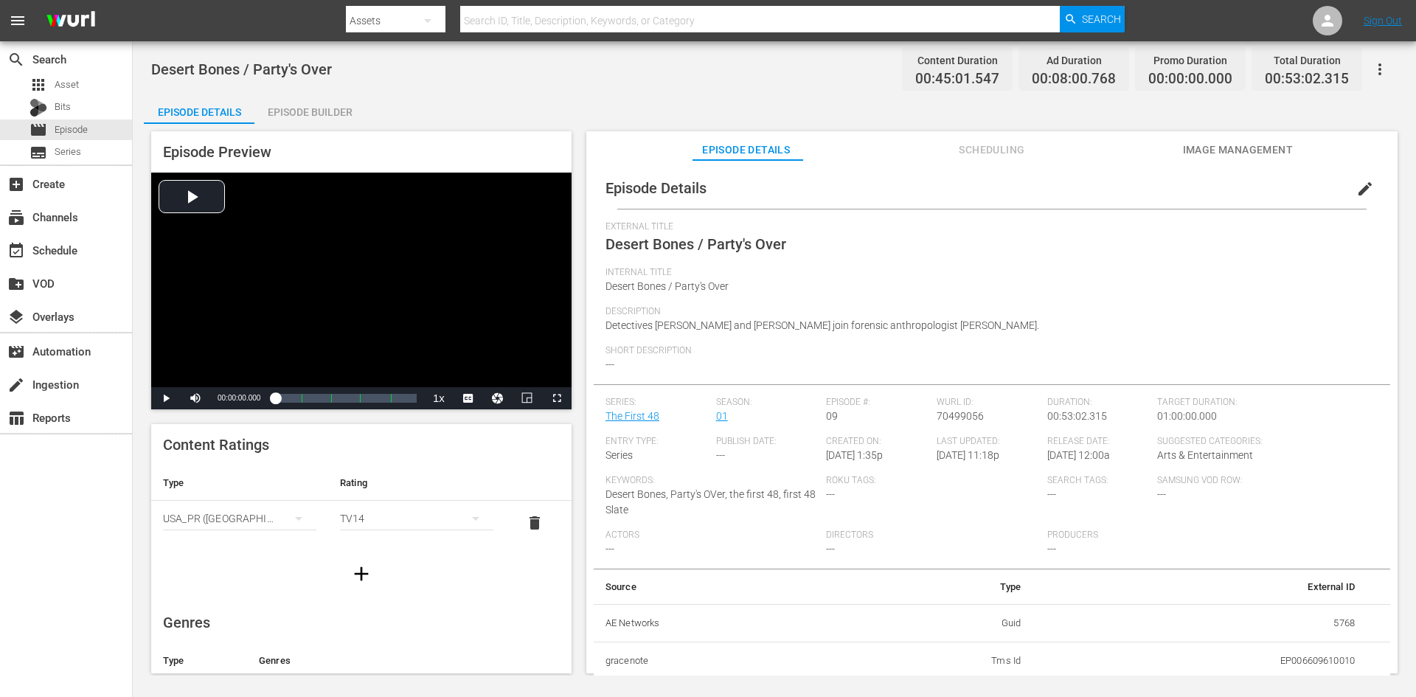
click at [321, 105] on div "Episode Builder" at bounding box center [309, 111] width 111 height 35
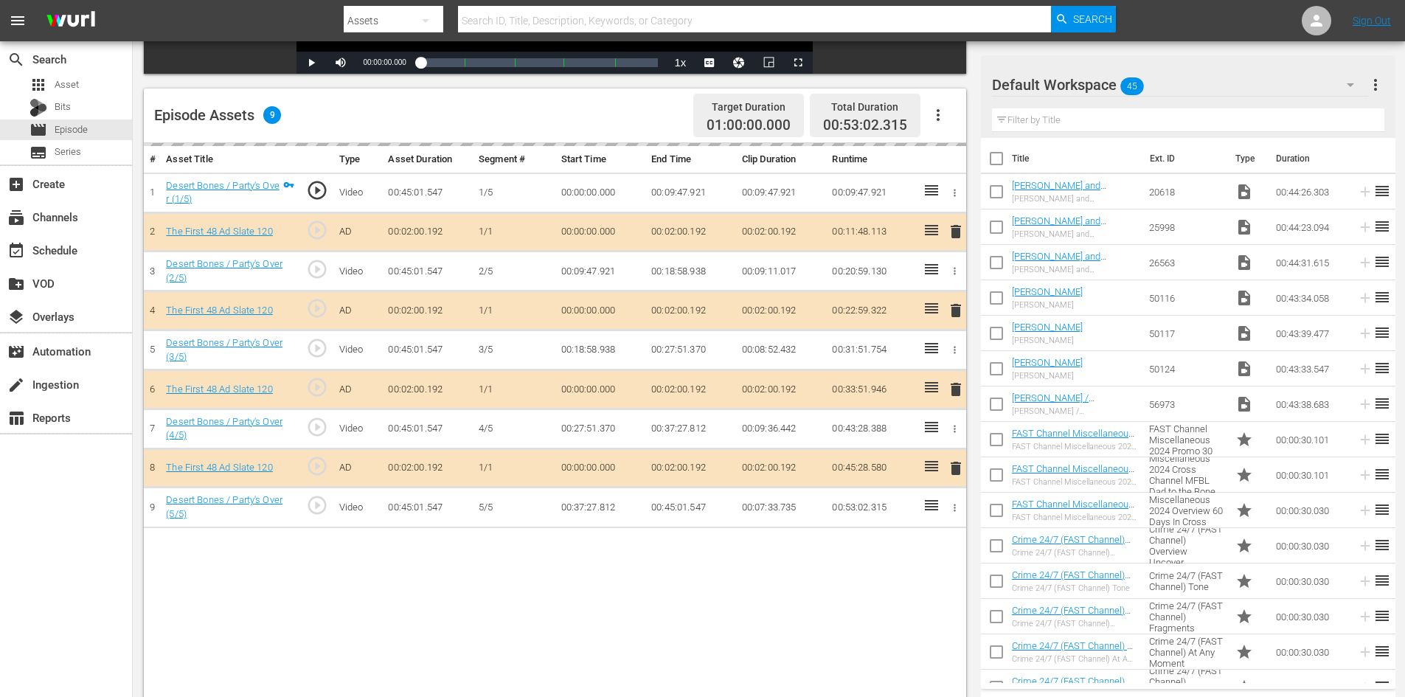
scroll to position [384, 0]
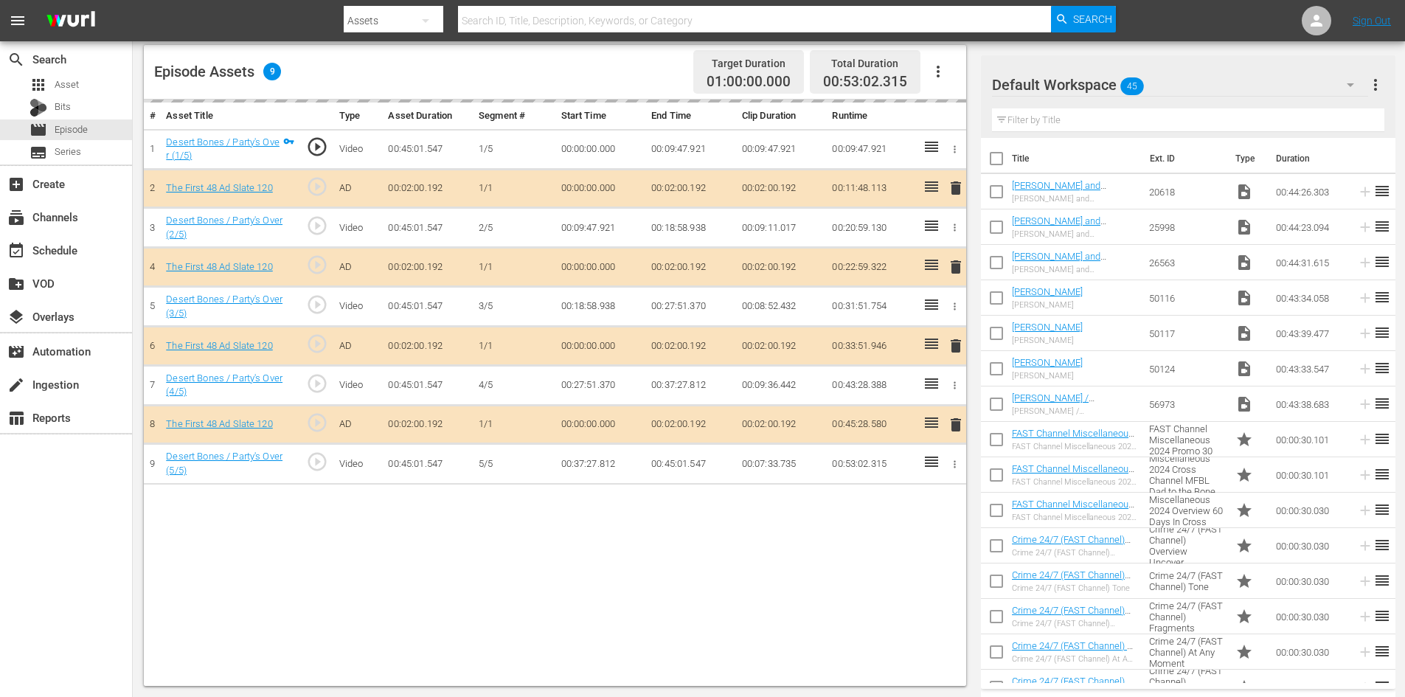
click at [1191, 84] on div "Default Workspace 45" at bounding box center [1180, 84] width 376 height 41
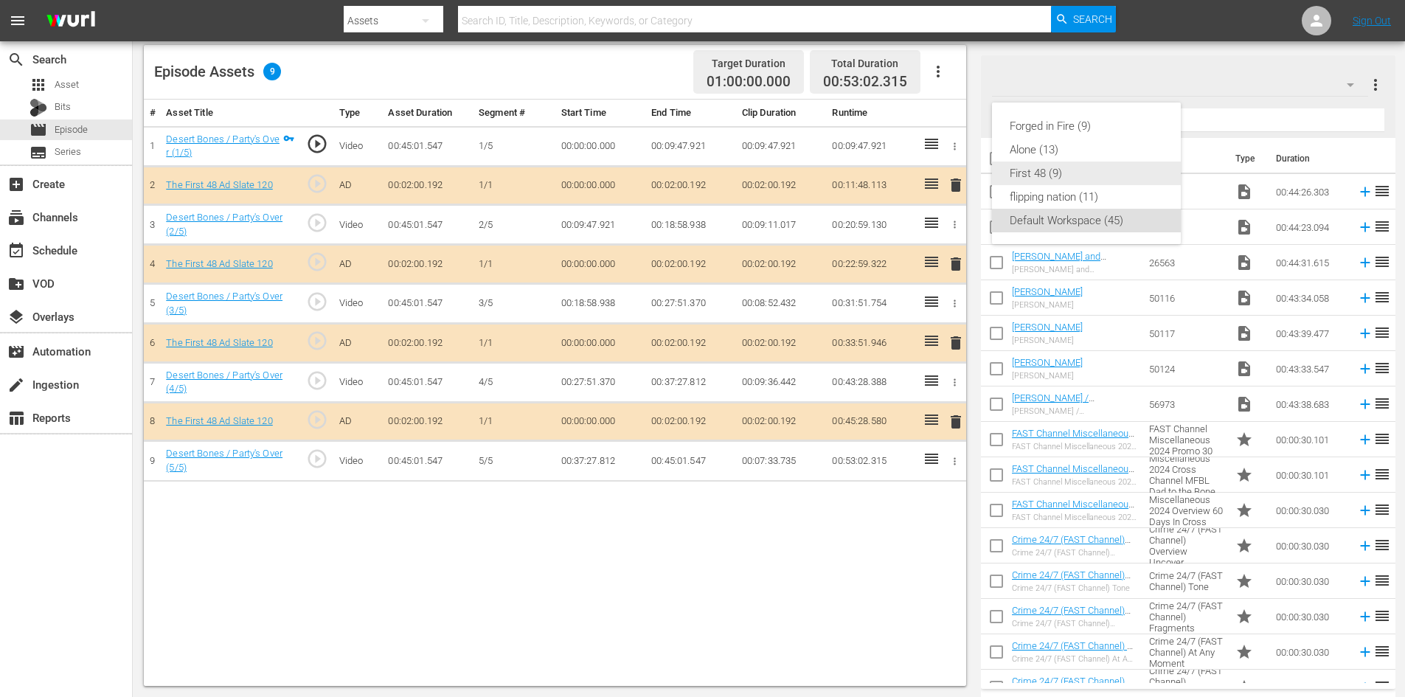
click at [1058, 176] on div "First 48 (9)" at bounding box center [1086, 174] width 153 height 24
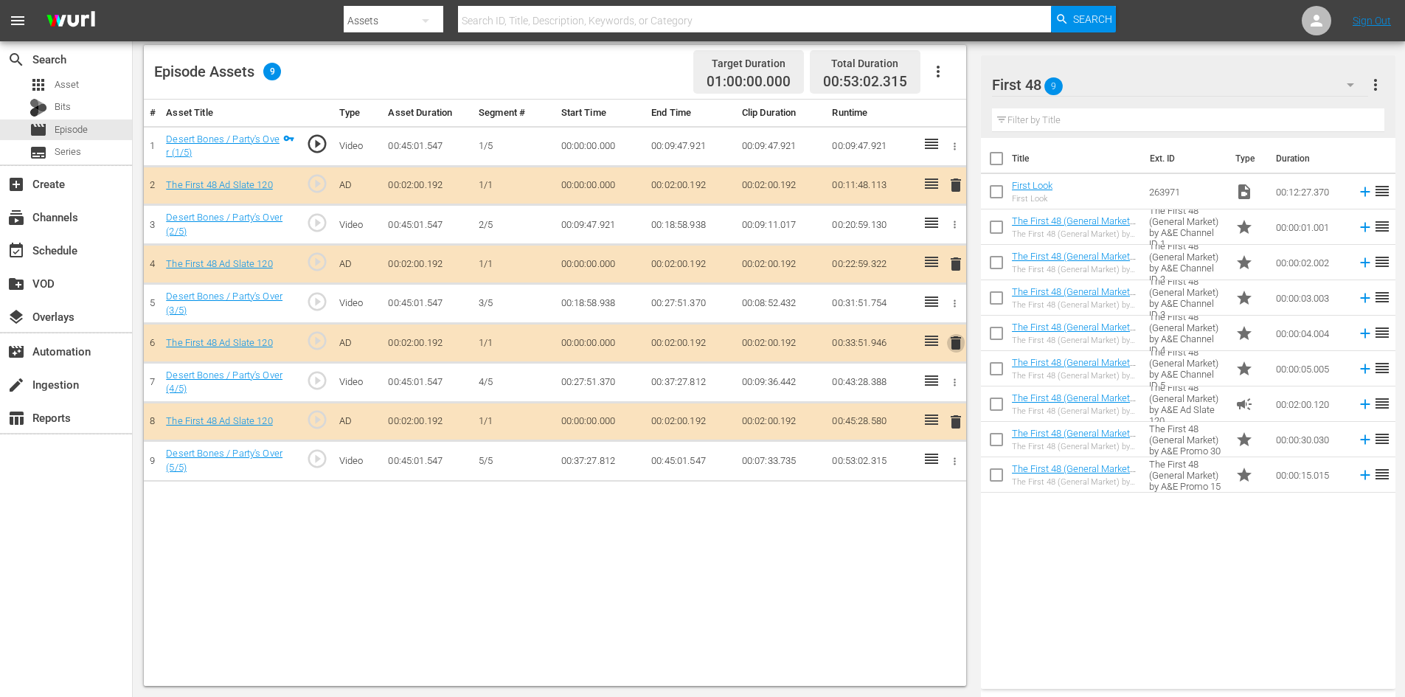
click at [956, 344] on span "delete" at bounding box center [956, 343] width 18 height 18
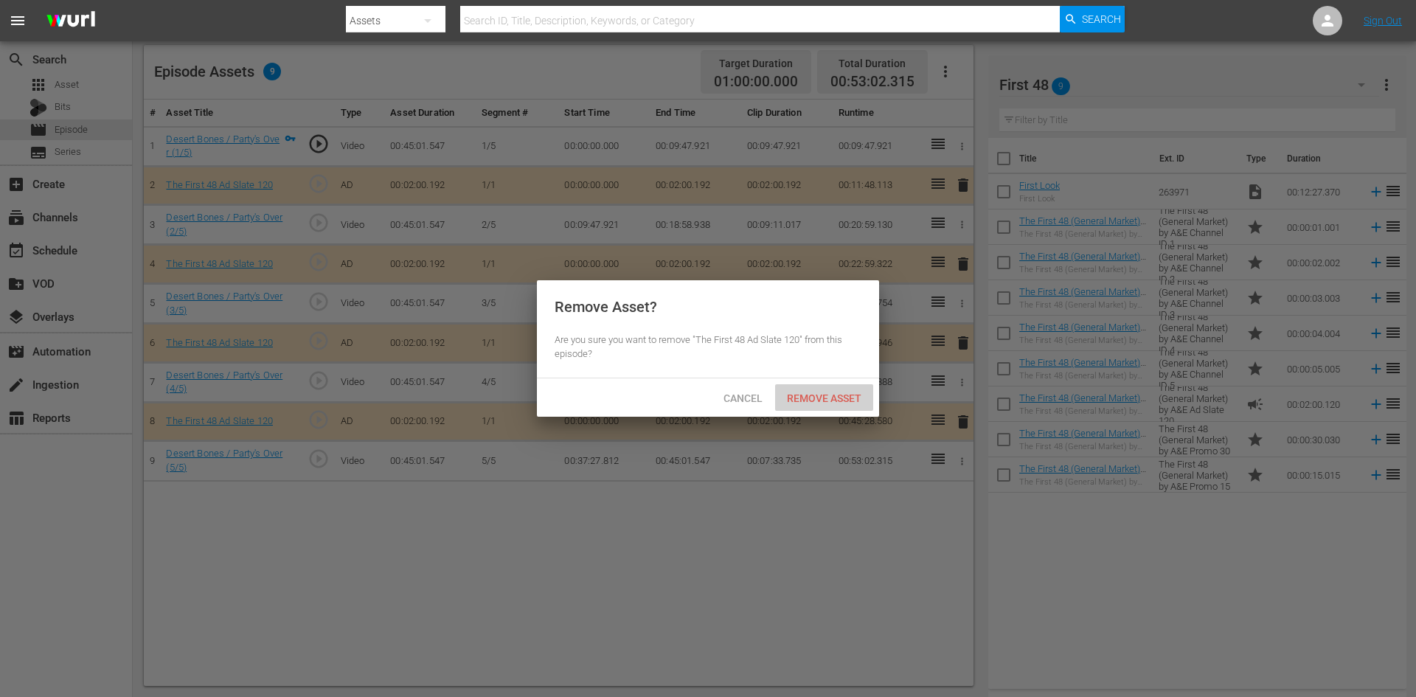
click at [841, 393] on span "Remove Asset" at bounding box center [824, 398] width 98 height 12
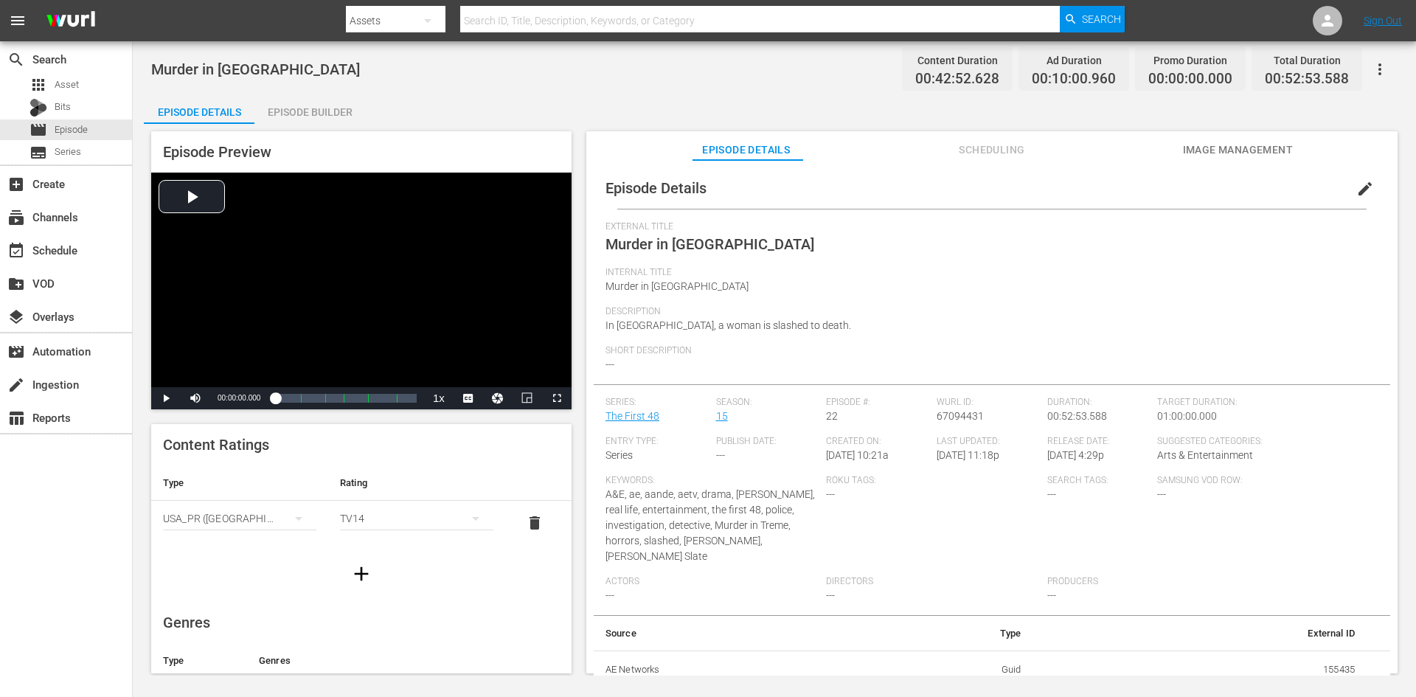
click at [314, 105] on div "Episode Builder" at bounding box center [309, 111] width 111 height 35
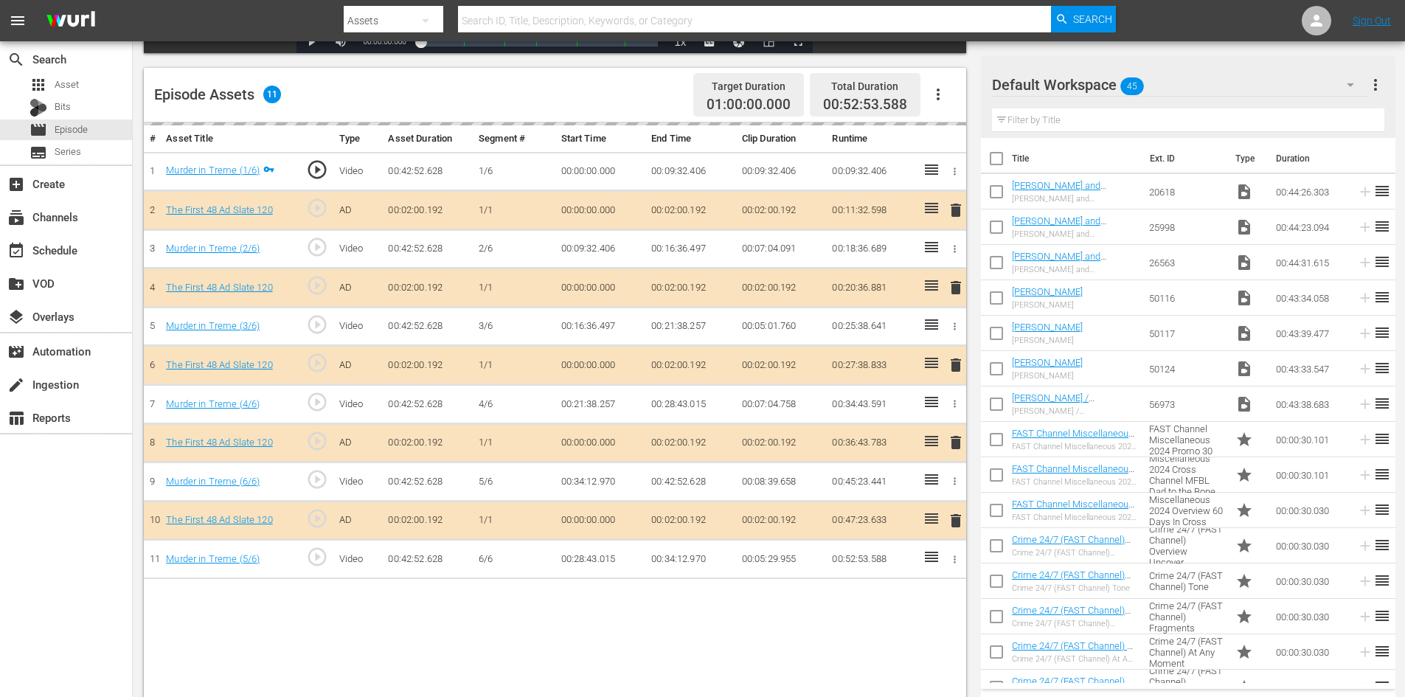
scroll to position [384, 0]
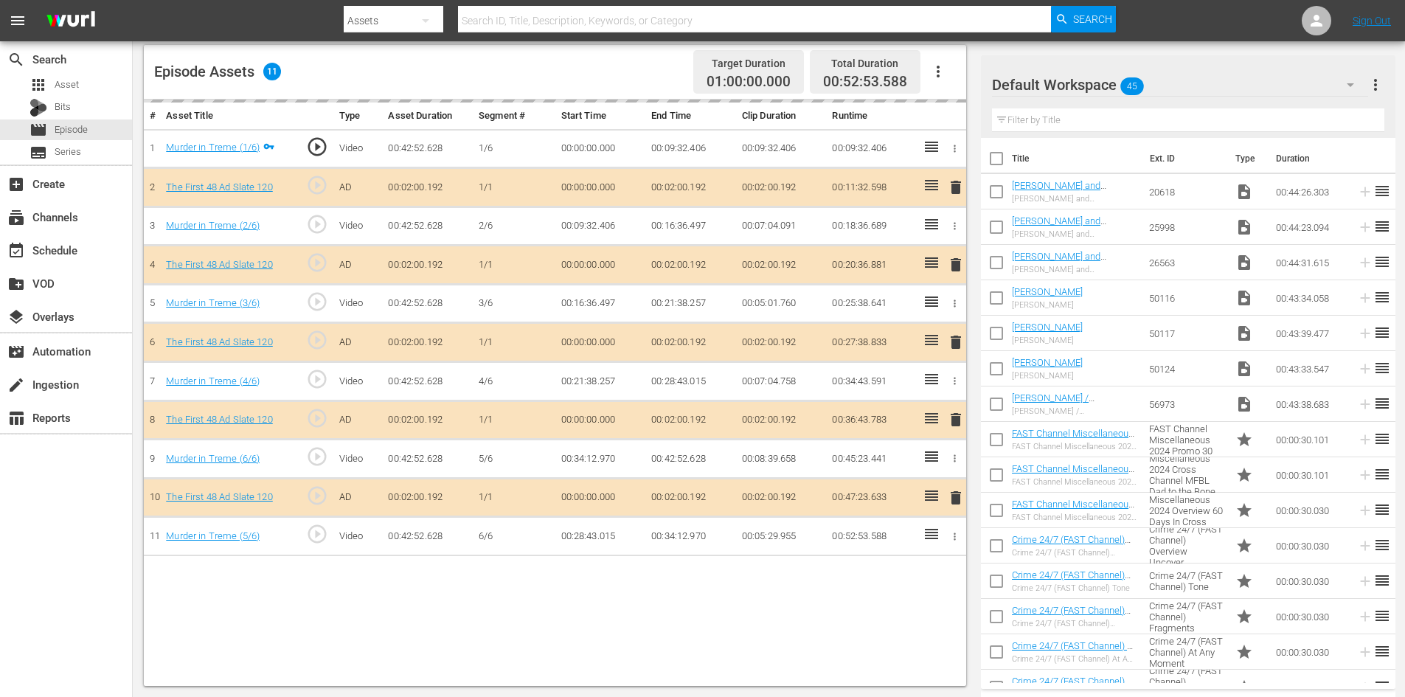
click at [1222, 80] on div "Default Workspace 45" at bounding box center [1180, 84] width 376 height 41
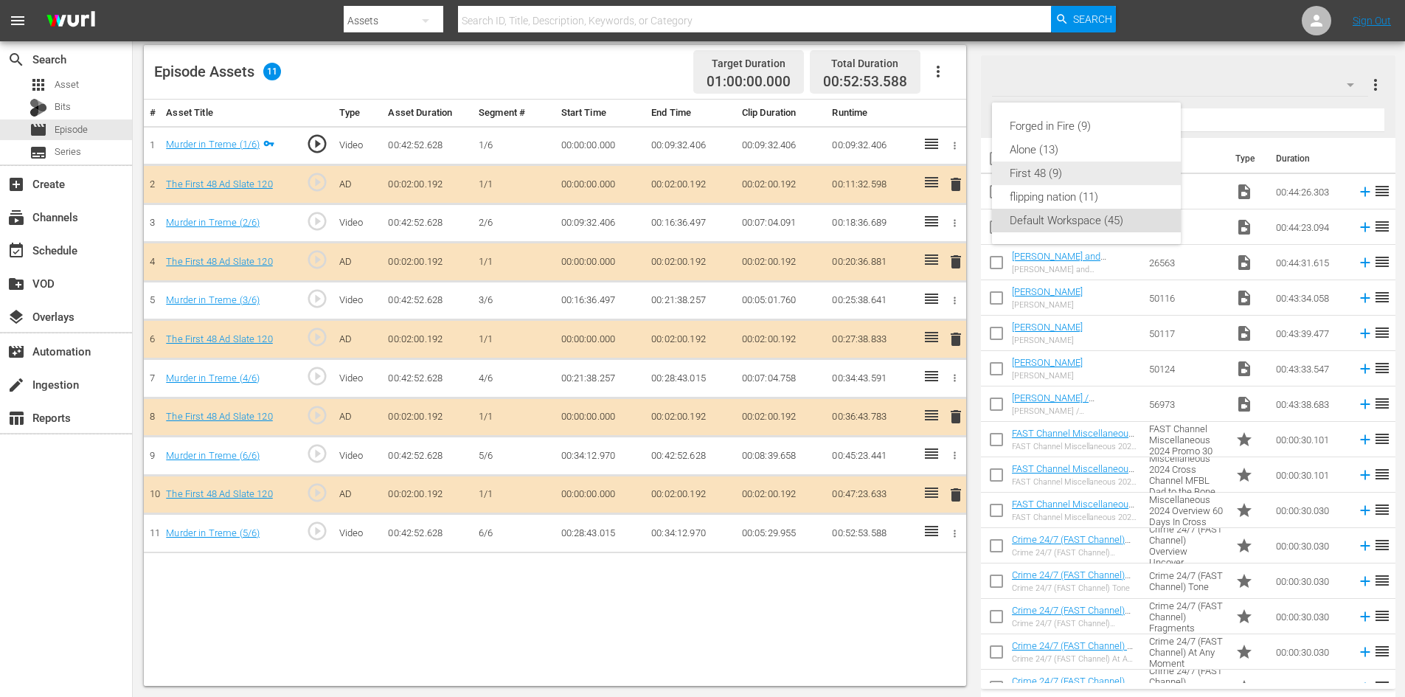
click at [1048, 173] on div "First 48 (9)" at bounding box center [1086, 174] width 153 height 24
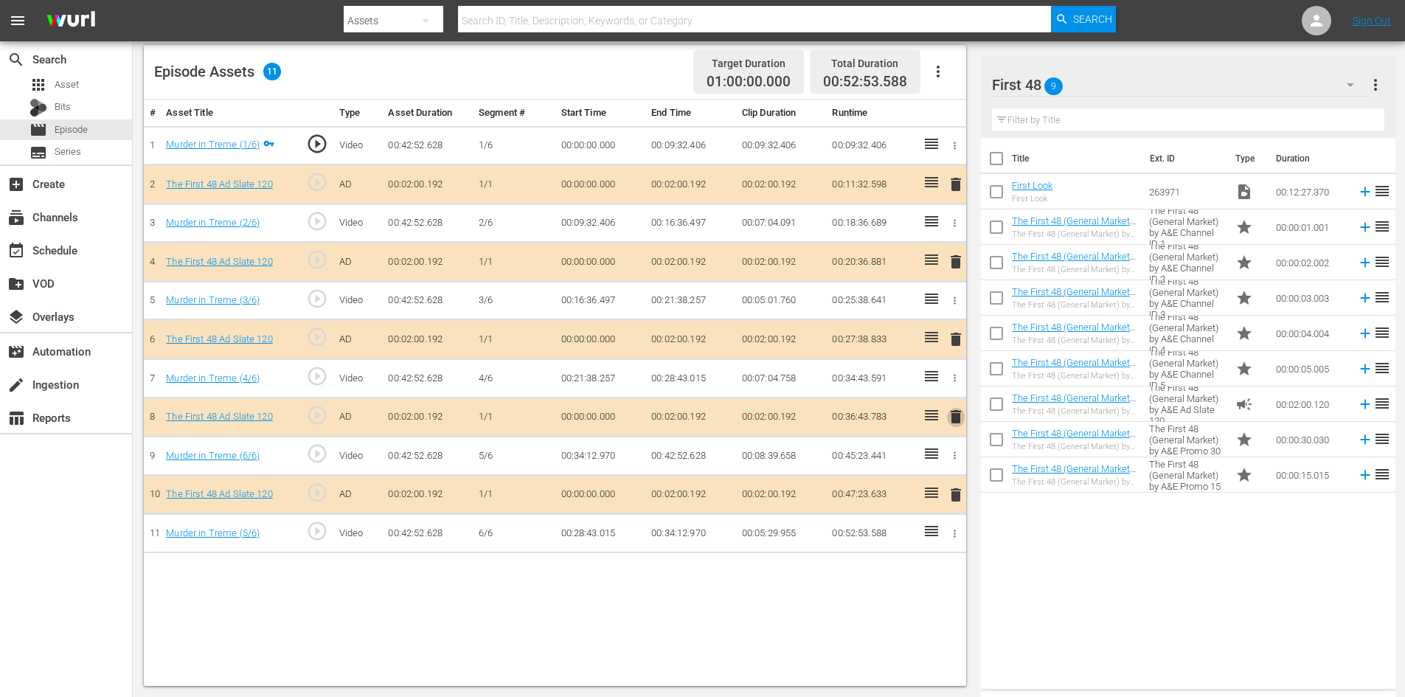
click at [955, 419] on span "delete" at bounding box center [956, 417] width 18 height 18
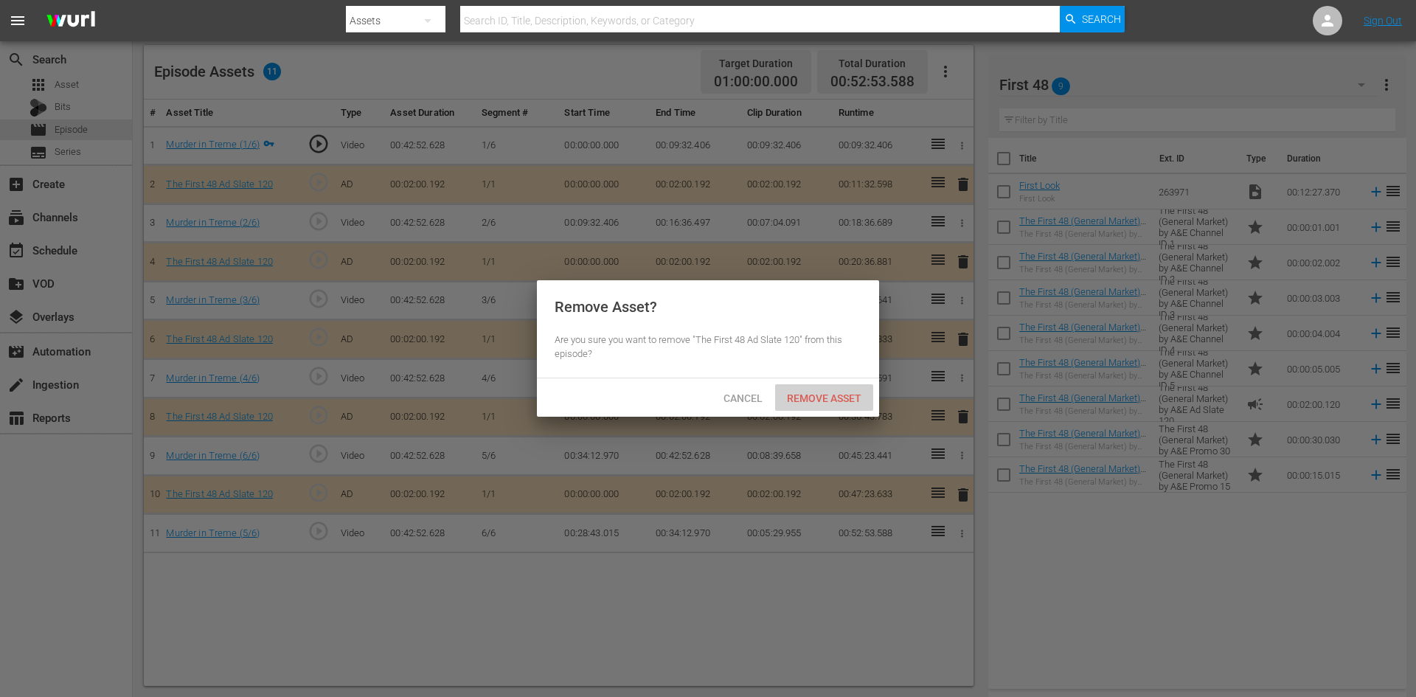
click at [803, 391] on div "Remove Asset" at bounding box center [824, 397] width 98 height 27
